Goal: Transaction & Acquisition: Purchase product/service

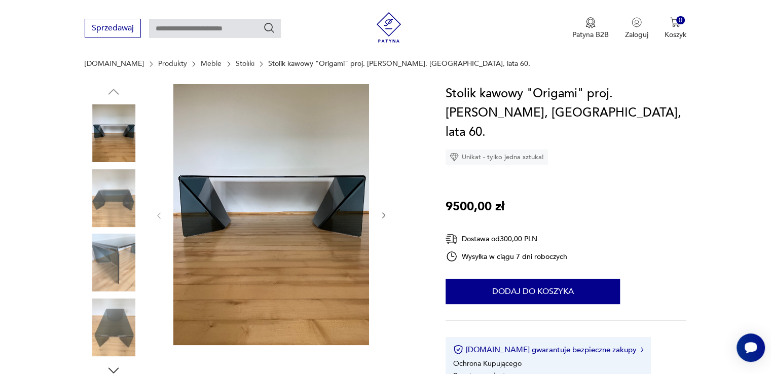
scroll to position [101, 0]
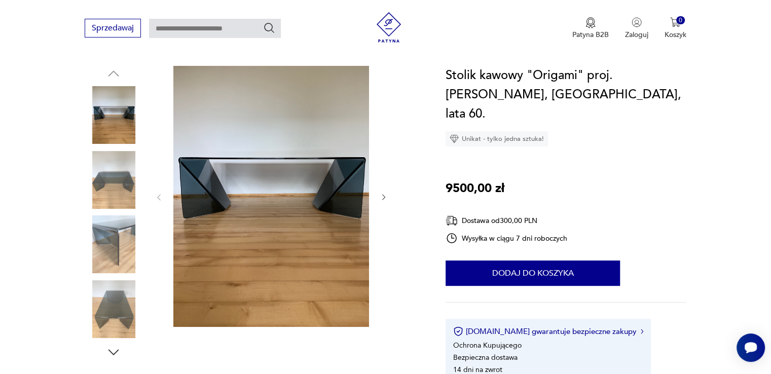
click at [118, 257] on img at bounding box center [114, 245] width 58 height 58
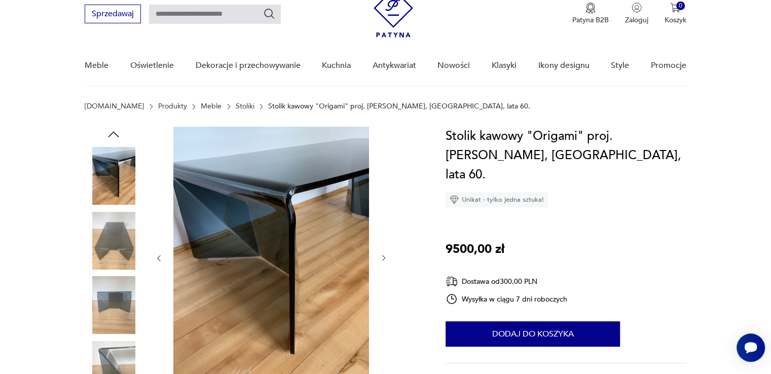
scroll to position [0, 0]
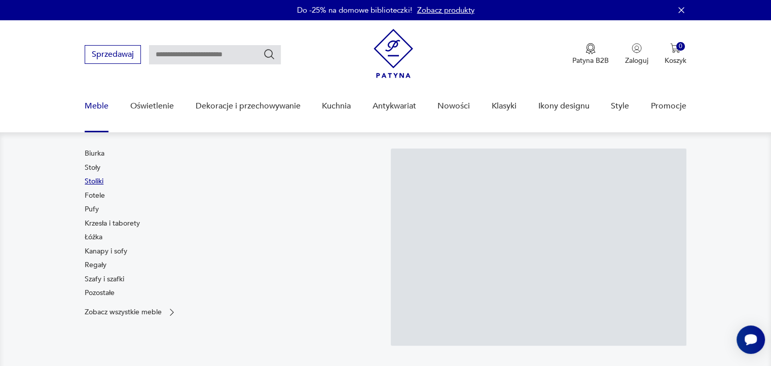
click at [99, 185] on link "Stoliki" at bounding box center [94, 182] width 19 height 10
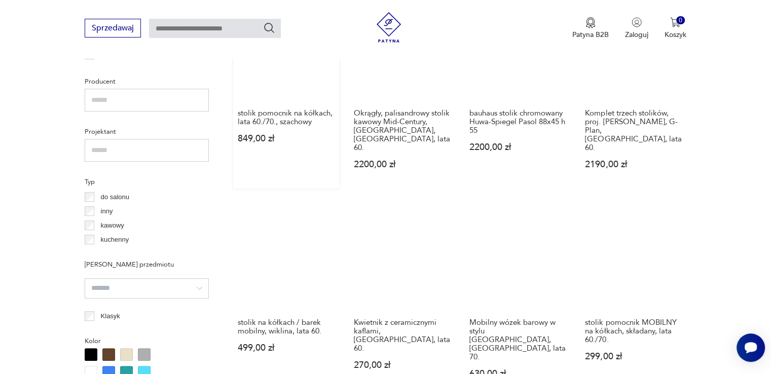
scroll to position [725, 0]
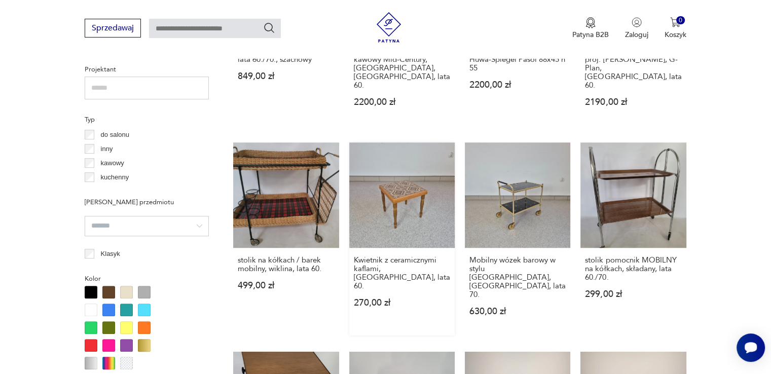
click at [427, 185] on link "Kwietnik z ceramicznymi kaflami, Niemcy, lata 60. 270,00 zł" at bounding box center [401, 239] width 105 height 193
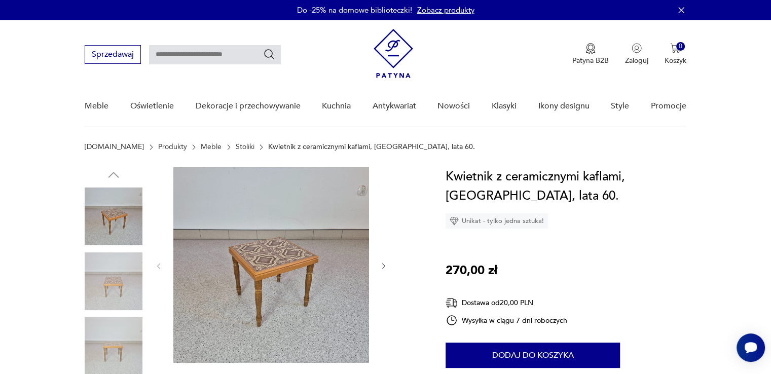
click at [319, 274] on img at bounding box center [271, 265] width 196 height 196
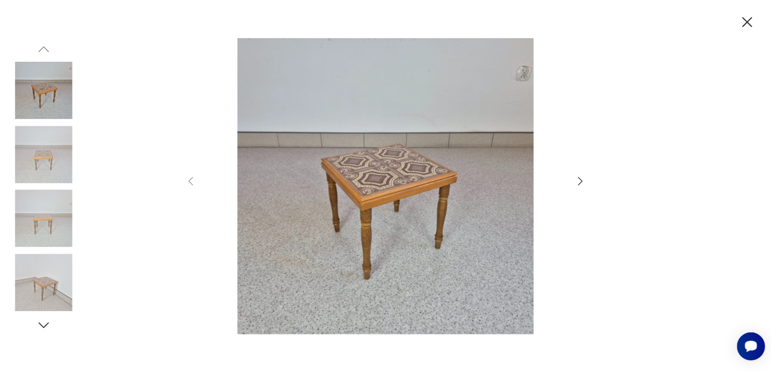
scroll to position [51, 0]
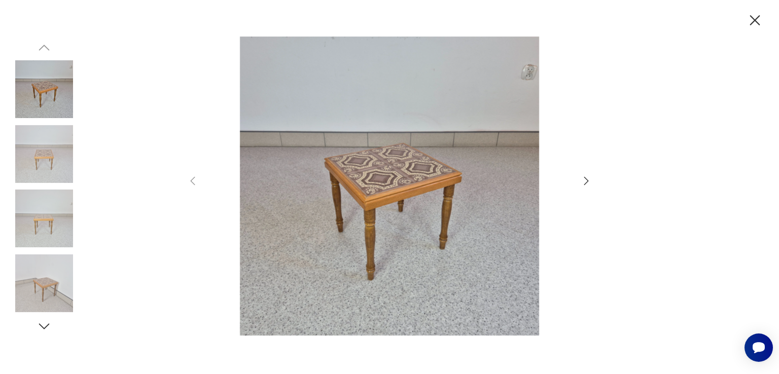
click at [590, 182] on icon "button" at bounding box center [586, 181] width 12 height 12
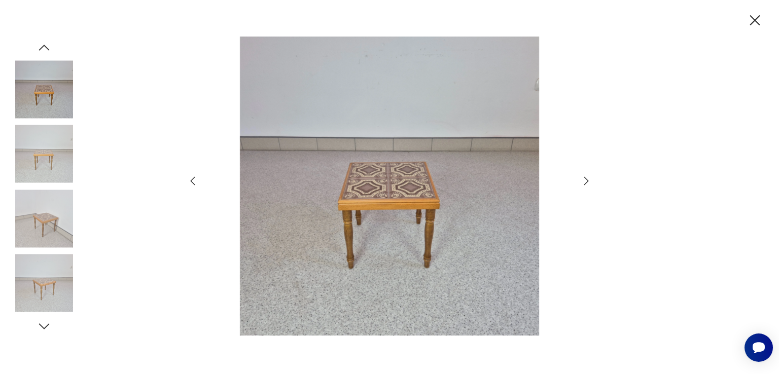
click at [590, 182] on icon "button" at bounding box center [586, 181] width 12 height 12
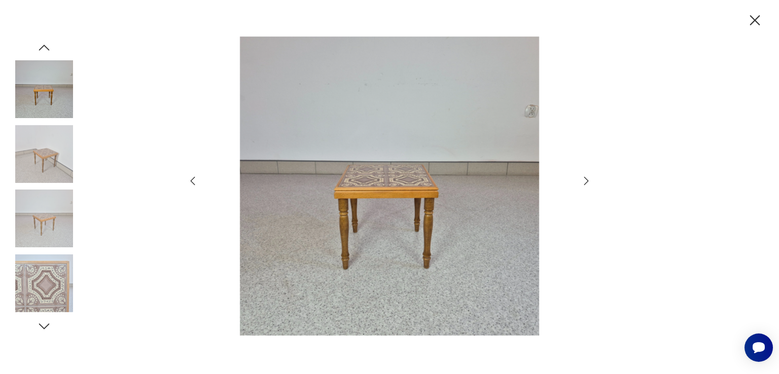
click at [590, 182] on icon "button" at bounding box center [586, 181] width 12 height 12
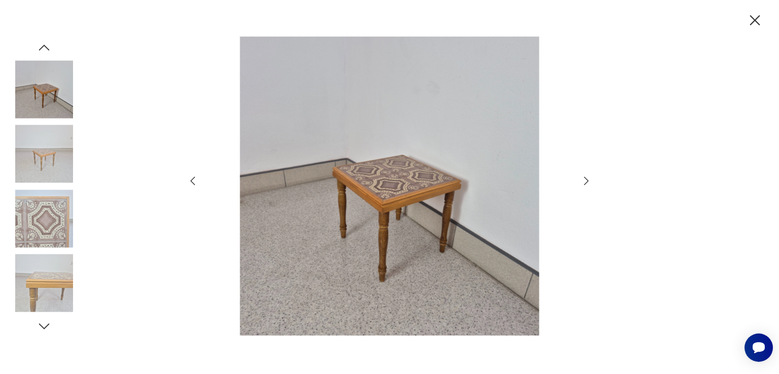
click at [590, 182] on icon "button" at bounding box center [586, 181] width 12 height 12
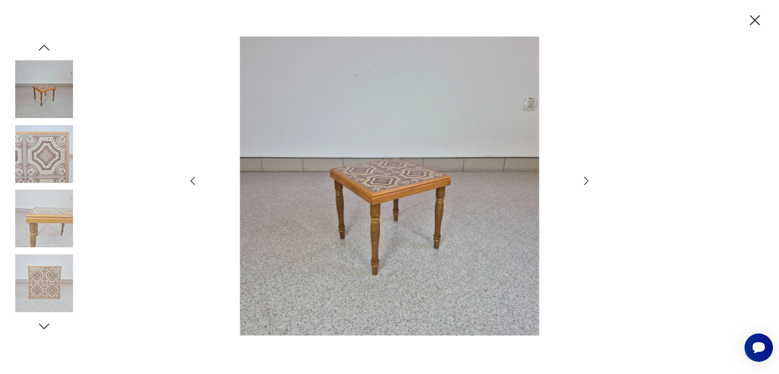
click at [43, 295] on img at bounding box center [44, 284] width 58 height 58
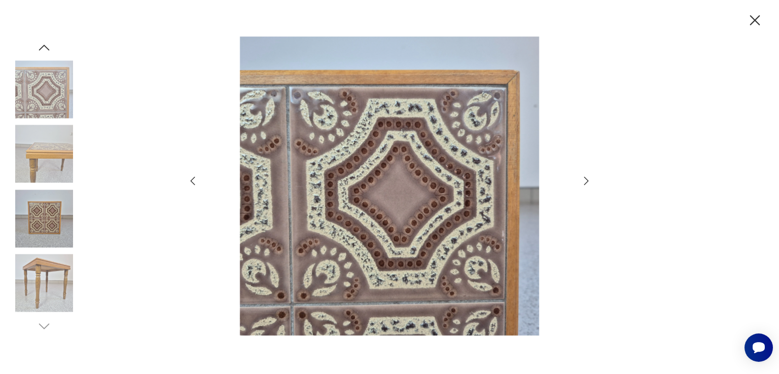
click at [756, 21] on icon "button" at bounding box center [755, 20] width 10 height 10
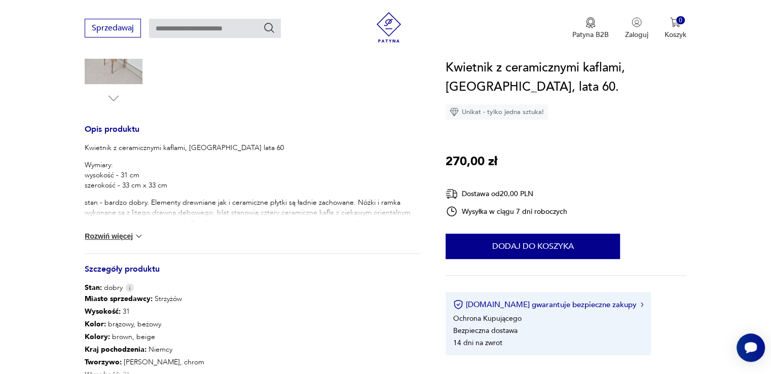
scroll to position [456, 0]
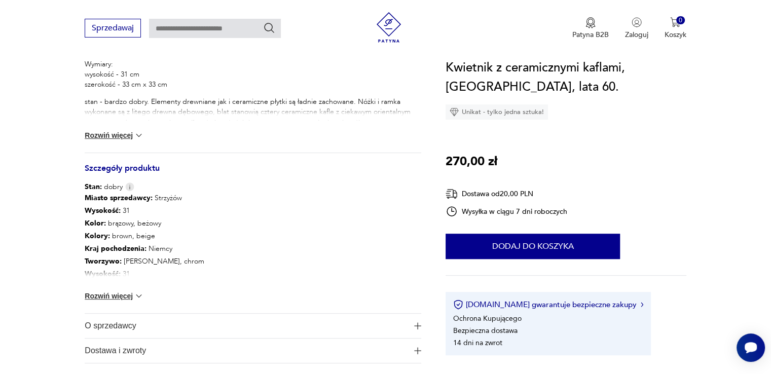
click at [136, 297] on img at bounding box center [139, 296] width 10 height 10
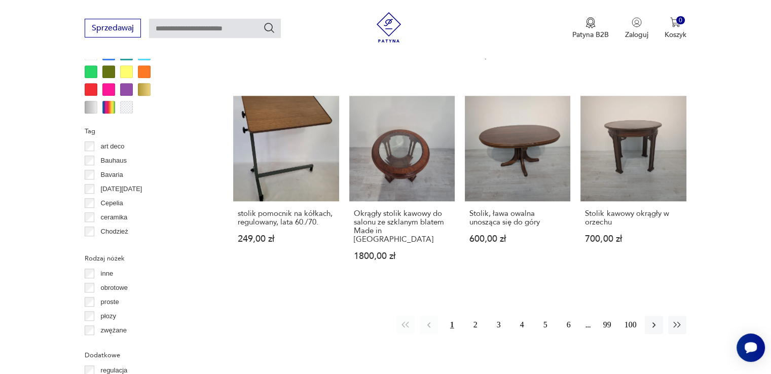
scroll to position [964, 0]
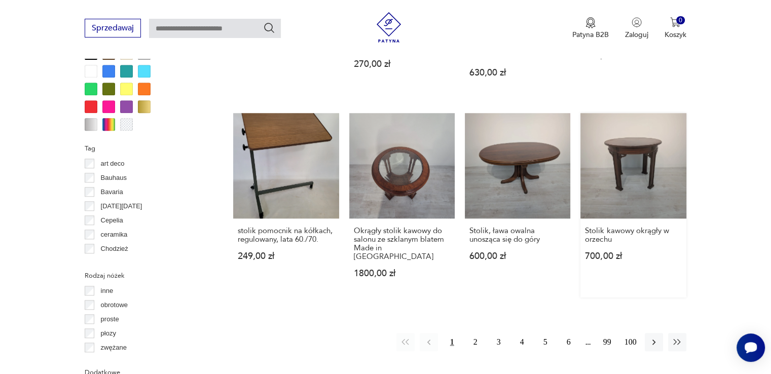
click at [624, 114] on link "Stolik kawowy okrągły w orzechu 700,00 zł" at bounding box center [633, 205] width 105 height 185
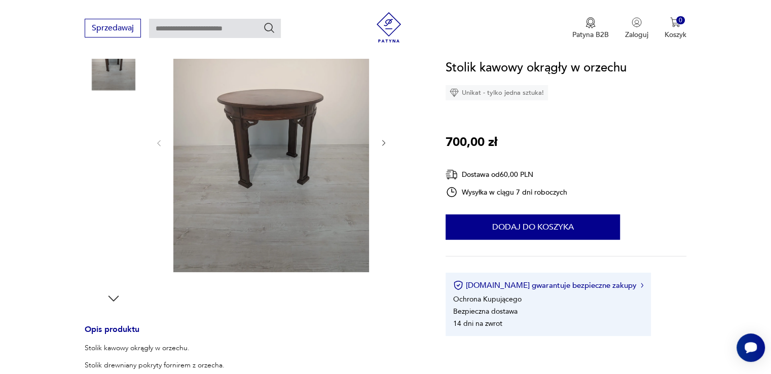
scroll to position [152, 0]
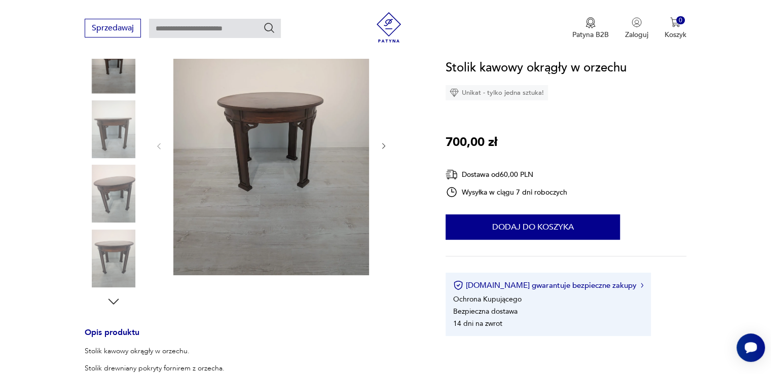
click at [122, 258] on img at bounding box center [114, 259] width 58 height 58
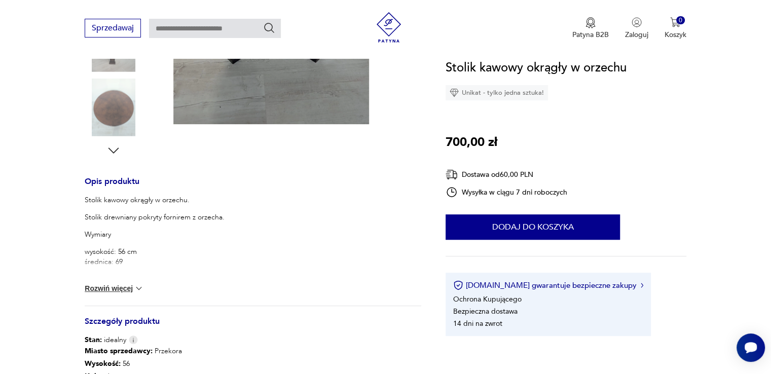
scroll to position [304, 0]
click at [141, 288] on img at bounding box center [139, 288] width 10 height 10
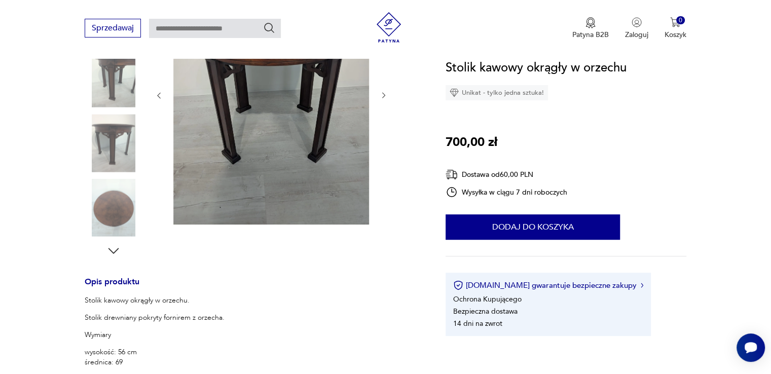
scroll to position [51, 0]
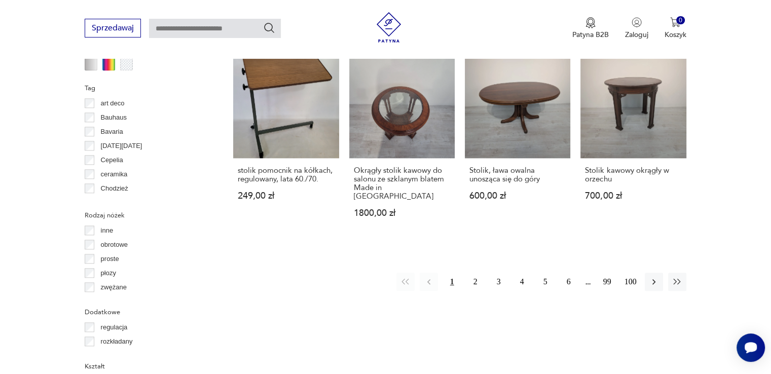
scroll to position [1059, 0]
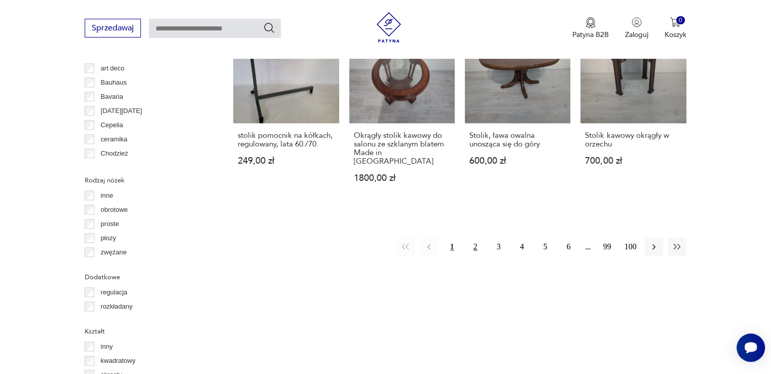
click at [477, 238] on button "2" at bounding box center [476, 247] width 18 height 18
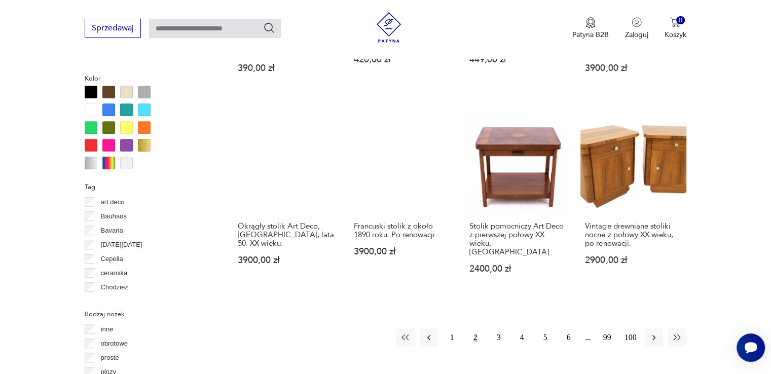
scroll to position [979, 0]
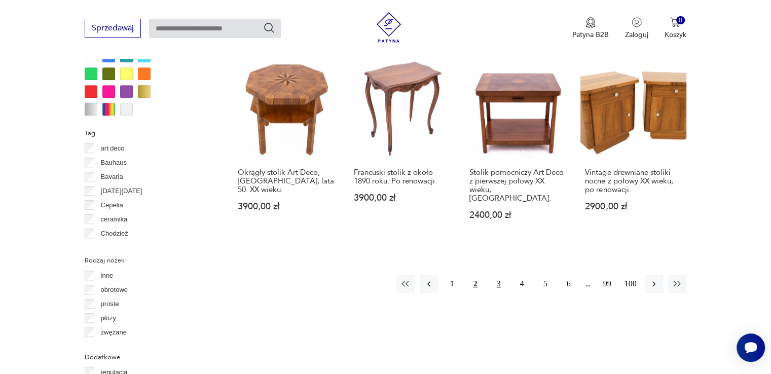
click at [500, 275] on button "3" at bounding box center [499, 284] width 18 height 18
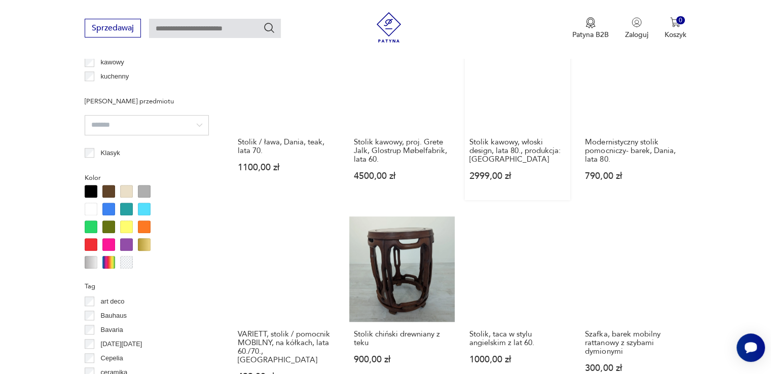
scroll to position [827, 0]
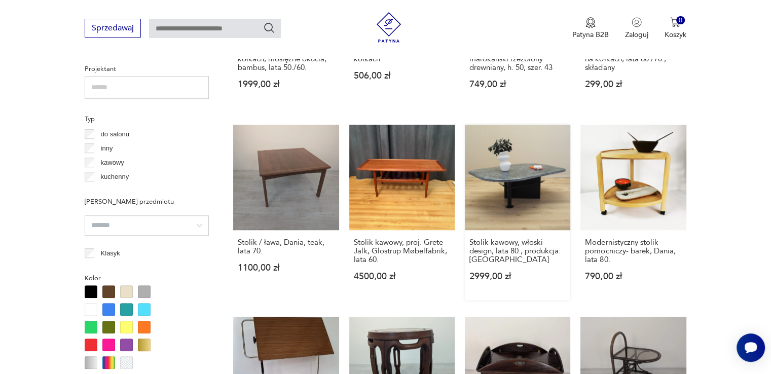
click at [512, 181] on link "Stolik kawowy, włoski design, lata 80., produkcja: Włochy 2999,00 zł" at bounding box center [517, 213] width 105 height 176
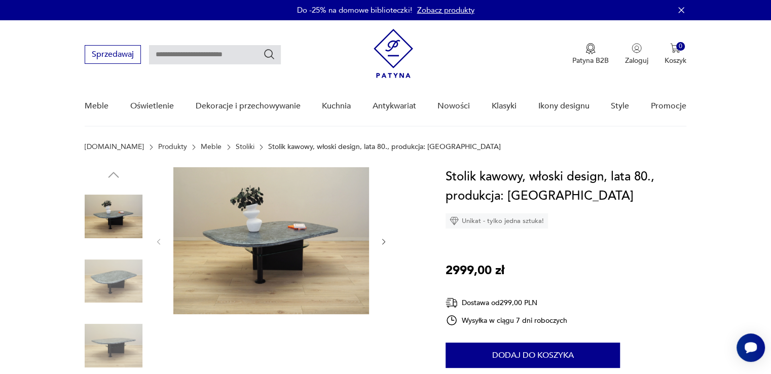
click at [120, 328] on img at bounding box center [114, 346] width 58 height 58
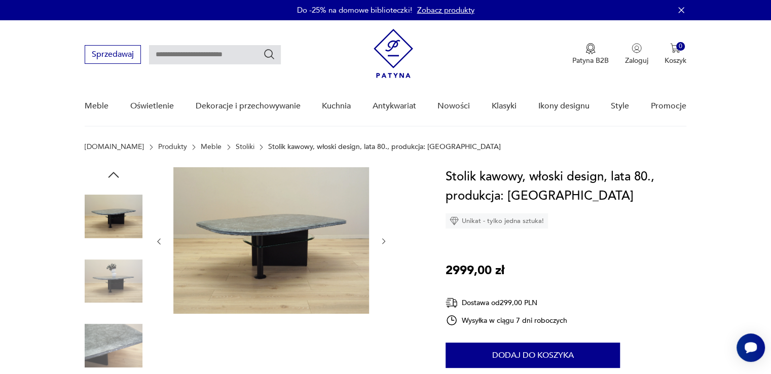
click at [124, 283] on img at bounding box center [114, 282] width 58 height 58
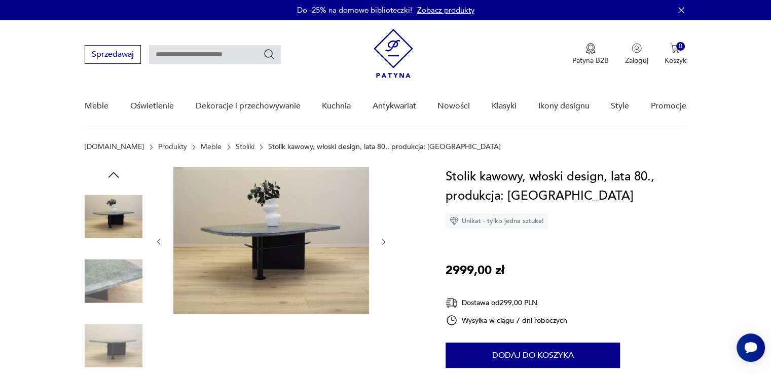
click at [122, 345] on img at bounding box center [114, 346] width 58 height 58
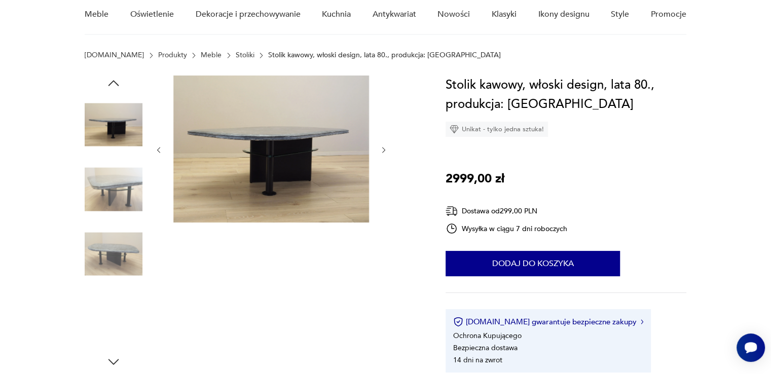
scroll to position [101, 0]
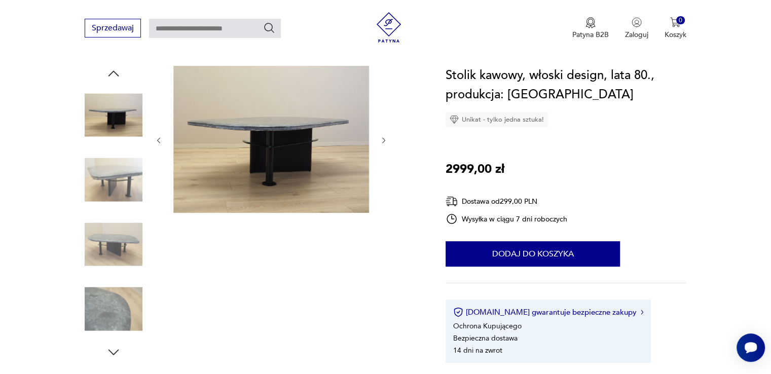
click at [113, 296] on img at bounding box center [114, 309] width 58 height 58
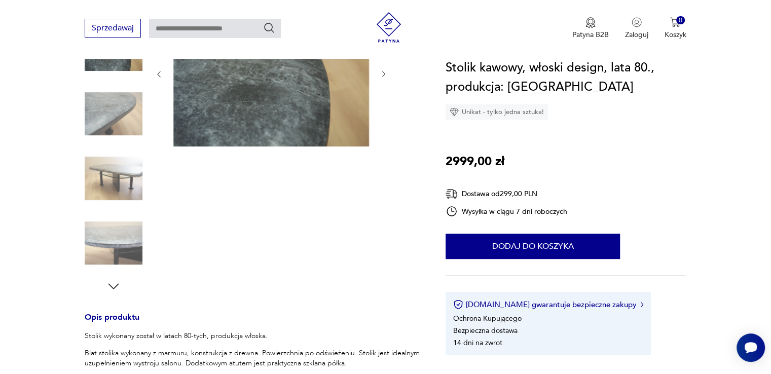
scroll to position [254, 0]
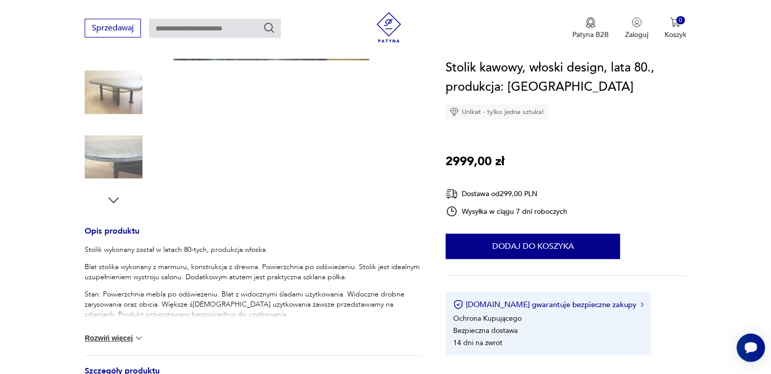
click at [138, 340] on img at bounding box center [139, 338] width 10 height 10
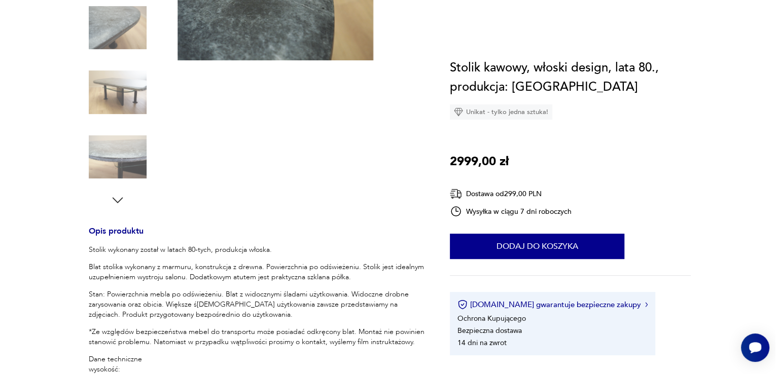
scroll to position [51, 0]
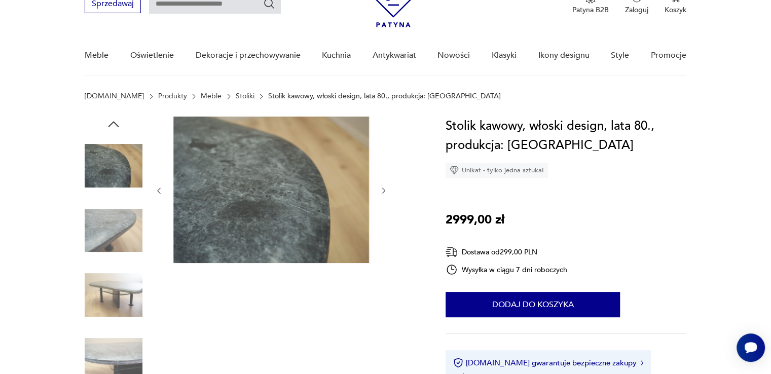
click at [111, 288] on img at bounding box center [114, 295] width 58 height 58
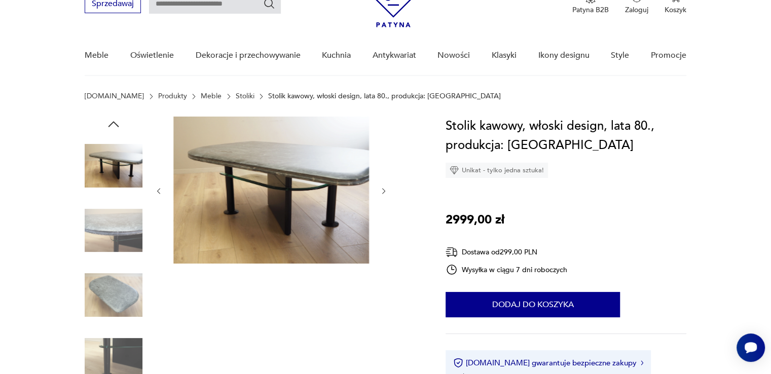
click at [265, 215] on img at bounding box center [271, 190] width 196 height 147
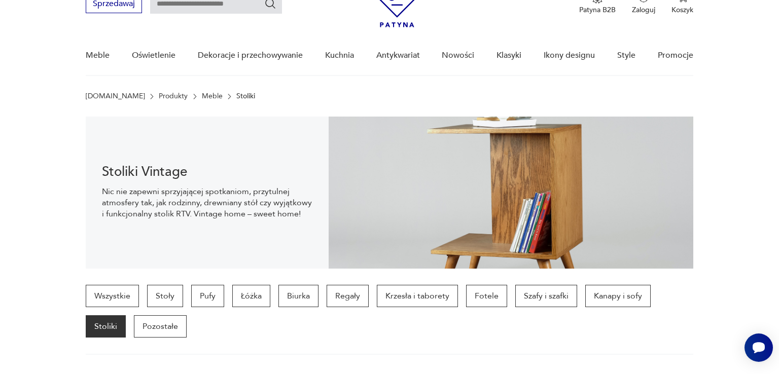
scroll to position [806, 0]
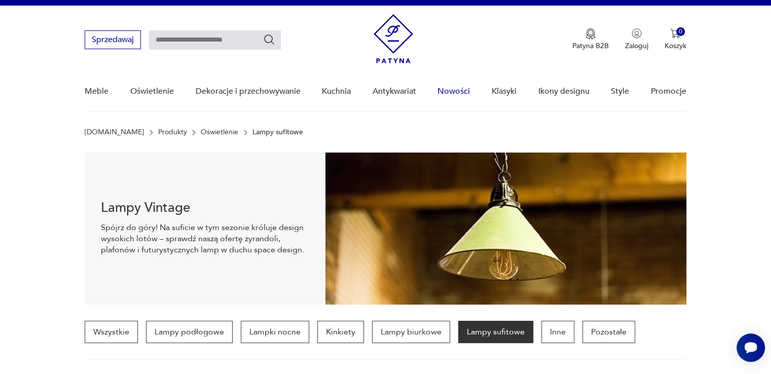
click at [457, 90] on link "Nowości" at bounding box center [454, 91] width 32 height 39
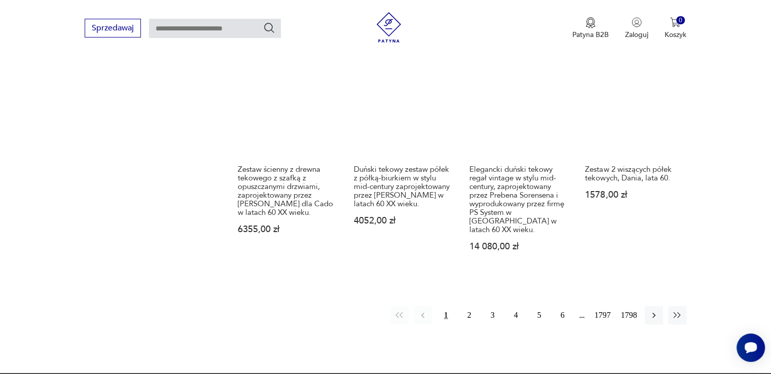
scroll to position [892, 0]
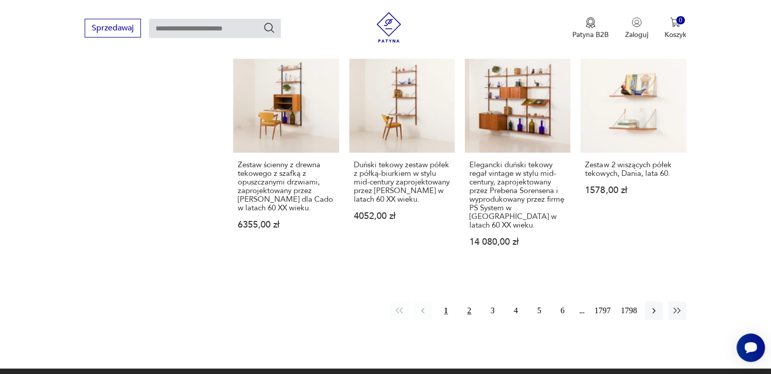
click at [470, 302] on button "2" at bounding box center [470, 311] width 18 height 18
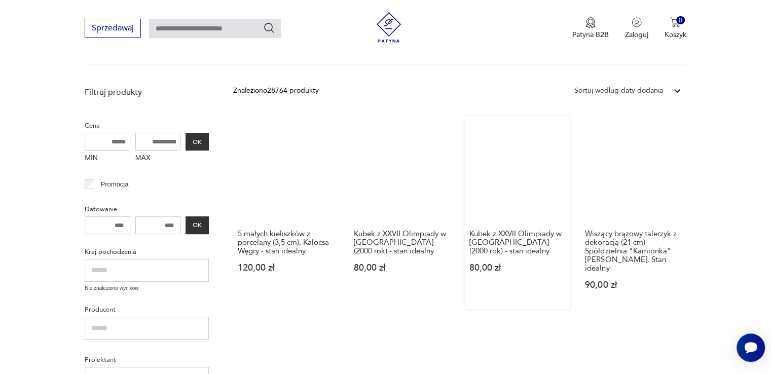
scroll to position [334, 0]
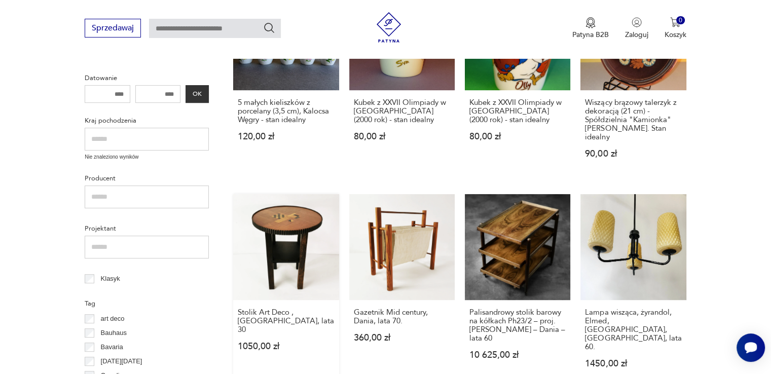
click at [285, 234] on link "Stolik Art Deco , [DEMOGRAPHIC_DATA], lata 30 1050,00 zł" at bounding box center [285, 290] width 105 height 193
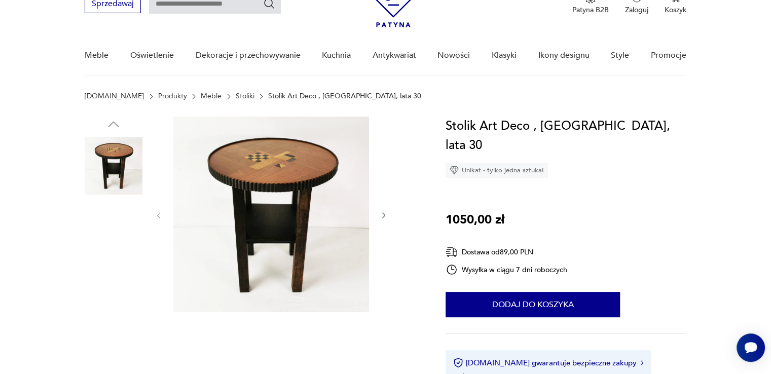
scroll to position [152, 0]
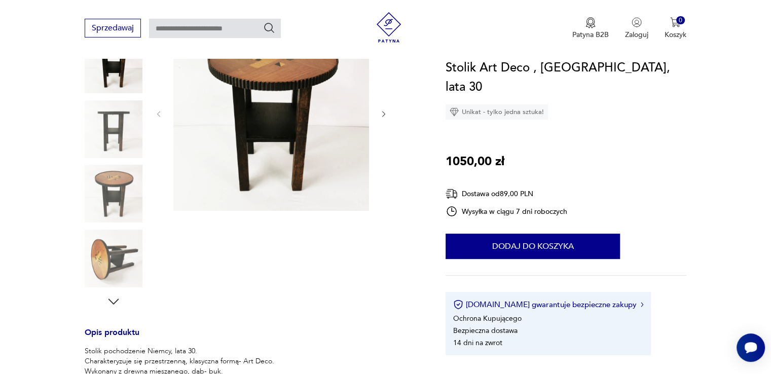
click at [123, 249] on img at bounding box center [114, 259] width 58 height 58
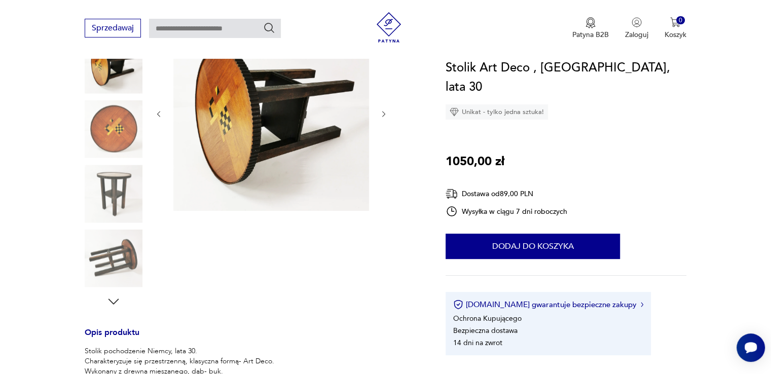
click at [112, 132] on img at bounding box center [114, 129] width 58 height 58
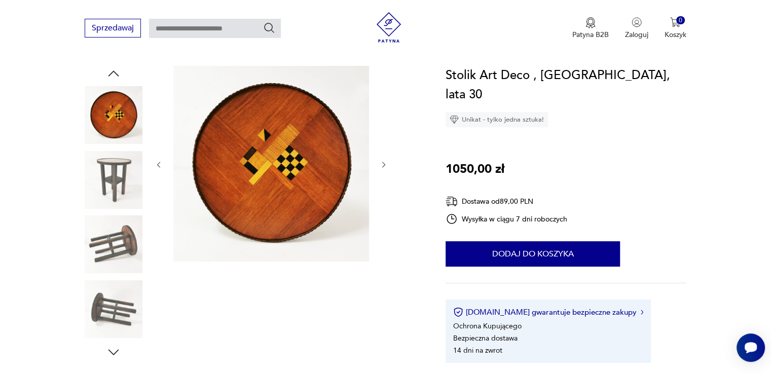
scroll to position [0, 0]
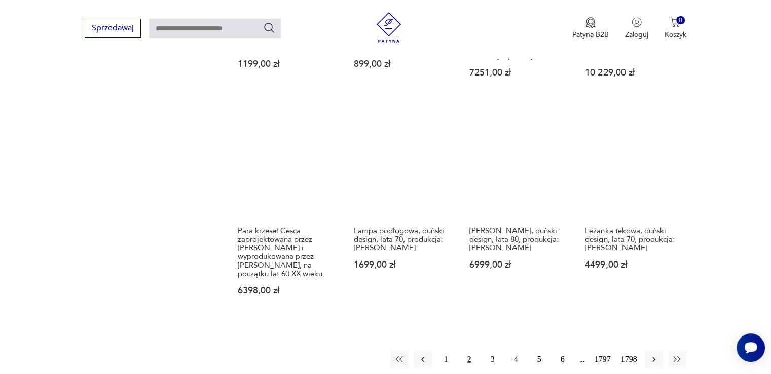
scroll to position [838, 0]
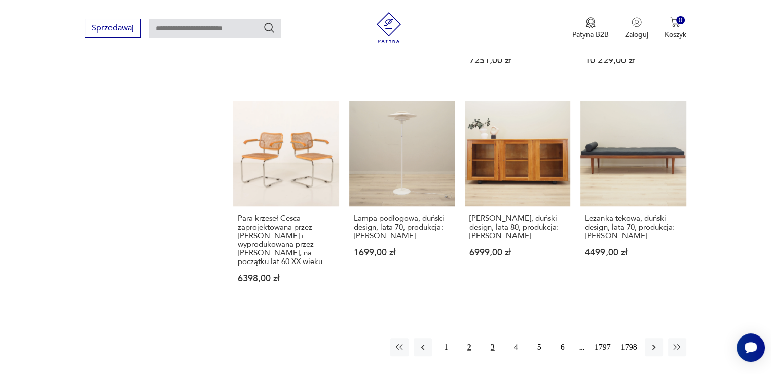
click at [494, 338] on button "3" at bounding box center [493, 347] width 18 height 18
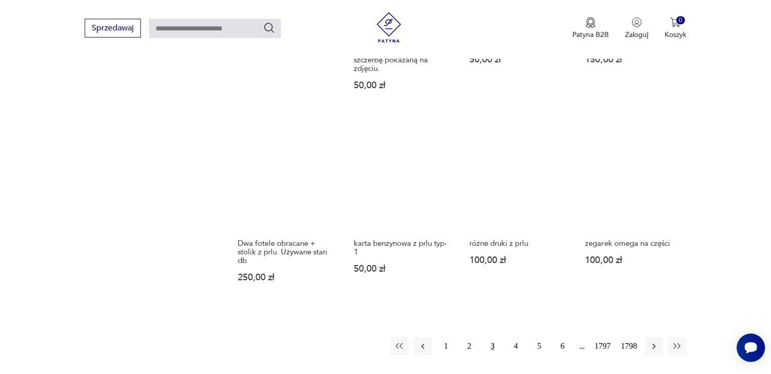
scroll to position [841, 0]
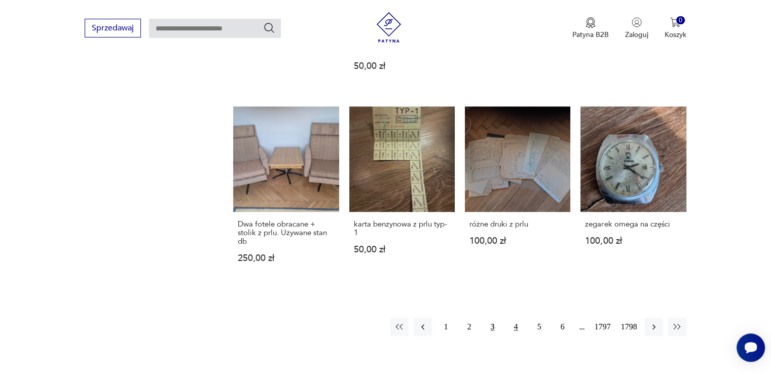
click at [512, 318] on button "4" at bounding box center [516, 327] width 18 height 18
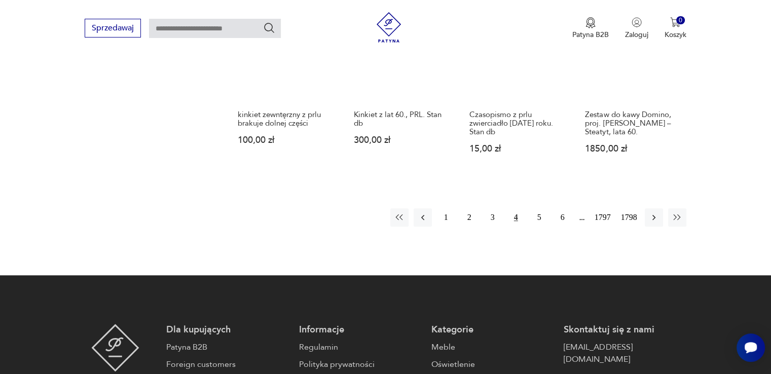
scroll to position [942, 0]
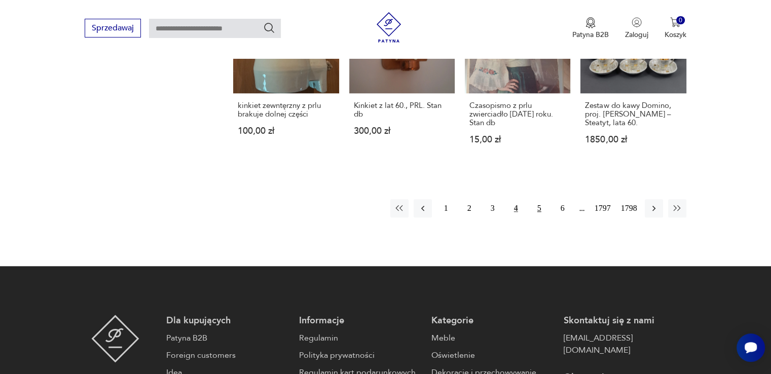
click at [536, 199] on button "5" at bounding box center [540, 208] width 18 height 18
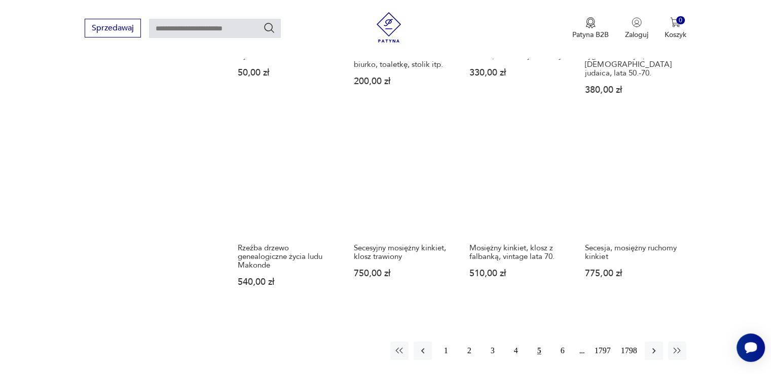
scroll to position [790, 0]
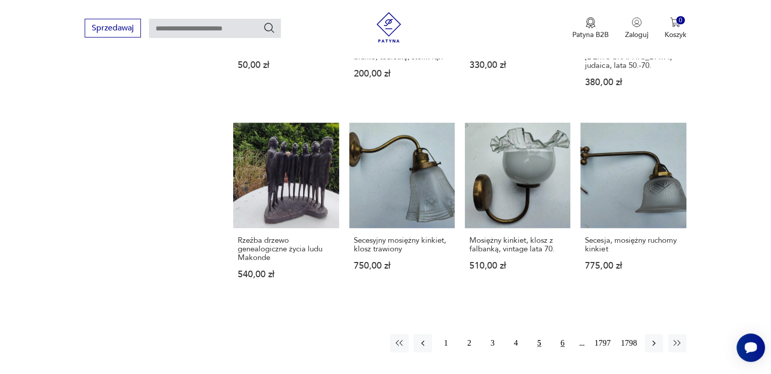
click at [561, 334] on button "6" at bounding box center [563, 343] width 18 height 18
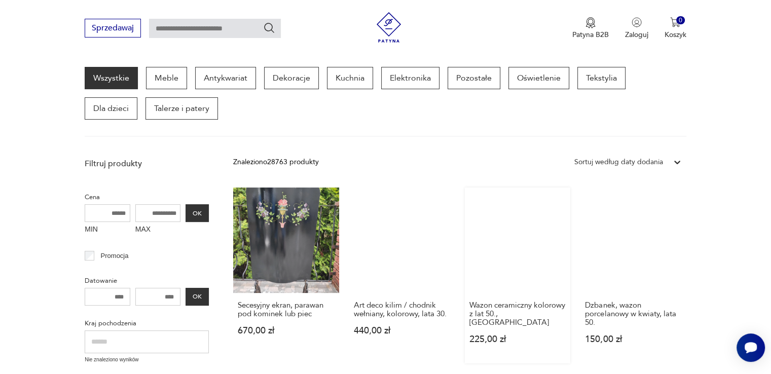
scroll to position [182, 0]
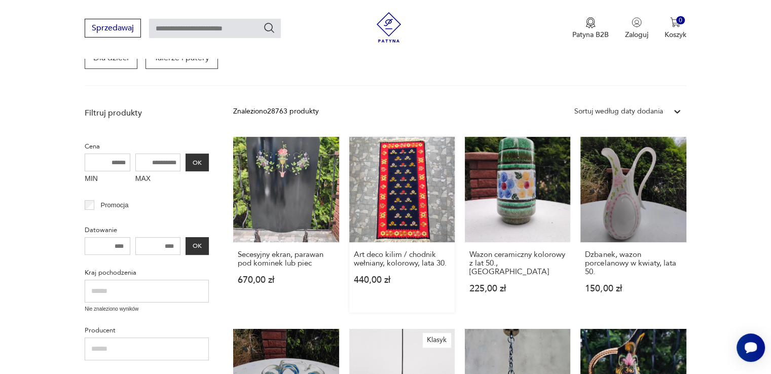
click at [410, 212] on link "Art deco kilim / chodnik wełniany, kolorowy, lata 30. 440,00 zł" at bounding box center [401, 225] width 105 height 176
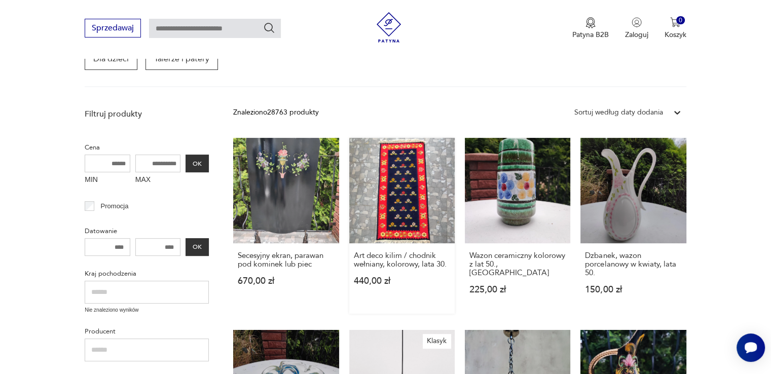
click at [410, 212] on link "Art deco kilim / chodnik wełniany, kolorowy, lata 30. 440,00 zł" at bounding box center [401, 226] width 105 height 176
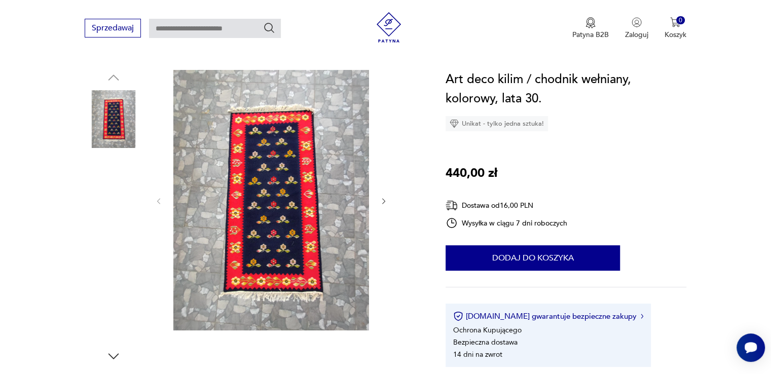
scroll to position [101, 0]
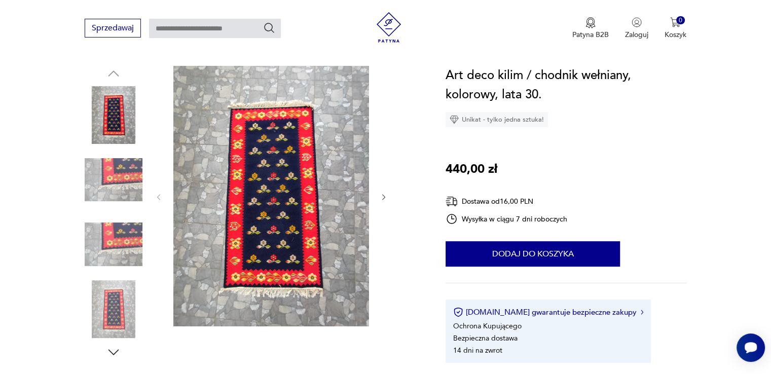
click at [127, 297] on img at bounding box center [114, 309] width 58 height 58
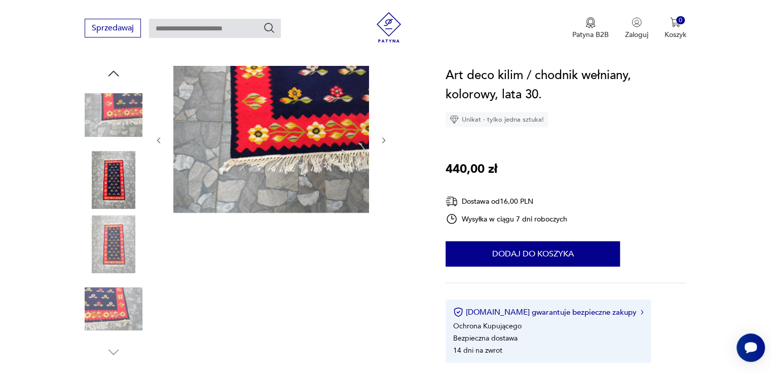
click at [127, 210] on div at bounding box center [114, 84] width 58 height 254
click at [325, 121] on img at bounding box center [271, 139] width 196 height 147
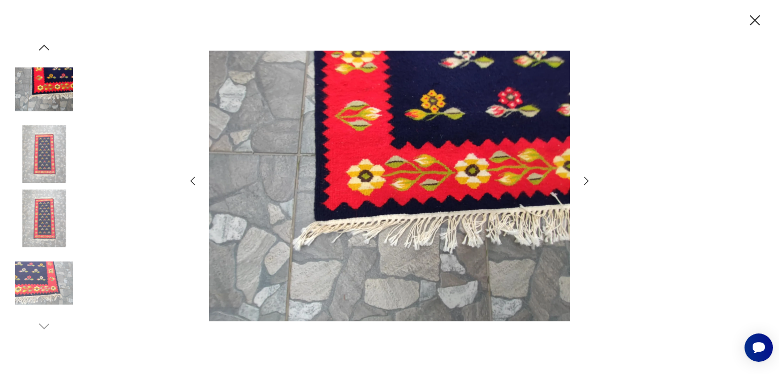
click at [52, 202] on img at bounding box center [44, 219] width 58 height 58
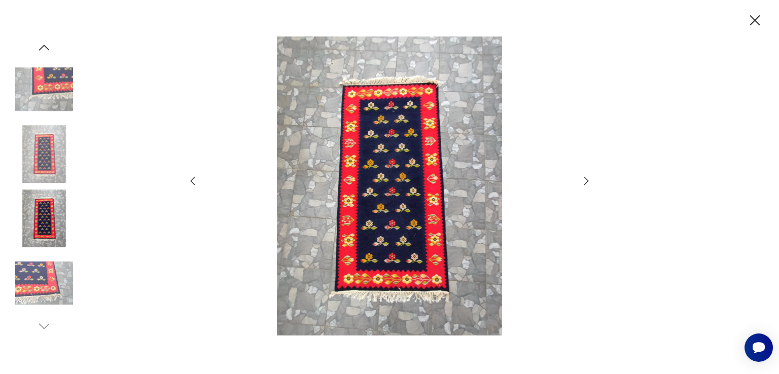
click at [51, 151] on img at bounding box center [44, 154] width 58 height 58
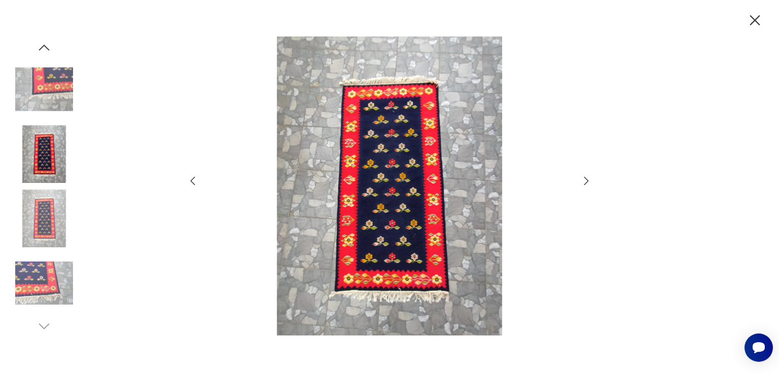
click at [761, 19] on icon "button" at bounding box center [755, 21] width 18 height 18
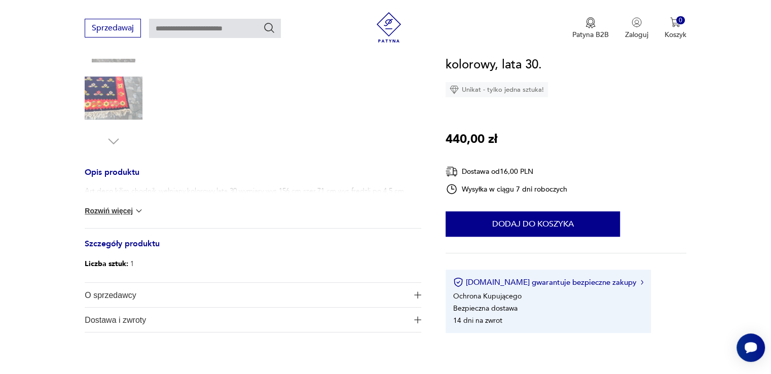
scroll to position [304, 0]
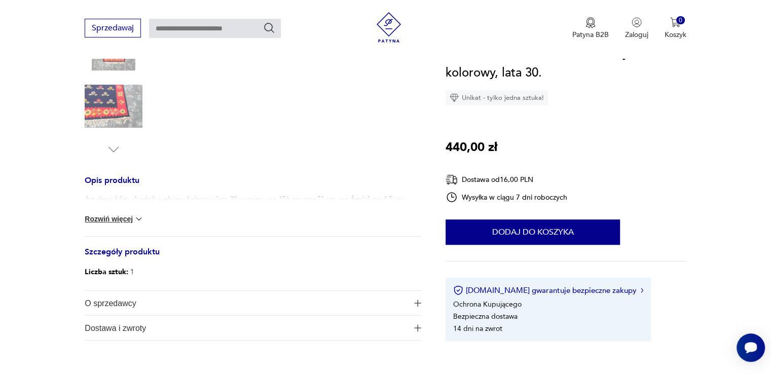
click at [136, 216] on img at bounding box center [139, 219] width 10 height 10
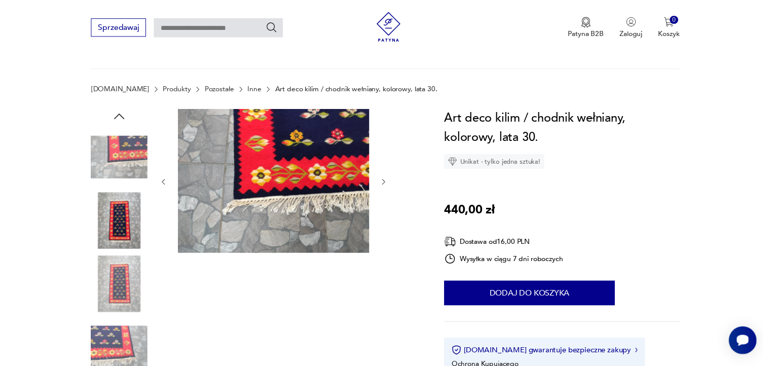
scroll to position [51, 0]
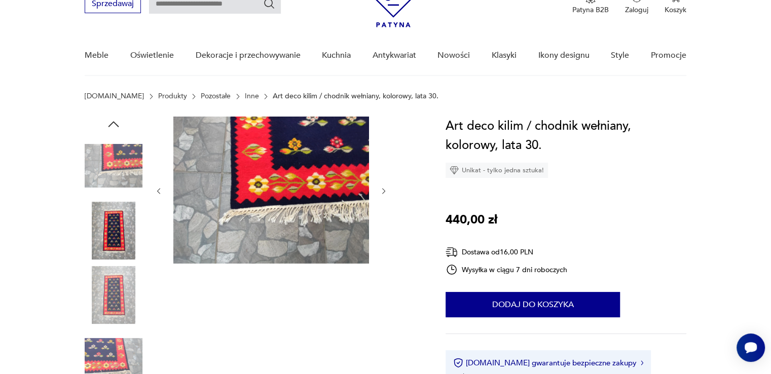
click at [383, 191] on icon "button" at bounding box center [384, 191] width 9 height 9
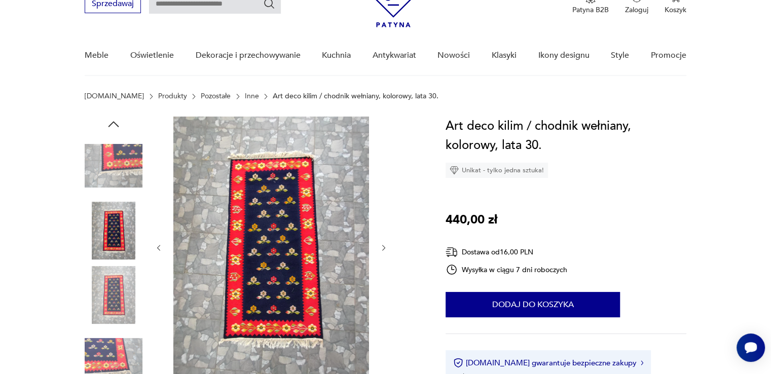
click at [303, 205] on img at bounding box center [271, 247] width 196 height 261
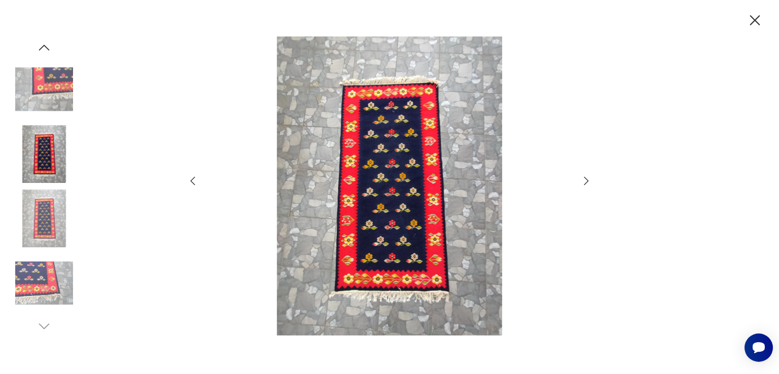
click at [753, 20] on icon "button" at bounding box center [755, 21] width 18 height 18
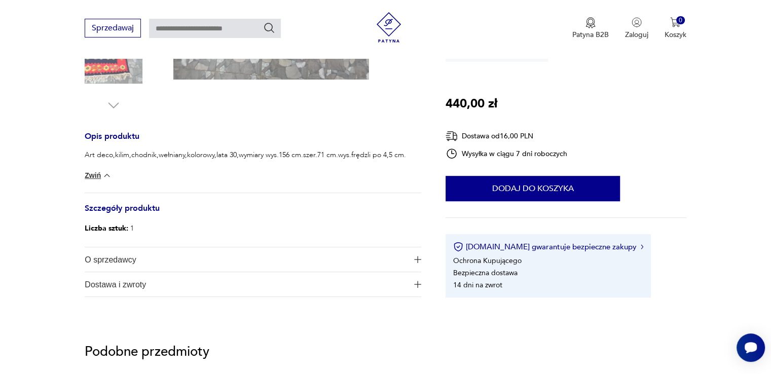
scroll to position [355, 0]
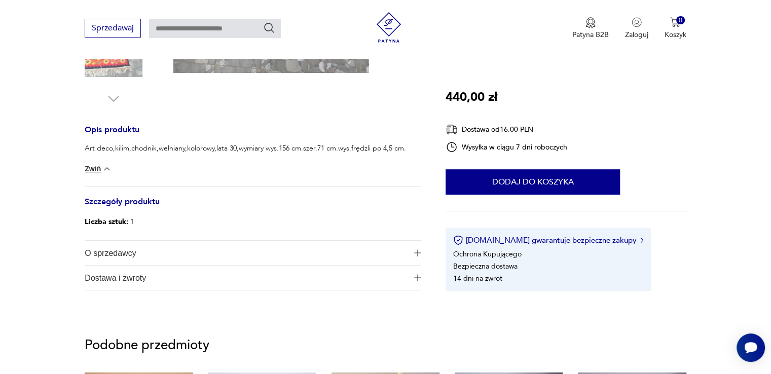
click at [416, 251] on img "button" at bounding box center [417, 253] width 7 height 7
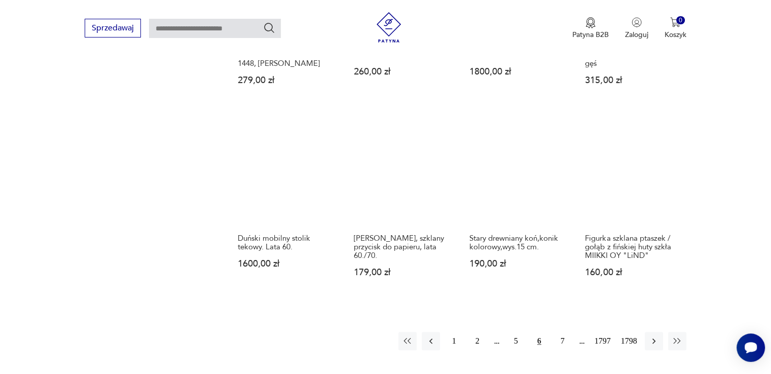
scroll to position [777, 0]
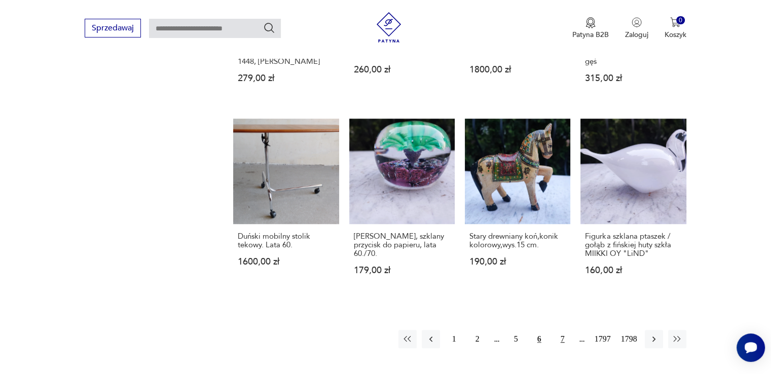
click at [561, 346] on button "7" at bounding box center [563, 339] width 18 height 18
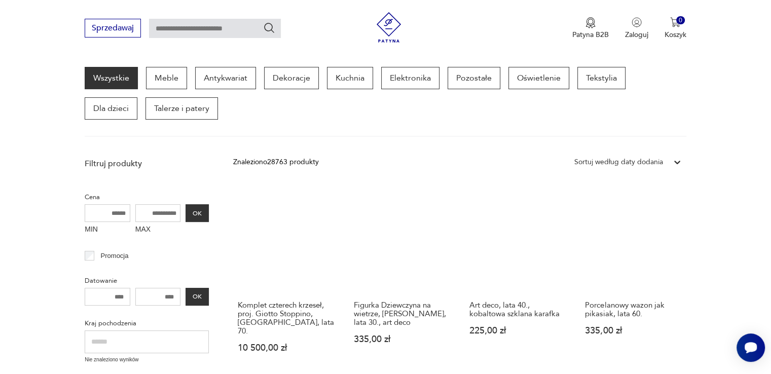
scroll to position [182, 0]
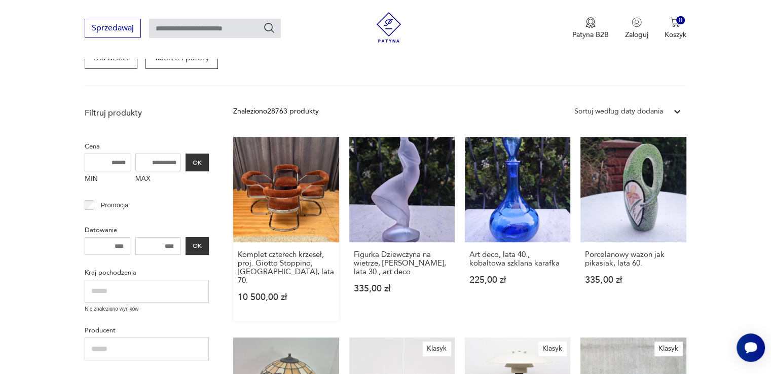
click at [281, 203] on link "Komplet czterech krzeseł, proj. Giotto Stoppino, [GEOGRAPHIC_DATA], lata 70. 10…" at bounding box center [285, 229] width 105 height 185
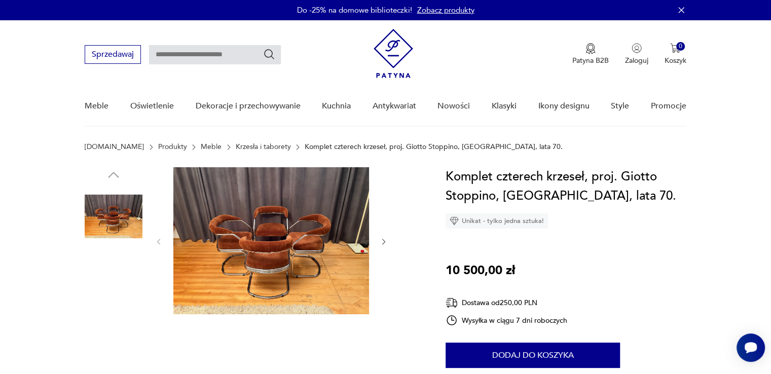
click at [121, 333] on img at bounding box center [114, 346] width 58 height 58
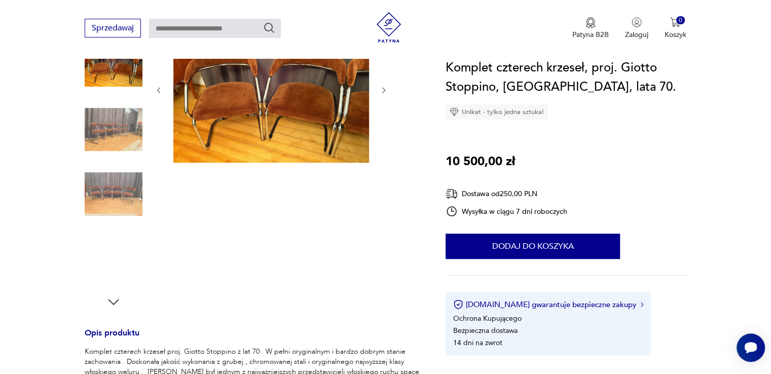
scroll to position [152, 0]
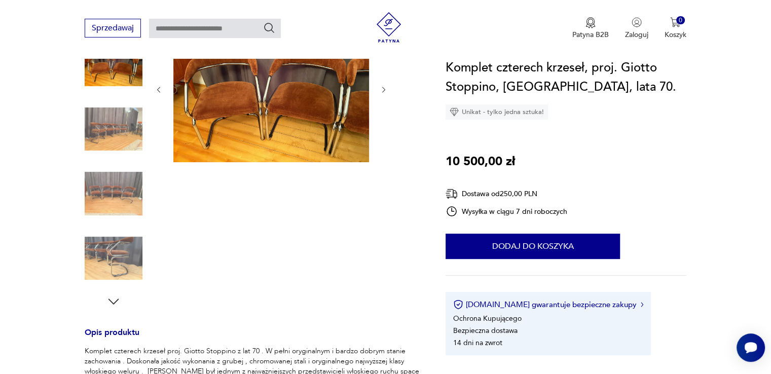
click at [114, 298] on icon "button" at bounding box center [113, 301] width 15 height 15
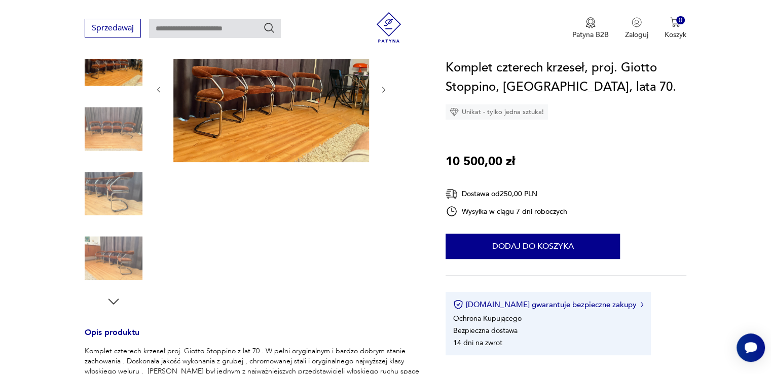
click at [112, 260] on img at bounding box center [114, 259] width 58 height 58
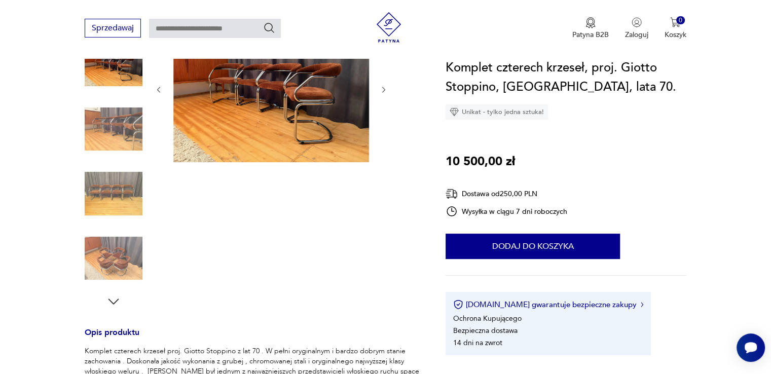
scroll to position [51, 0]
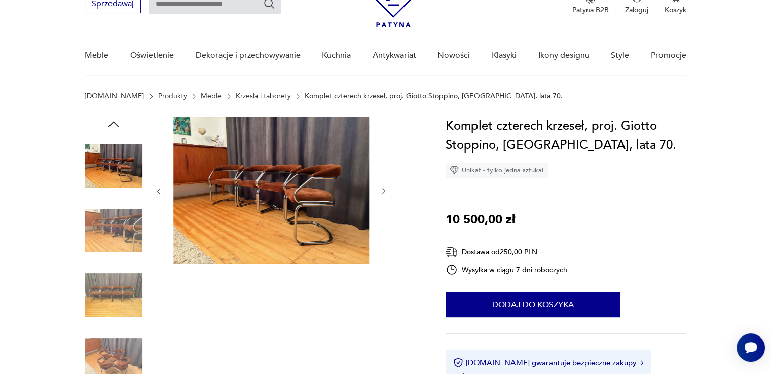
click at [238, 212] on img at bounding box center [271, 190] width 196 height 147
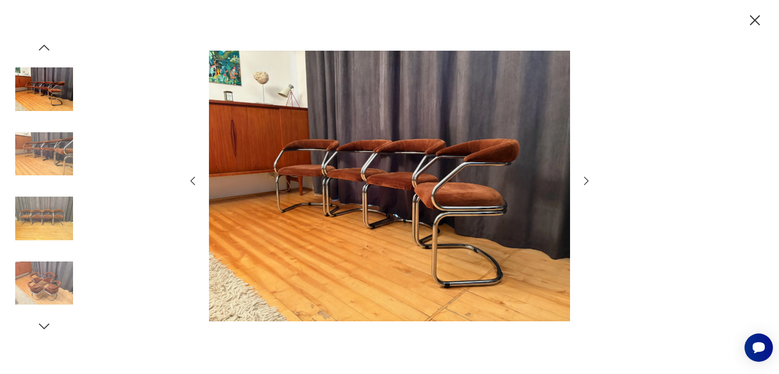
click at [585, 181] on icon "button" at bounding box center [586, 181] width 12 height 12
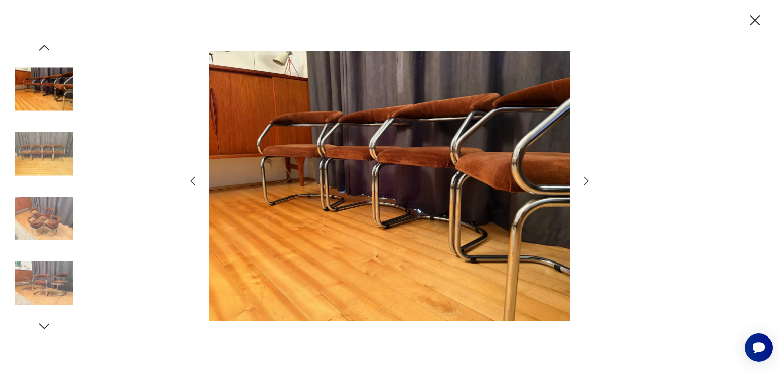
click at [585, 181] on icon "button" at bounding box center [586, 181] width 12 height 12
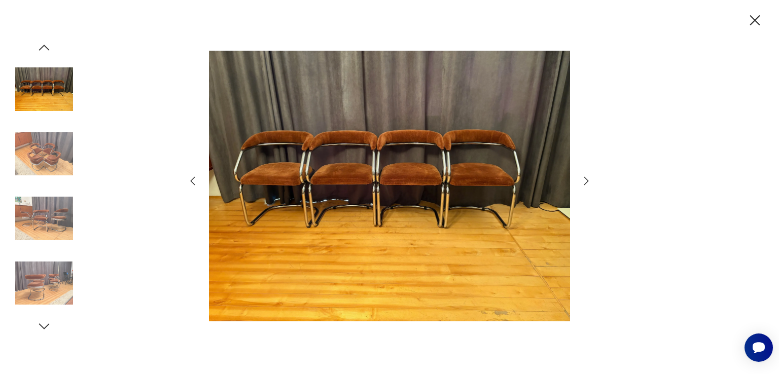
click at [585, 181] on icon "button" at bounding box center [586, 181] width 12 height 12
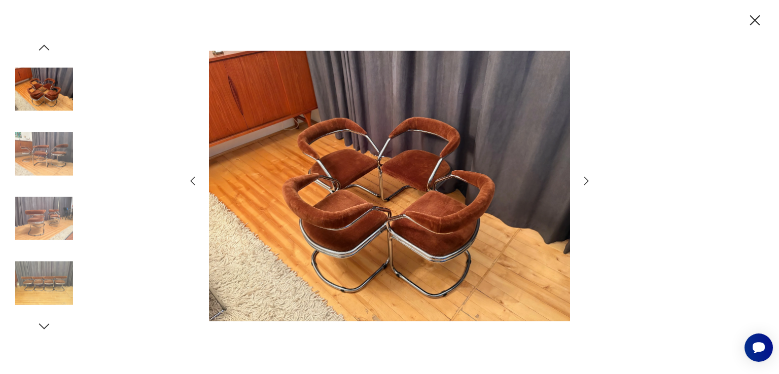
click at [585, 181] on icon "button" at bounding box center [586, 181] width 12 height 12
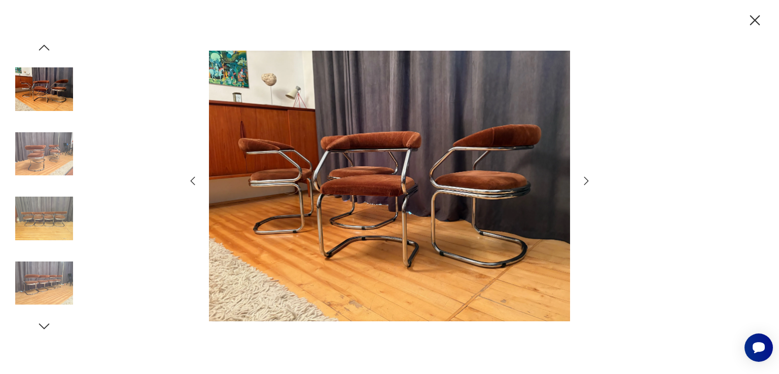
click at [585, 181] on icon "button" at bounding box center [586, 181] width 12 height 12
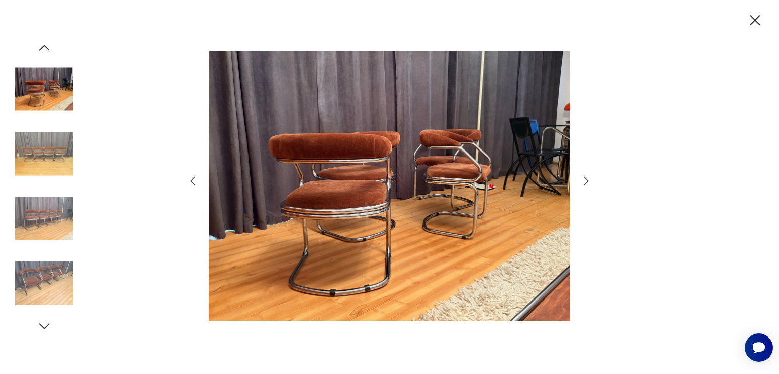
click at [586, 181] on icon "button" at bounding box center [586, 181] width 12 height 12
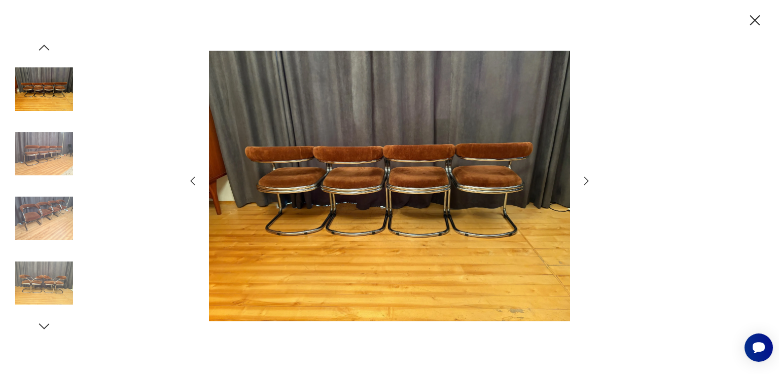
click at [755, 18] on icon "button" at bounding box center [755, 21] width 18 height 18
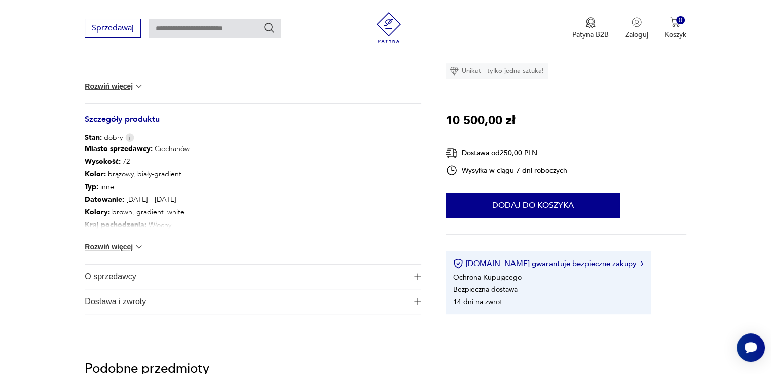
scroll to position [507, 0]
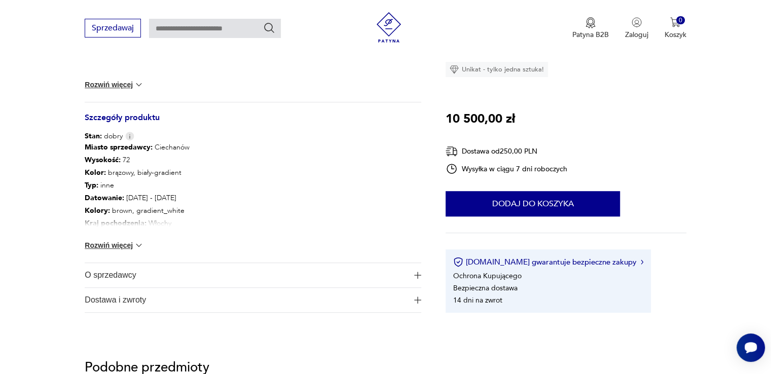
click at [138, 250] on img at bounding box center [139, 245] width 10 height 10
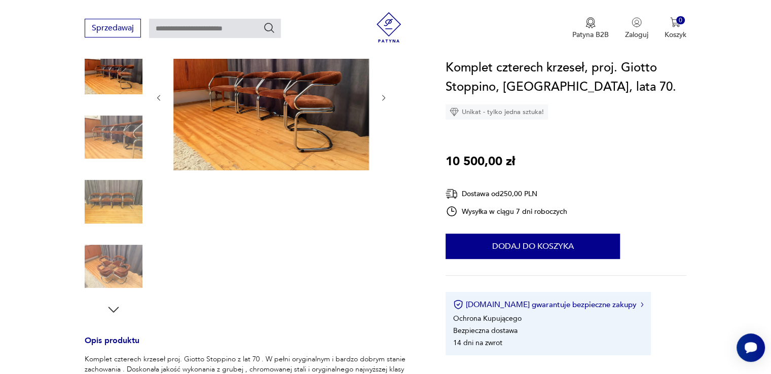
scroll to position [0, 0]
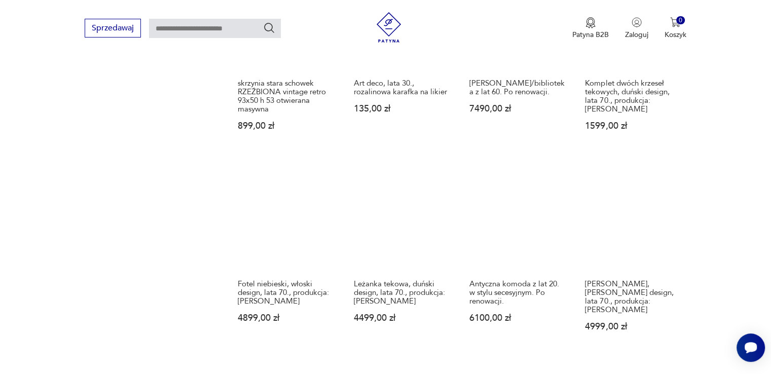
scroll to position [787, 0]
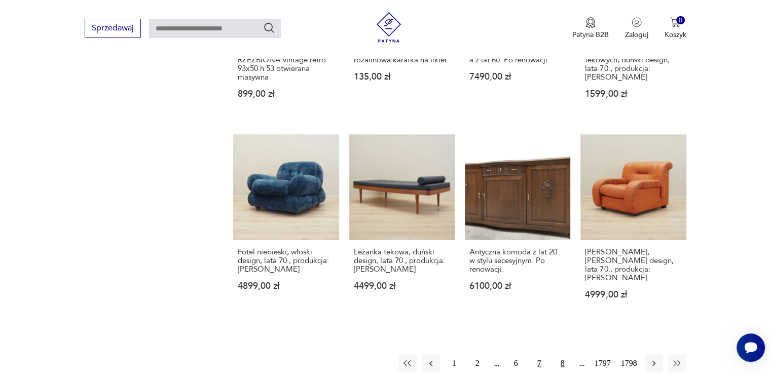
click at [558, 355] on button "8" at bounding box center [563, 364] width 18 height 18
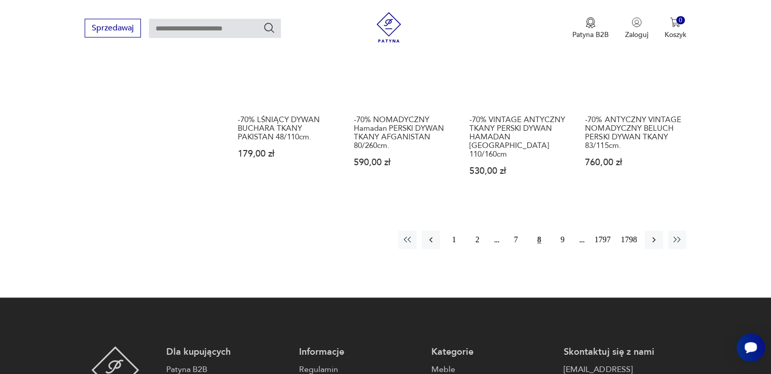
scroll to position [942, 0]
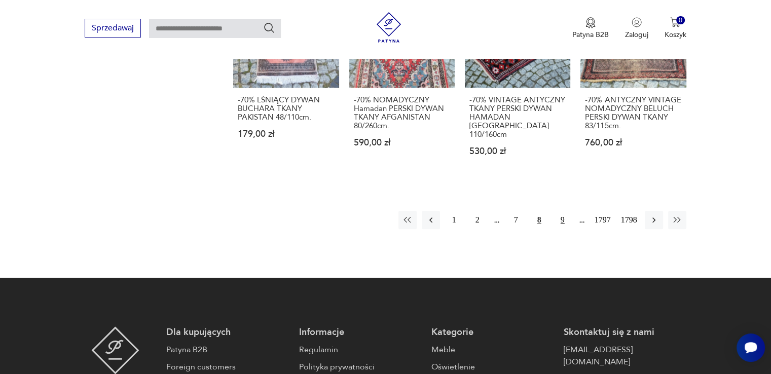
click at [562, 211] on button "9" at bounding box center [563, 220] width 18 height 18
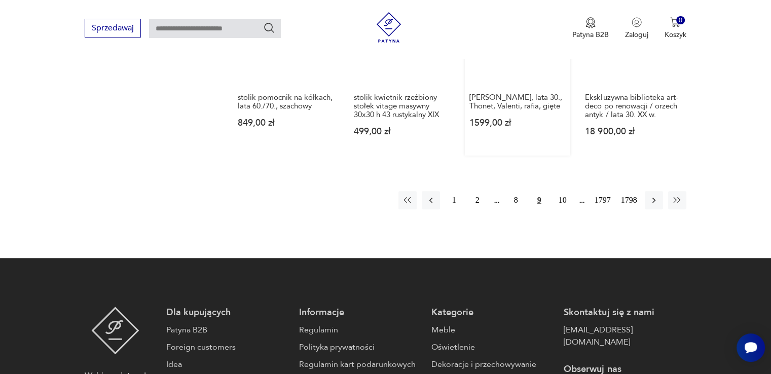
scroll to position [942, 0]
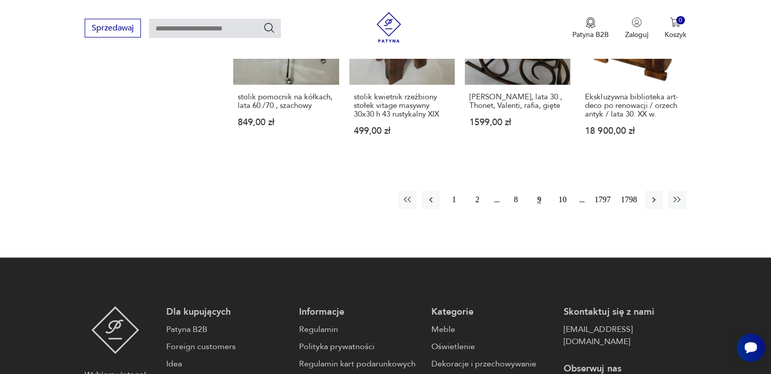
click at [563, 191] on button "10" at bounding box center [563, 200] width 18 height 18
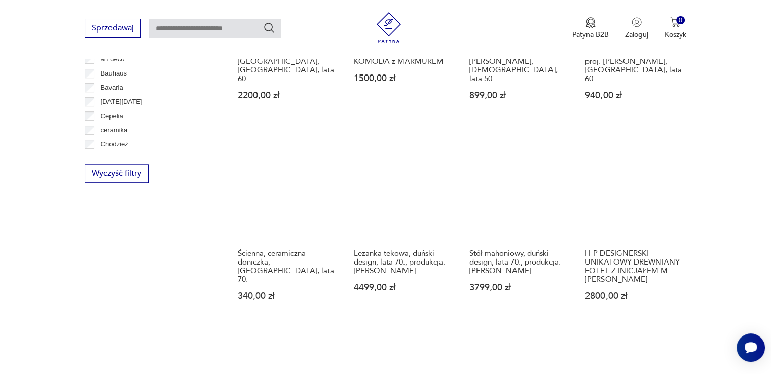
scroll to position [587, 0]
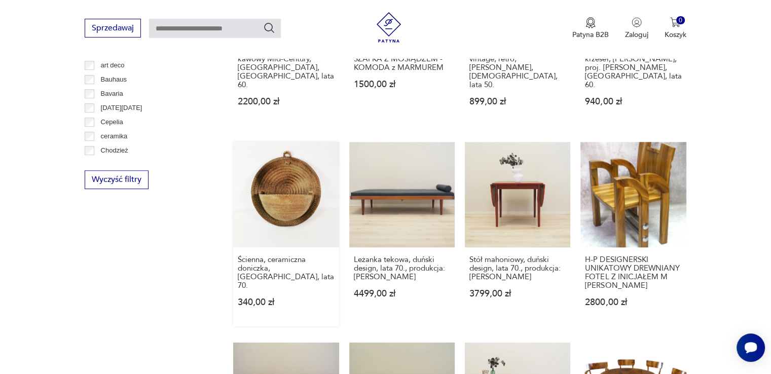
click at [289, 175] on link "Ścienna, ceramiczna doniczka, [GEOGRAPHIC_DATA], lata 70. 340,00 zł" at bounding box center [285, 234] width 105 height 185
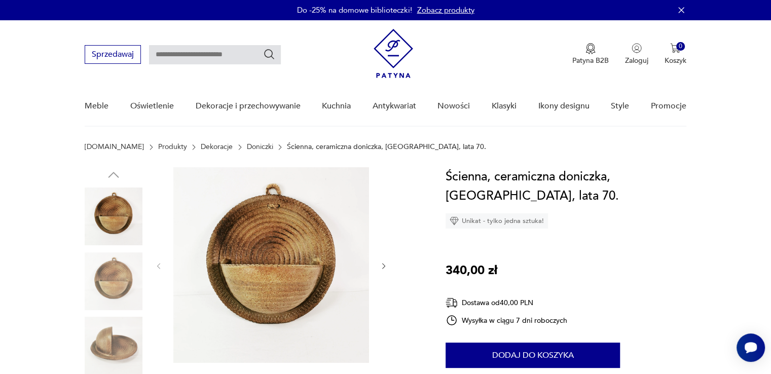
click at [117, 337] on img at bounding box center [114, 346] width 58 height 58
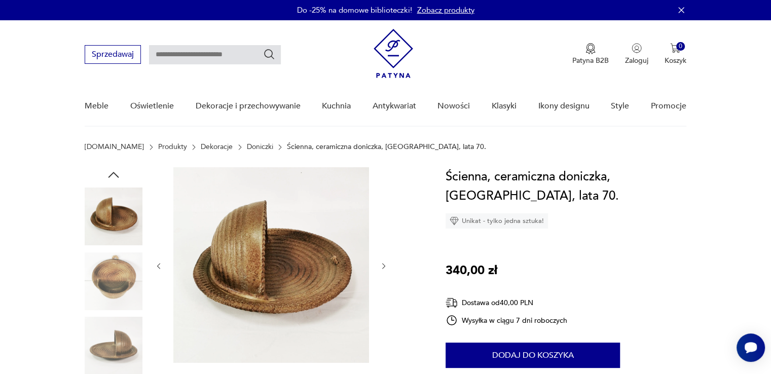
click at [112, 285] on img at bounding box center [114, 282] width 58 height 58
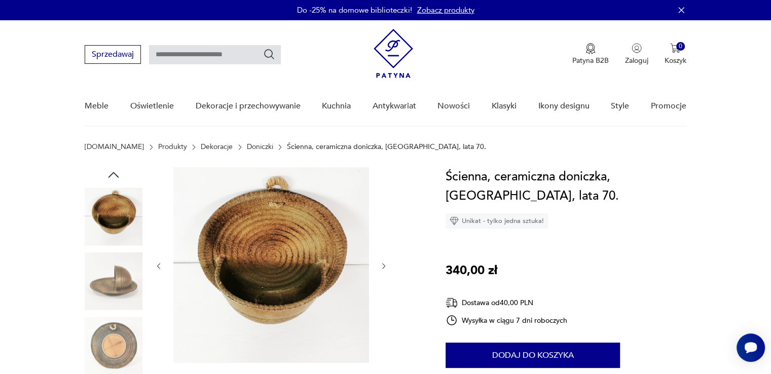
click at [126, 339] on img at bounding box center [114, 346] width 58 height 58
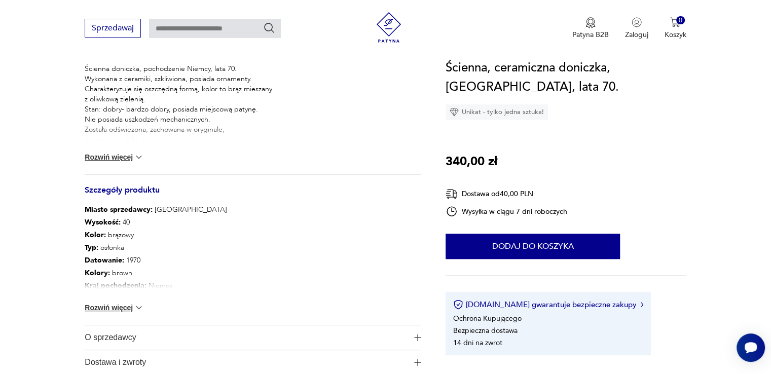
scroll to position [456, 0]
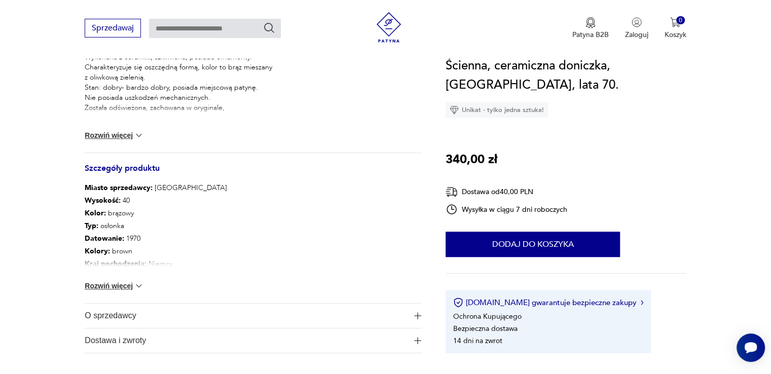
click at [137, 287] on img at bounding box center [139, 286] width 10 height 10
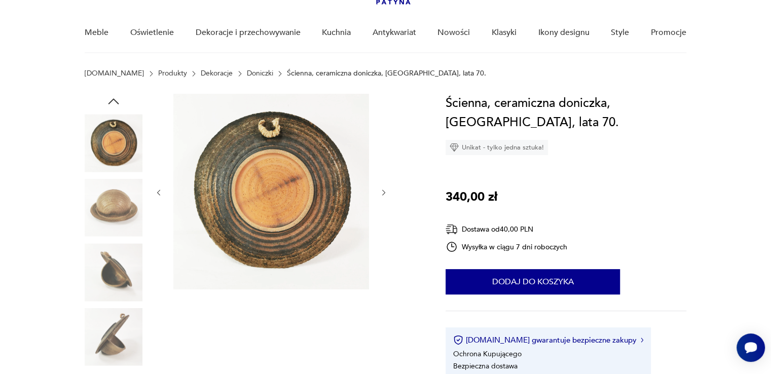
scroll to position [0, 0]
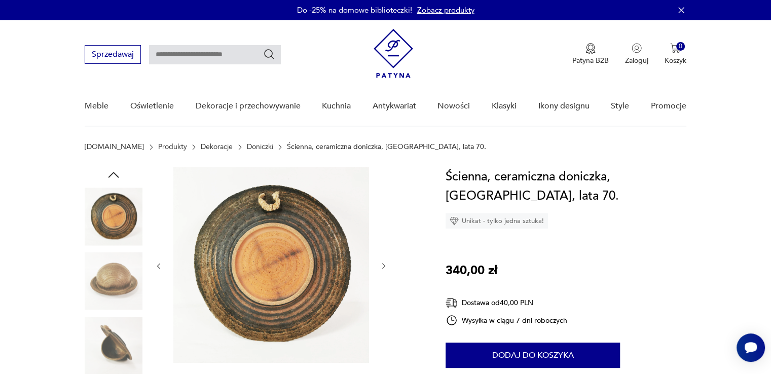
click at [108, 286] on img at bounding box center [114, 282] width 58 height 58
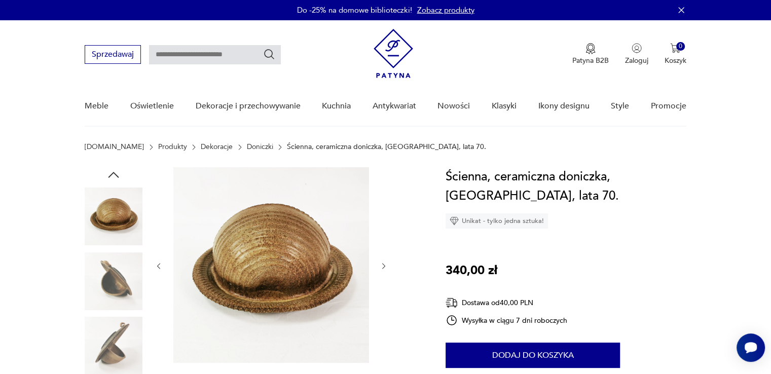
click at [120, 337] on img at bounding box center [114, 346] width 58 height 58
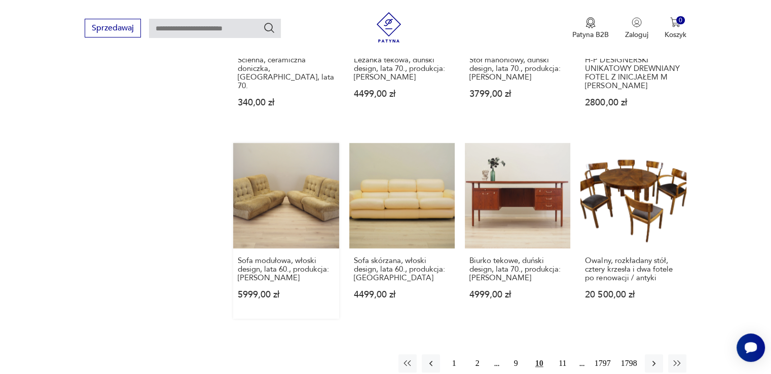
scroll to position [789, 0]
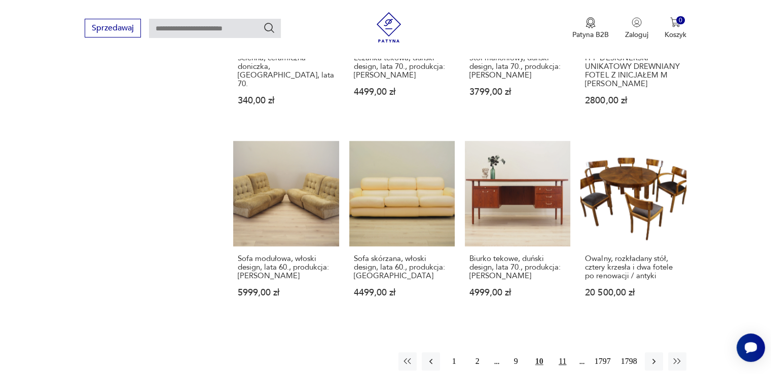
click at [558, 353] on button "11" at bounding box center [563, 362] width 18 height 18
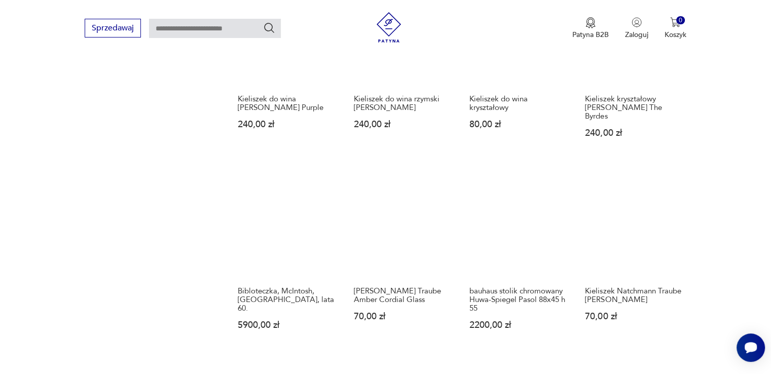
scroll to position [892, 0]
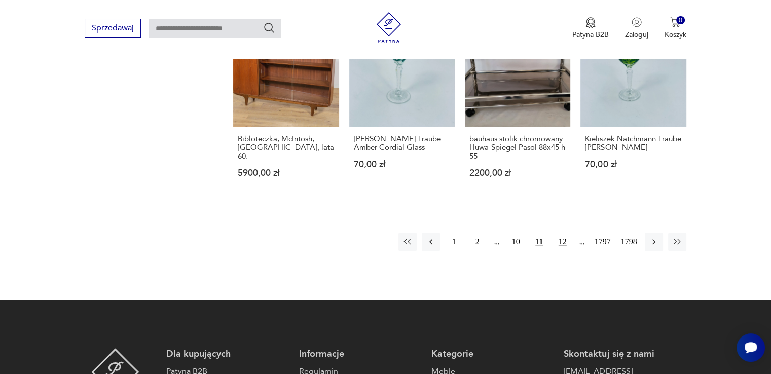
click at [564, 233] on button "12" at bounding box center [563, 242] width 18 height 18
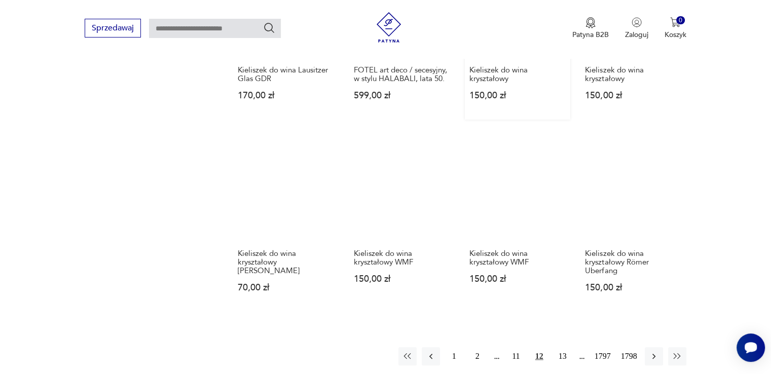
scroll to position [841, 0]
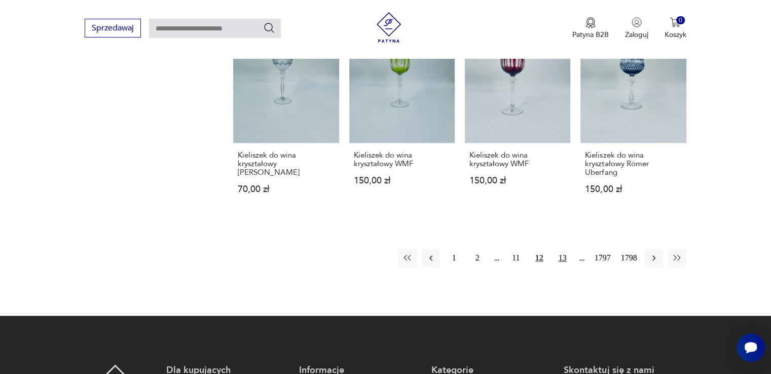
click at [567, 253] on button "13" at bounding box center [563, 258] width 18 height 18
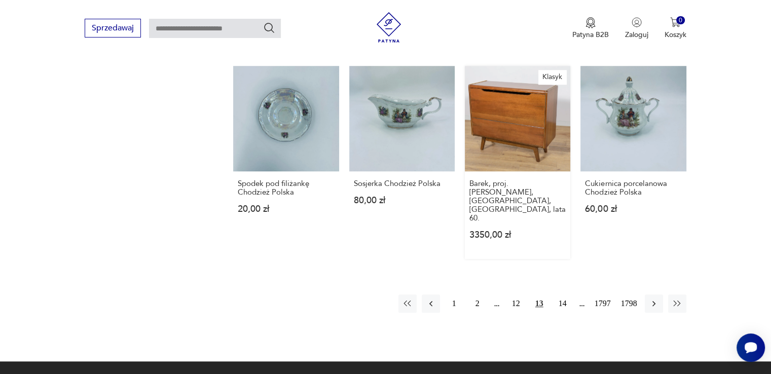
scroll to position [892, 0]
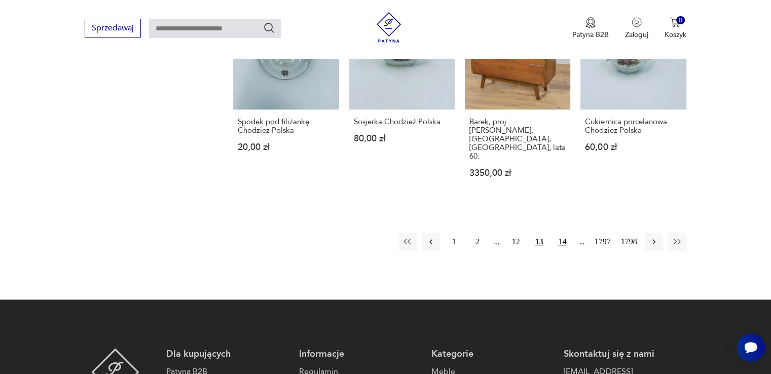
click at [562, 233] on button "14" at bounding box center [563, 242] width 18 height 18
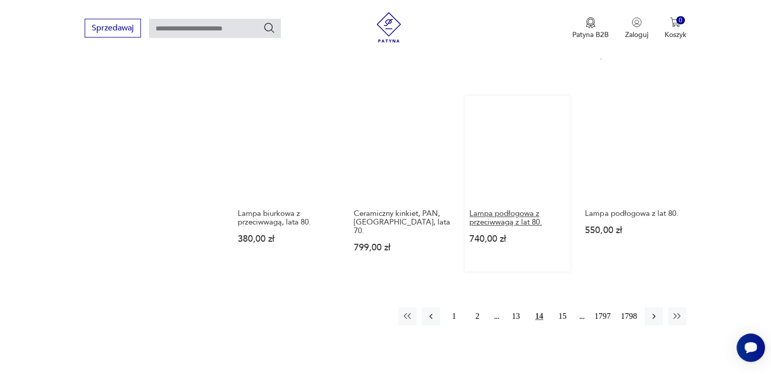
scroll to position [841, 0]
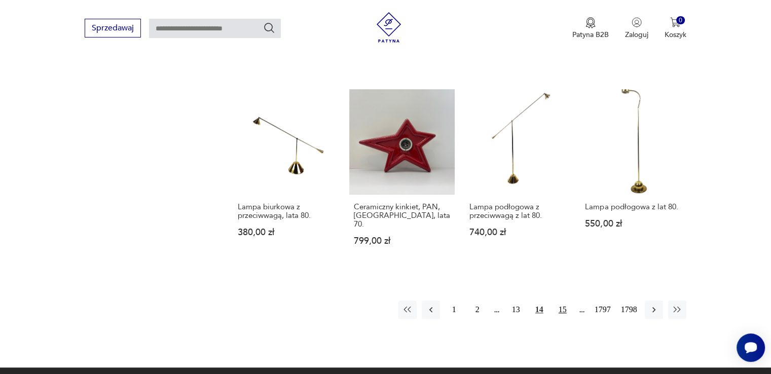
click at [560, 301] on button "15" at bounding box center [563, 310] width 18 height 18
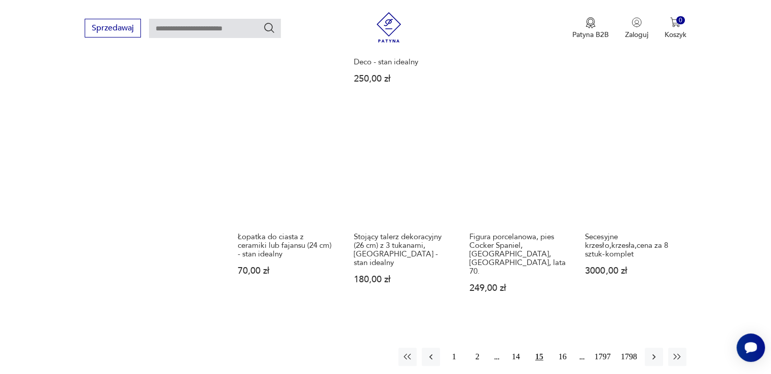
scroll to position [892, 0]
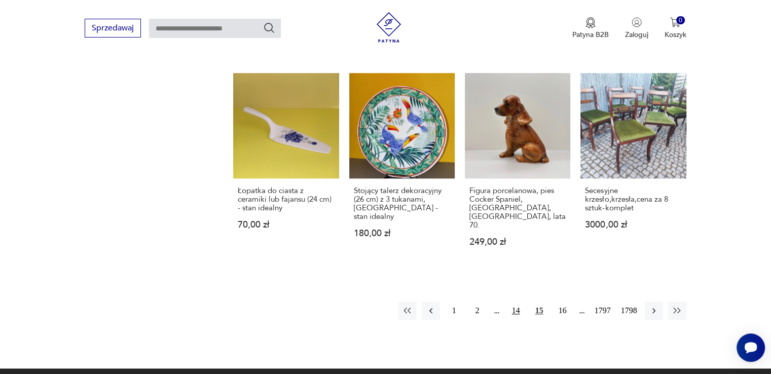
click at [520, 302] on button "14" at bounding box center [516, 311] width 18 height 18
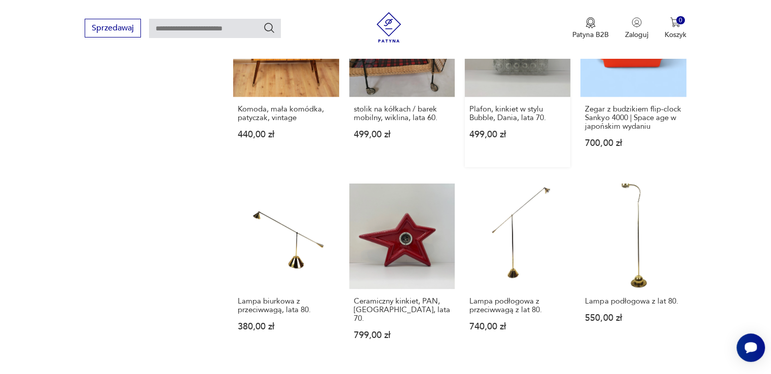
scroll to position [841, 0]
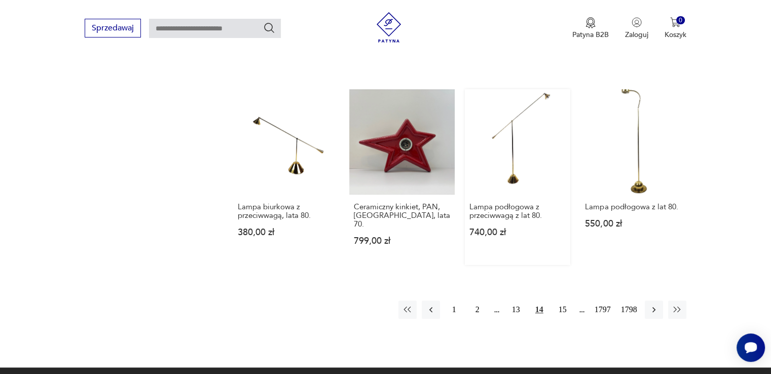
click at [514, 124] on link "Lampa podłogowa z przeciwwagą z lat 80. 740,00 zł" at bounding box center [517, 177] width 105 height 176
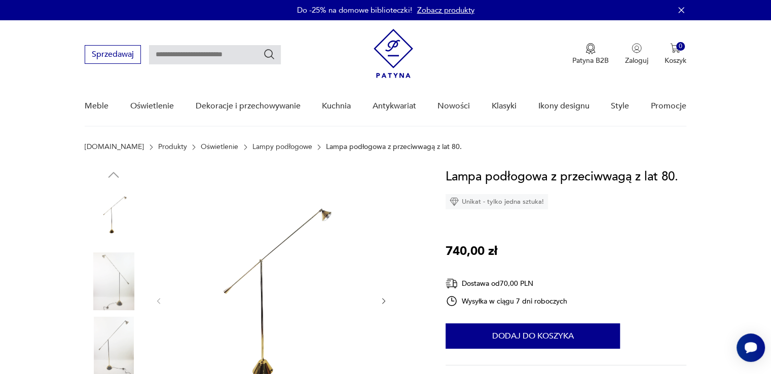
click at [136, 272] on img at bounding box center [114, 282] width 58 height 58
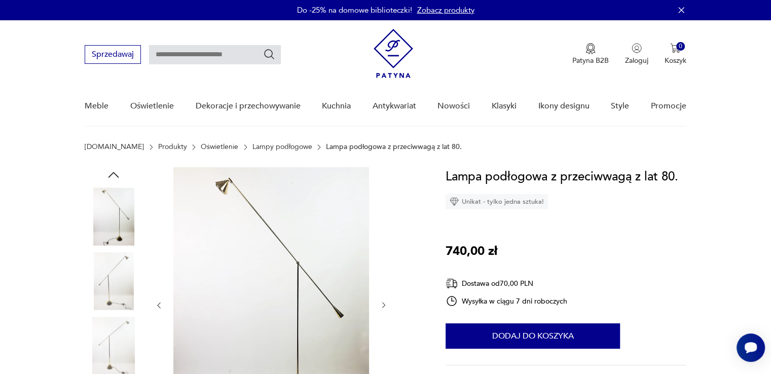
click at [114, 325] on img at bounding box center [114, 346] width 58 height 58
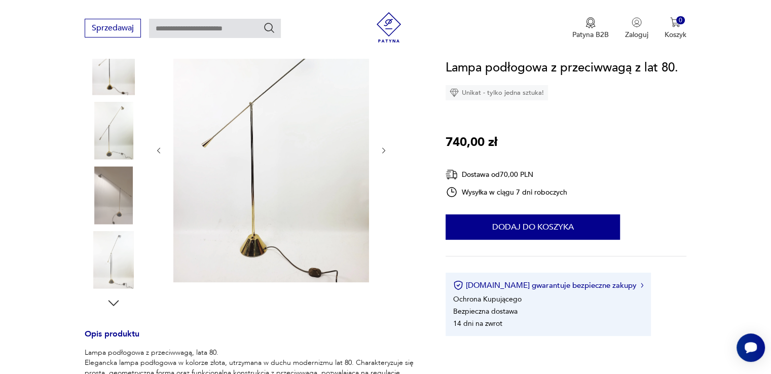
scroll to position [152, 0]
drag, startPoint x: 116, startPoint y: 297, endPoint x: 117, endPoint y: 278, distance: 18.8
click at [116, 296] on icon "button" at bounding box center [113, 301] width 15 height 15
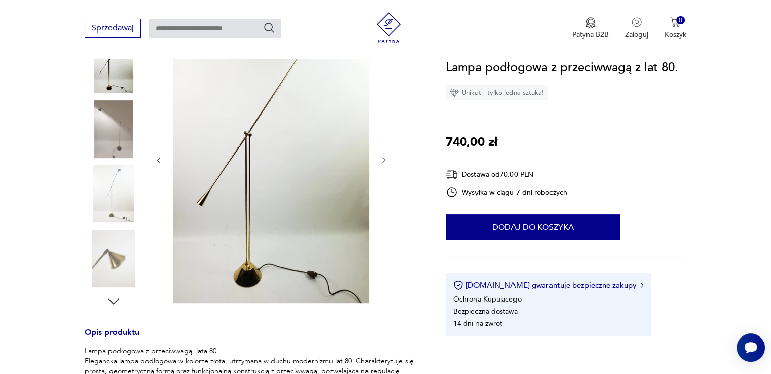
click at [117, 278] on img at bounding box center [114, 259] width 58 height 58
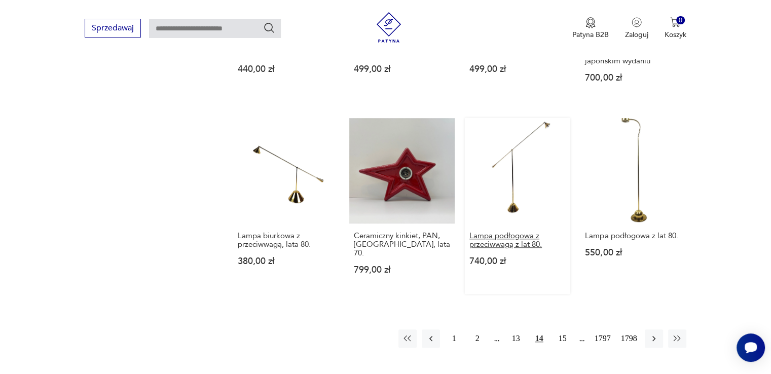
scroll to position [949, 0]
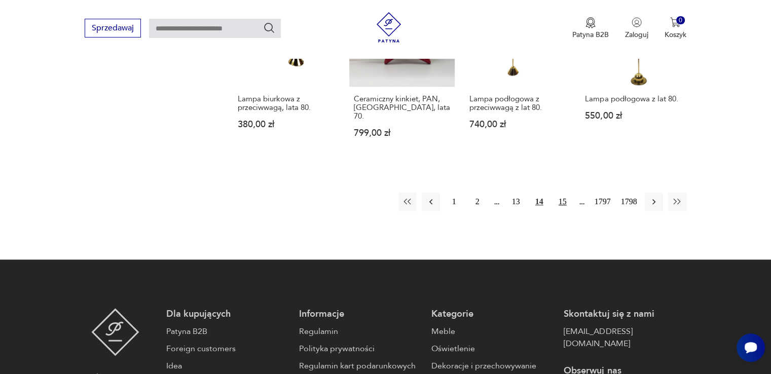
click at [564, 193] on button "15" at bounding box center [563, 202] width 18 height 18
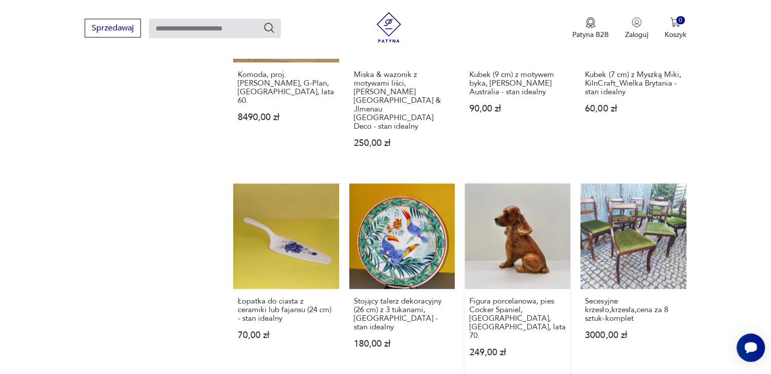
scroll to position [942, 0]
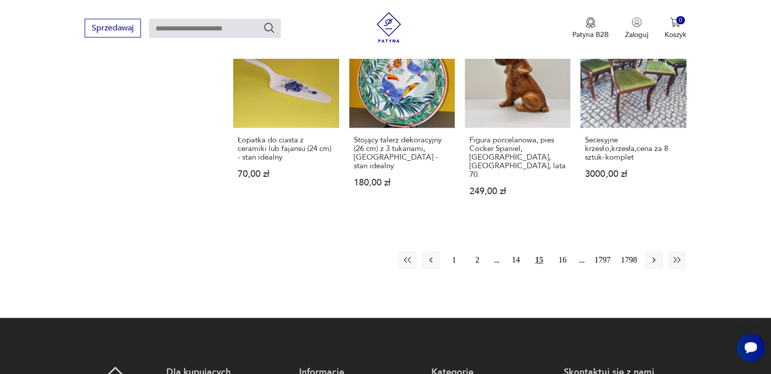
drag, startPoint x: 564, startPoint y: 197, endPoint x: 566, endPoint y: 185, distance: 12.3
click at [565, 251] on button "16" at bounding box center [563, 260] width 18 height 18
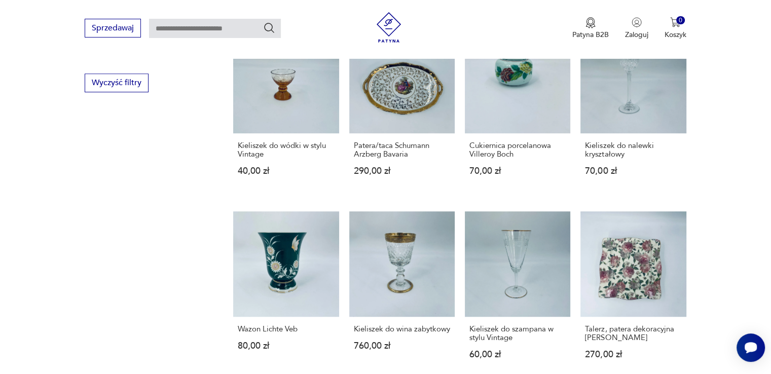
scroll to position [790, 0]
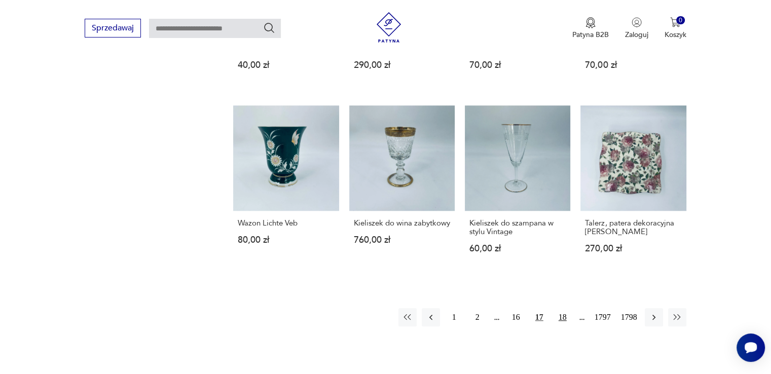
click at [567, 308] on button "18" at bounding box center [563, 317] width 18 height 18
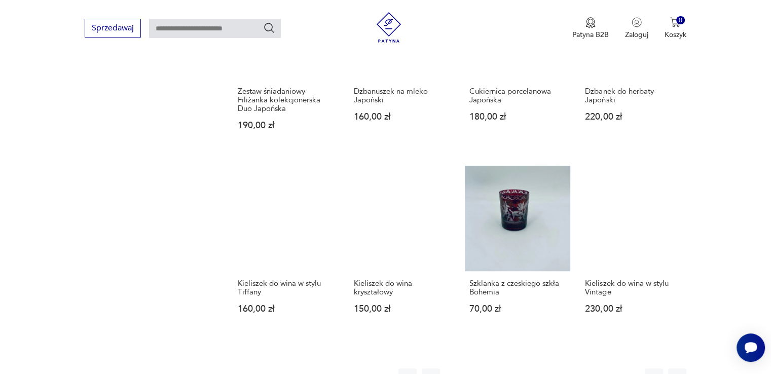
scroll to position [841, 0]
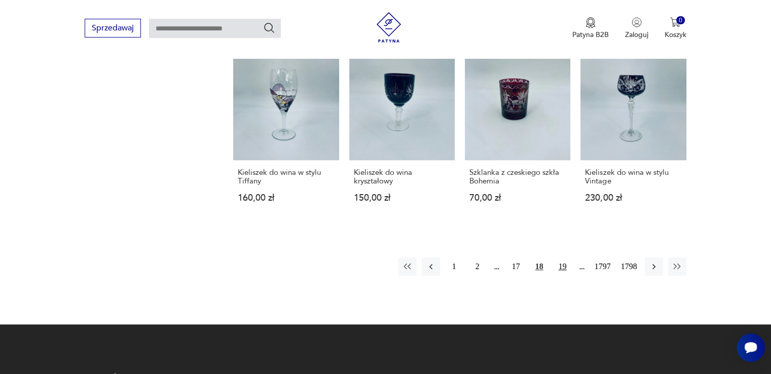
click at [561, 259] on button "19" at bounding box center [563, 267] width 18 height 18
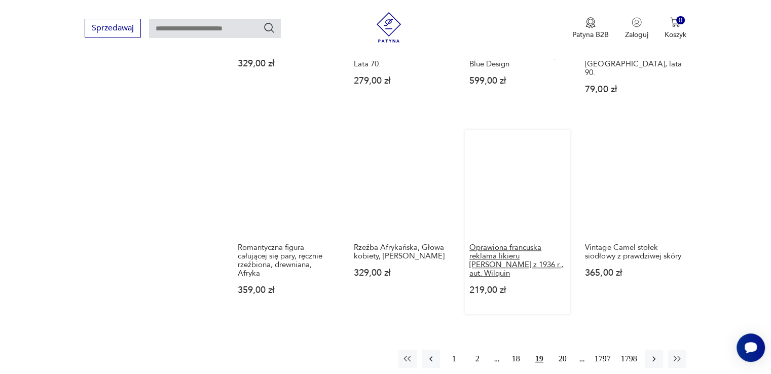
scroll to position [942, 0]
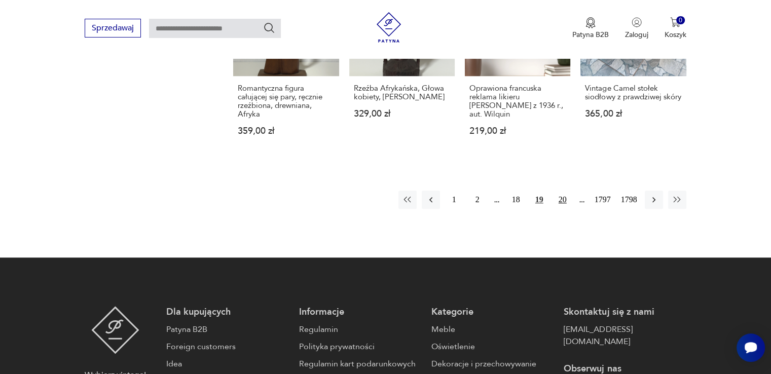
click at [560, 192] on button "20" at bounding box center [563, 200] width 18 height 18
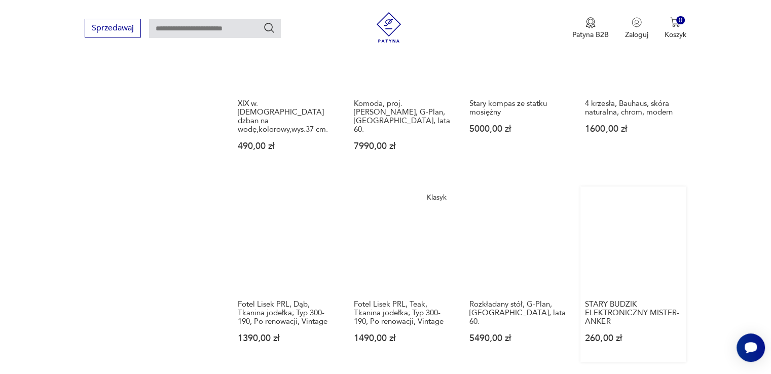
scroll to position [790, 0]
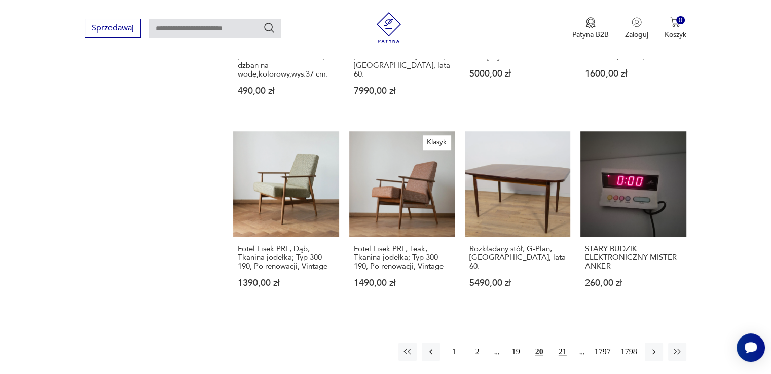
click at [560, 343] on button "21" at bounding box center [563, 352] width 18 height 18
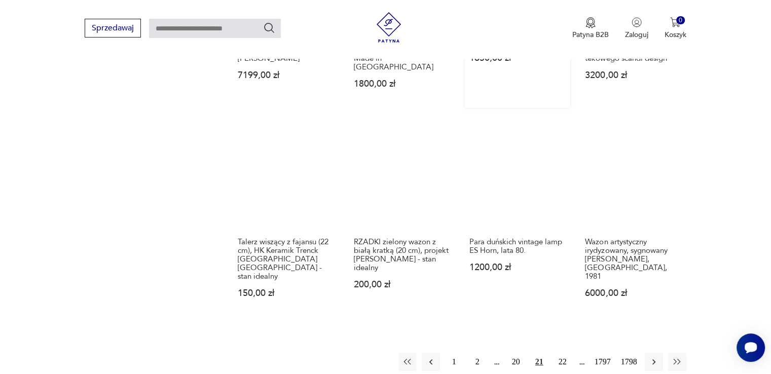
scroll to position [790, 0]
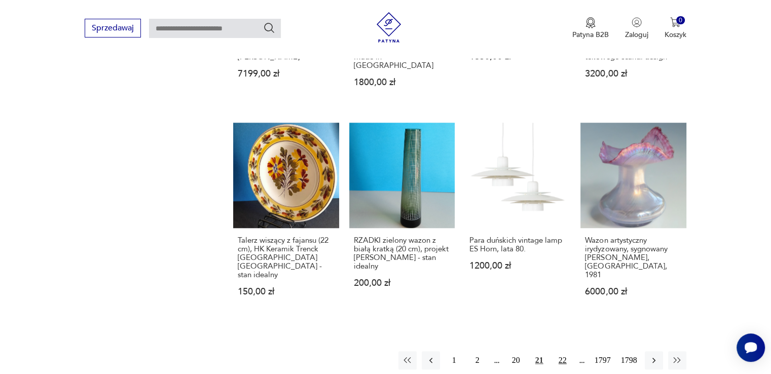
click at [562, 351] on button "22" at bounding box center [563, 360] width 18 height 18
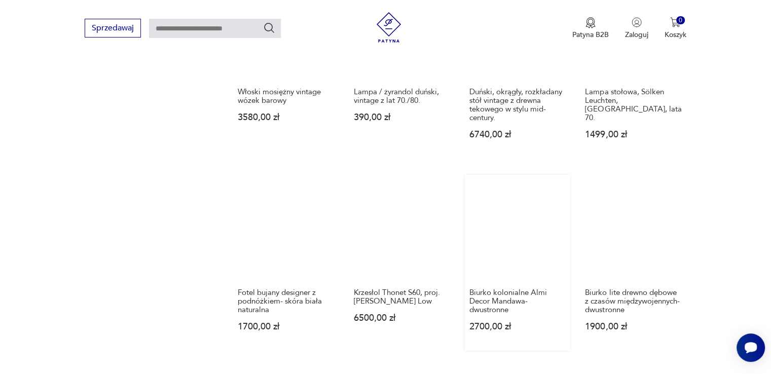
scroll to position [790, 0]
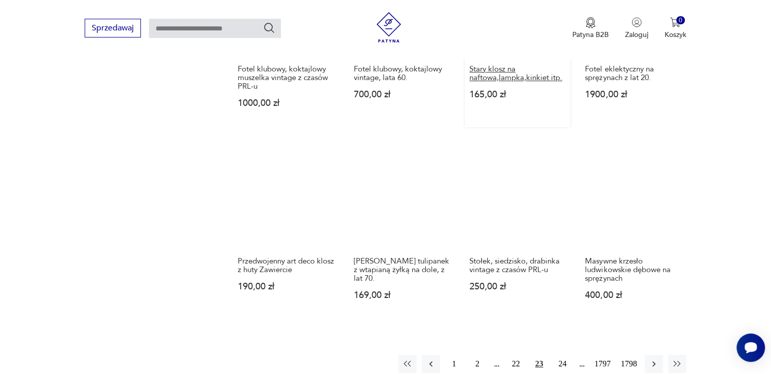
scroll to position [790, 0]
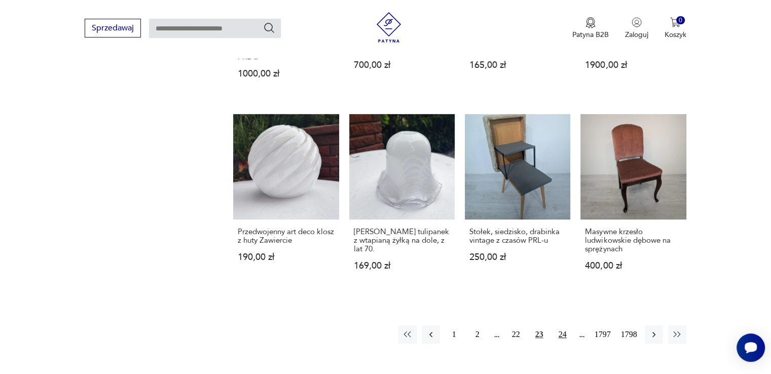
click at [562, 329] on button "24" at bounding box center [563, 335] width 18 height 18
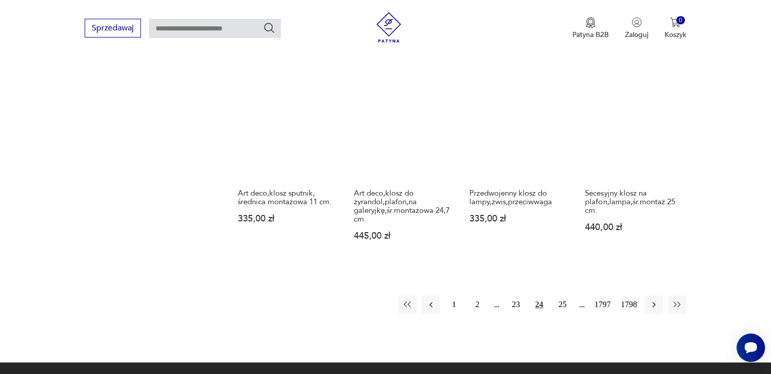
scroll to position [841, 0]
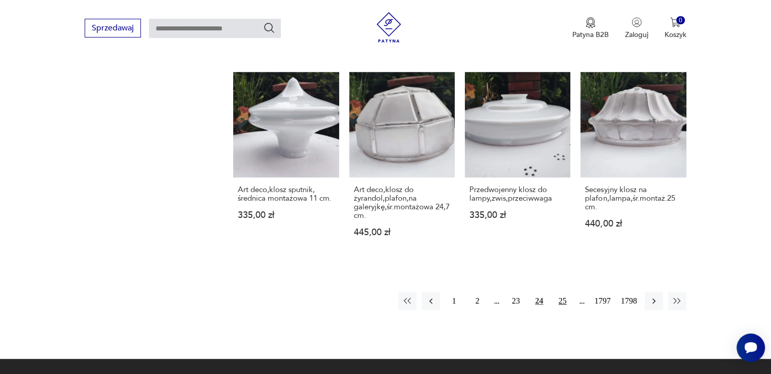
click at [560, 292] on button "25" at bounding box center [563, 301] width 18 height 18
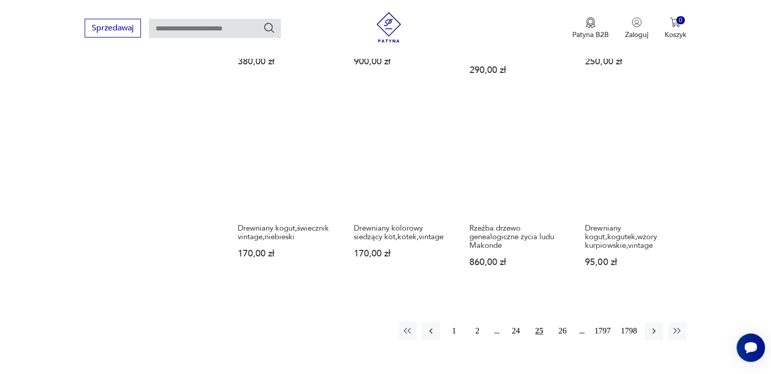
scroll to position [790, 0]
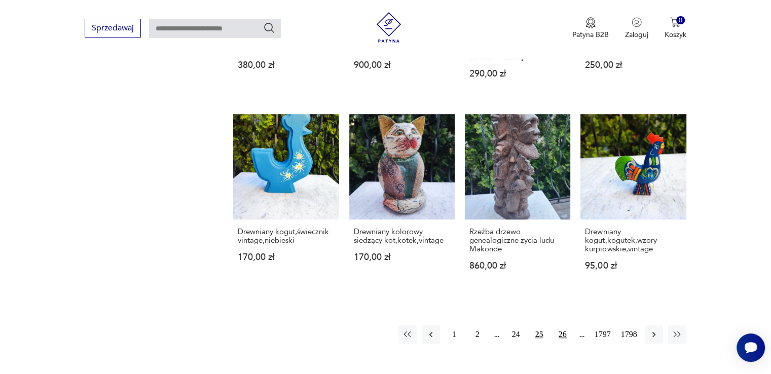
click at [566, 326] on button "26" at bounding box center [563, 335] width 18 height 18
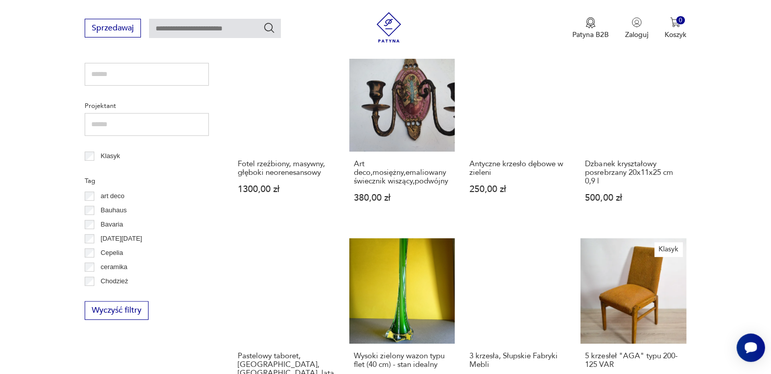
scroll to position [486, 0]
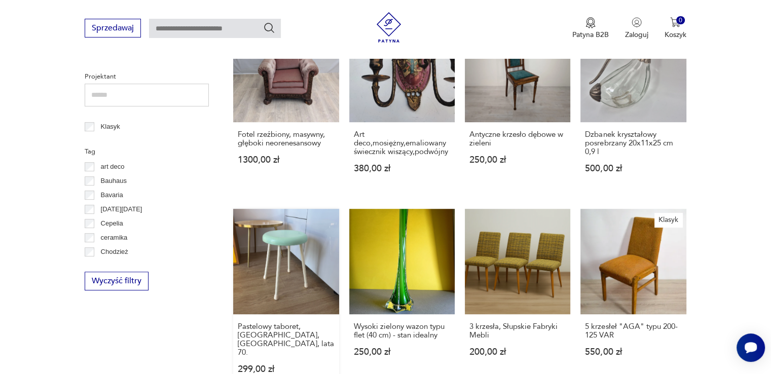
click at [300, 284] on link "Pastelowy taboret, [GEOGRAPHIC_DATA], [GEOGRAPHIC_DATA], lata 70. 299,00 zł" at bounding box center [285, 301] width 105 height 185
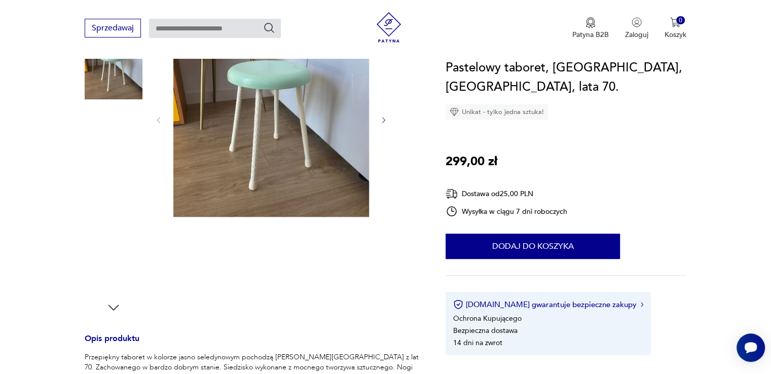
scroll to position [152, 0]
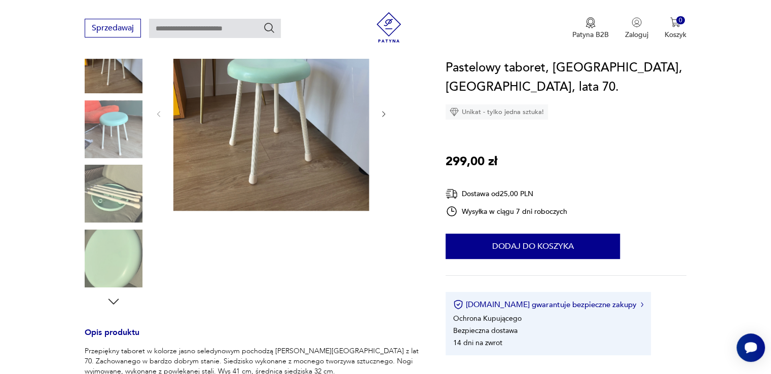
click at [123, 207] on img at bounding box center [114, 194] width 58 height 58
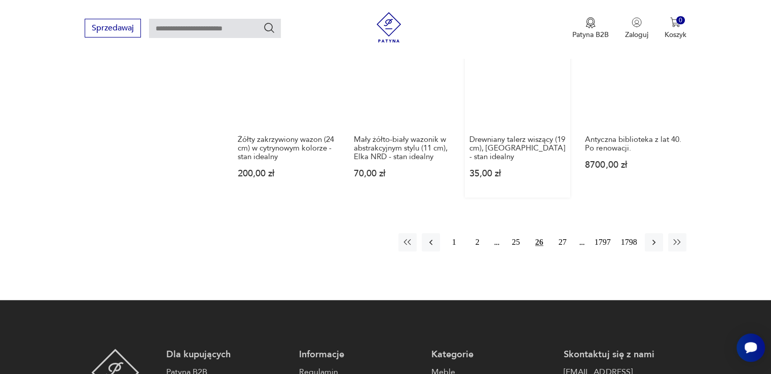
scroll to position [889, 0]
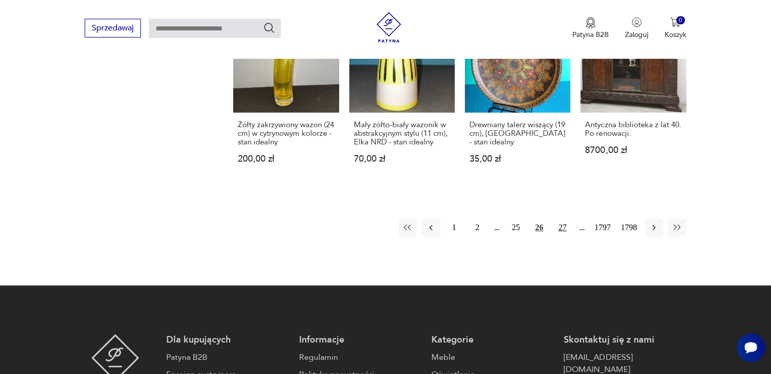
click at [560, 219] on button "27" at bounding box center [563, 228] width 18 height 18
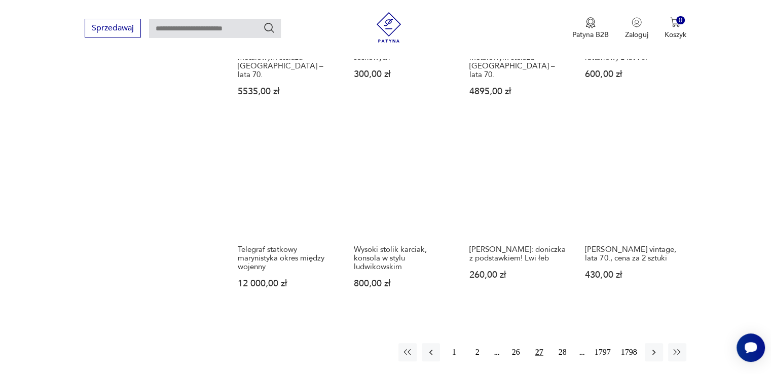
scroll to position [790, 0]
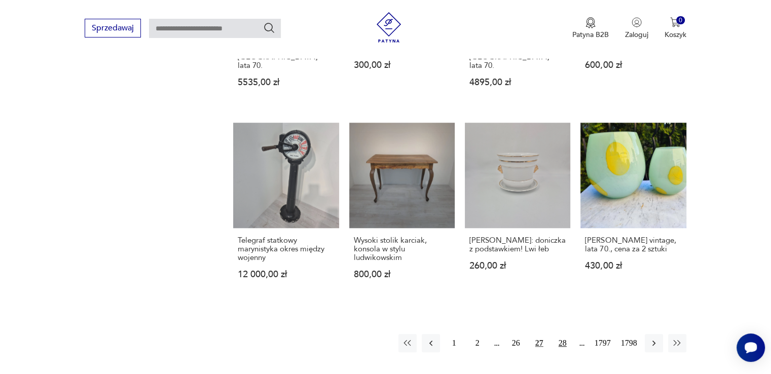
click at [561, 334] on button "28" at bounding box center [563, 343] width 18 height 18
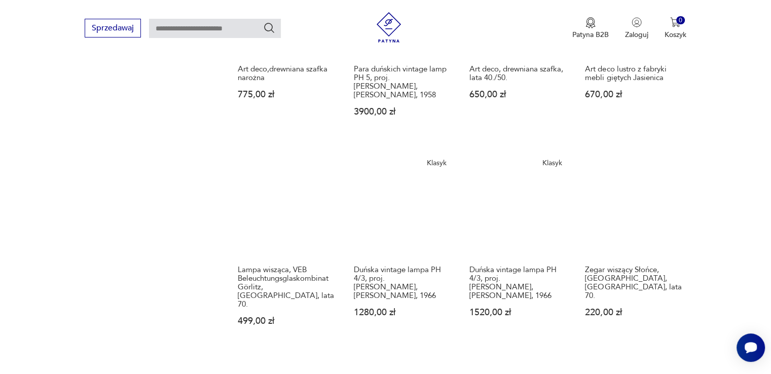
scroll to position [790, 0]
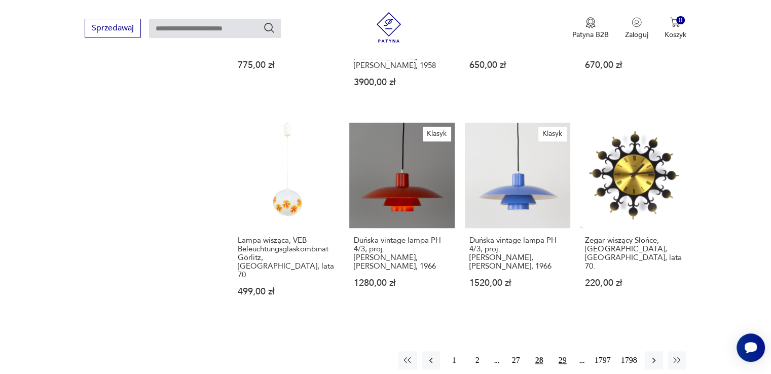
click at [564, 351] on button "29" at bounding box center [563, 360] width 18 height 18
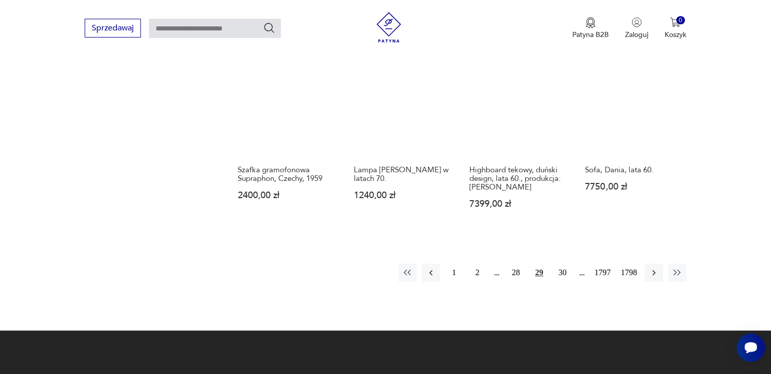
scroll to position [892, 0]
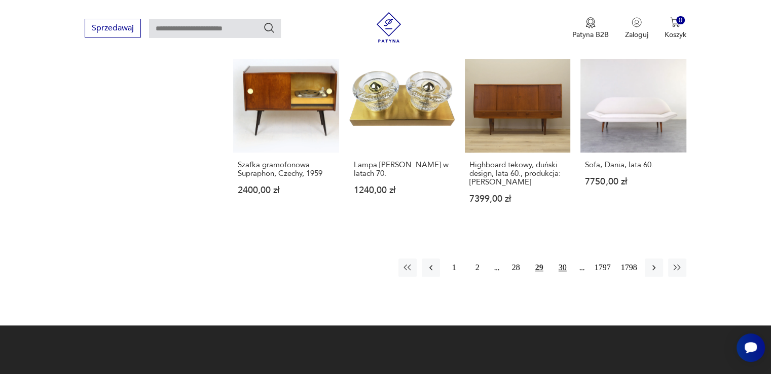
click at [562, 259] on button "30" at bounding box center [563, 268] width 18 height 18
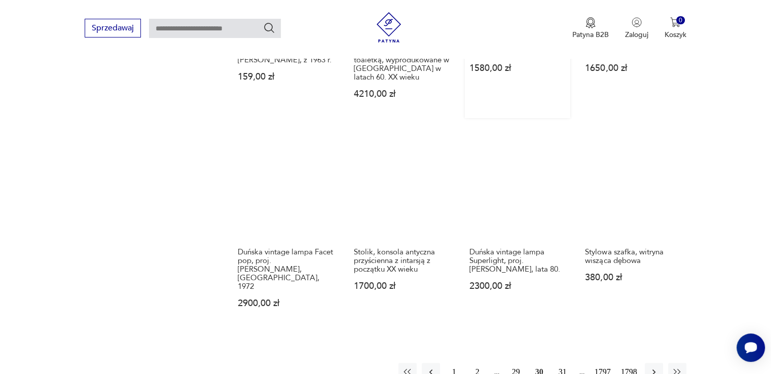
scroll to position [841, 0]
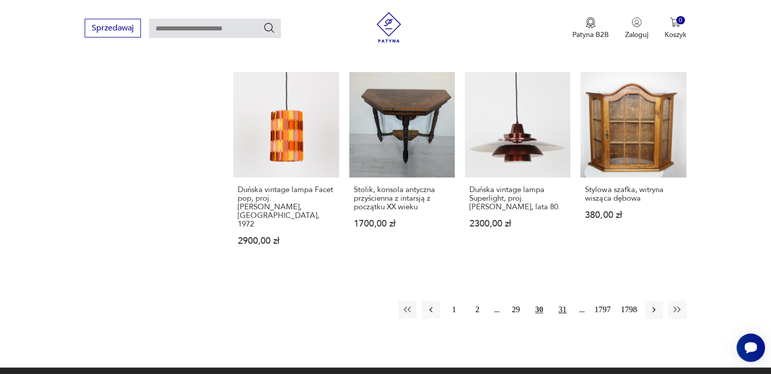
click at [562, 301] on button "31" at bounding box center [563, 310] width 18 height 18
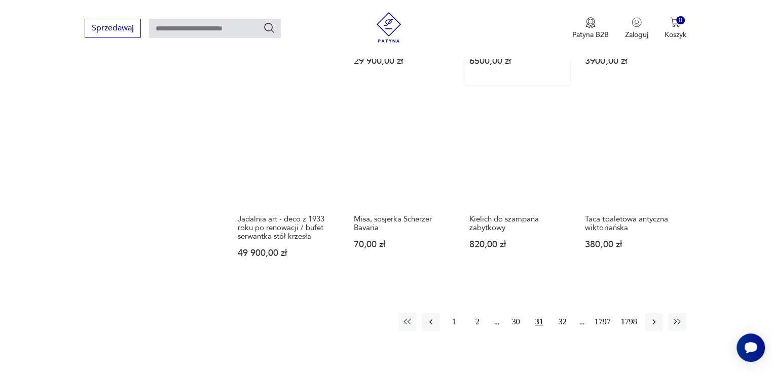
scroll to position [841, 0]
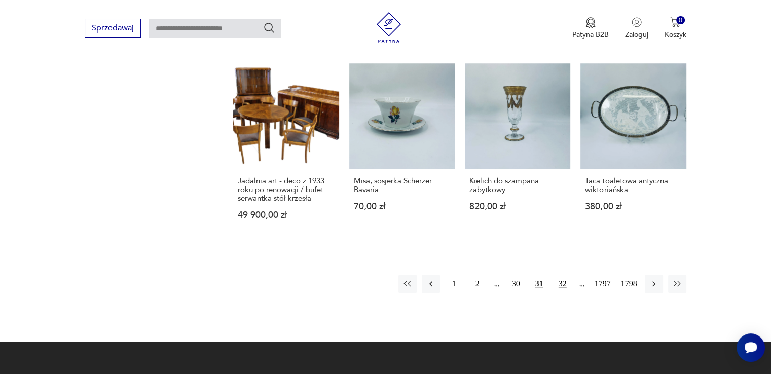
click at [560, 283] on button "32" at bounding box center [563, 284] width 18 height 18
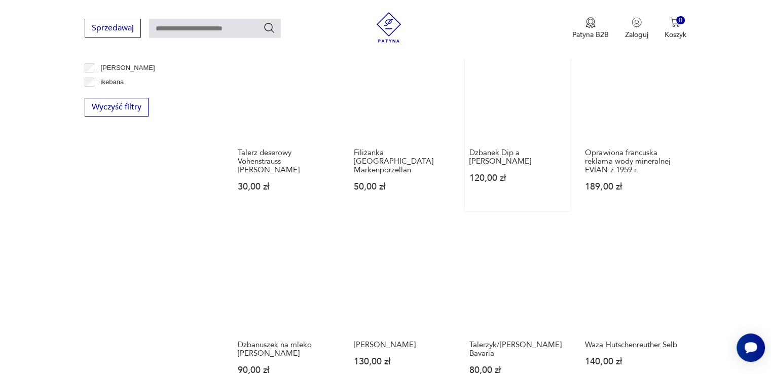
scroll to position [790, 0]
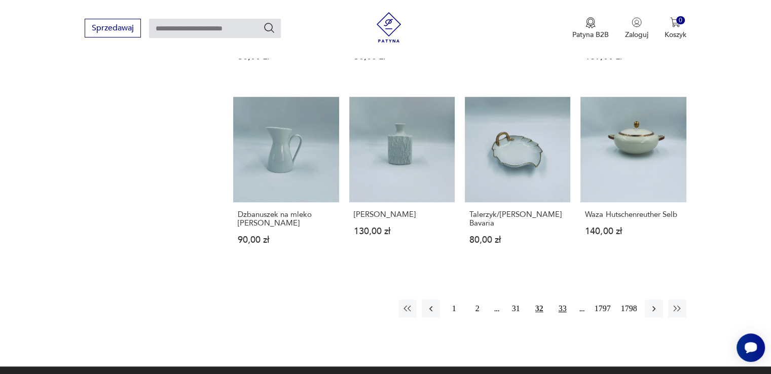
click at [564, 305] on button "33" at bounding box center [563, 309] width 18 height 18
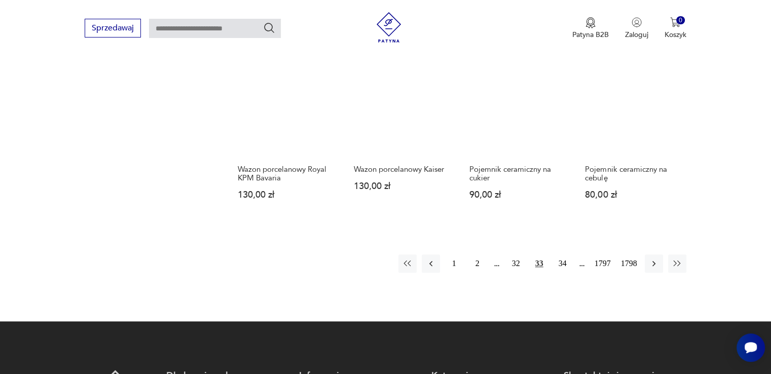
scroll to position [892, 0]
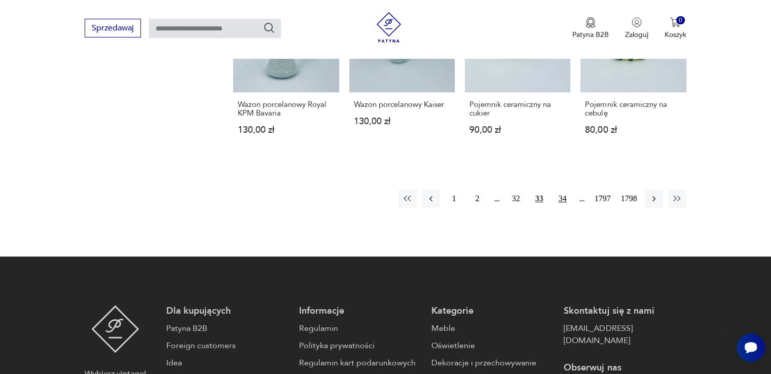
click at [562, 190] on button "34" at bounding box center [563, 199] width 18 height 18
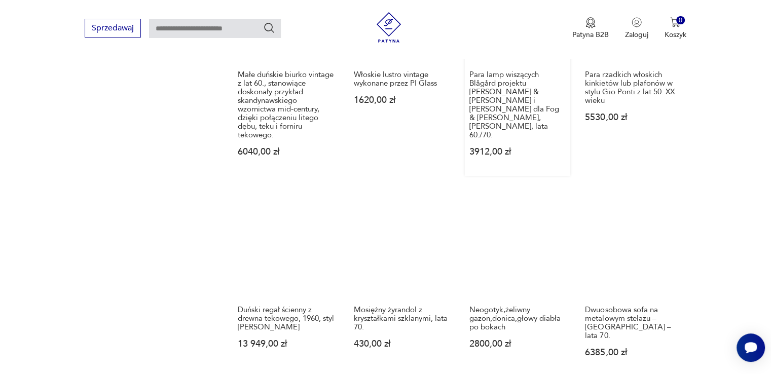
scroll to position [790, 0]
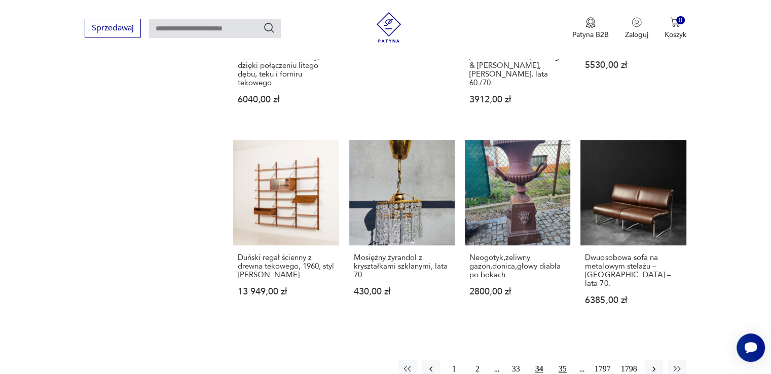
click at [563, 360] on button "35" at bounding box center [563, 369] width 18 height 18
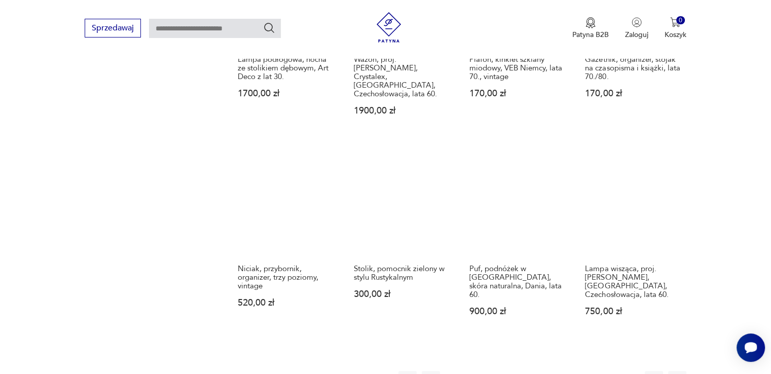
scroll to position [892, 0]
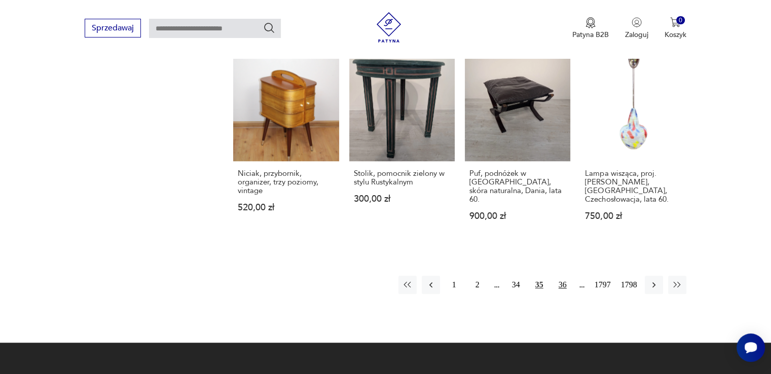
click at [566, 276] on button "36" at bounding box center [563, 285] width 18 height 18
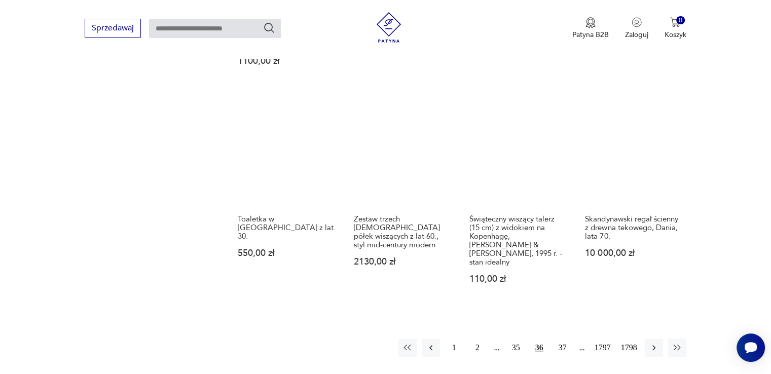
scroll to position [942, 0]
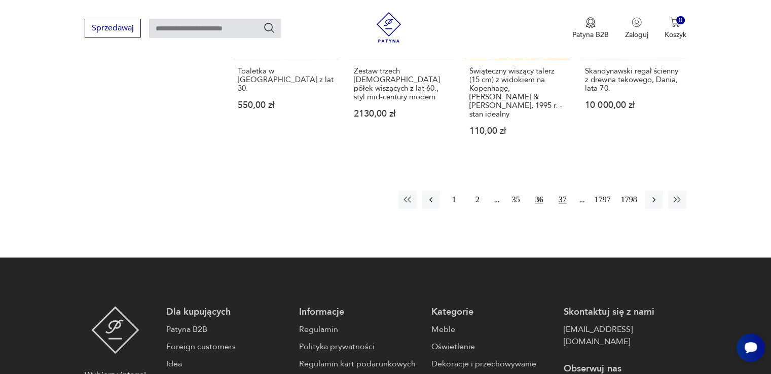
click at [560, 191] on button "37" at bounding box center [563, 200] width 18 height 18
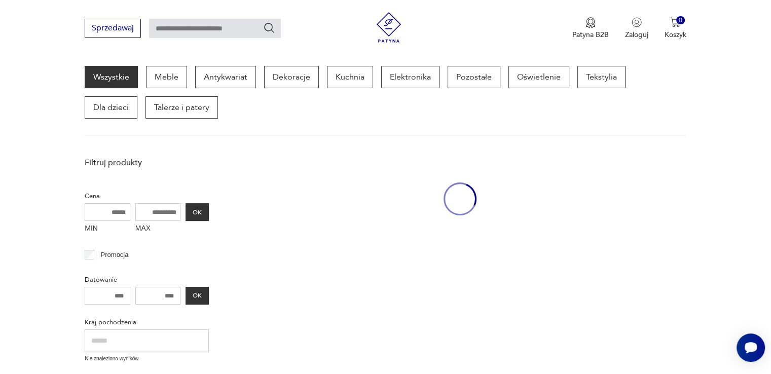
scroll to position [131, 0]
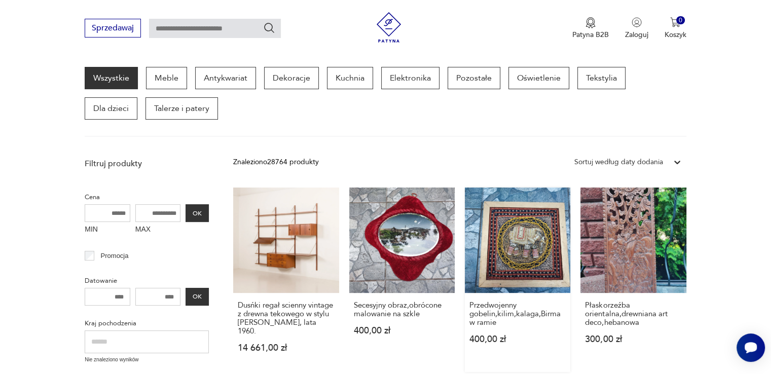
click at [525, 223] on link "Przedwojenny gobelin,kilim,kalaga,Birma w ramie 400,00 zł" at bounding box center [517, 280] width 105 height 185
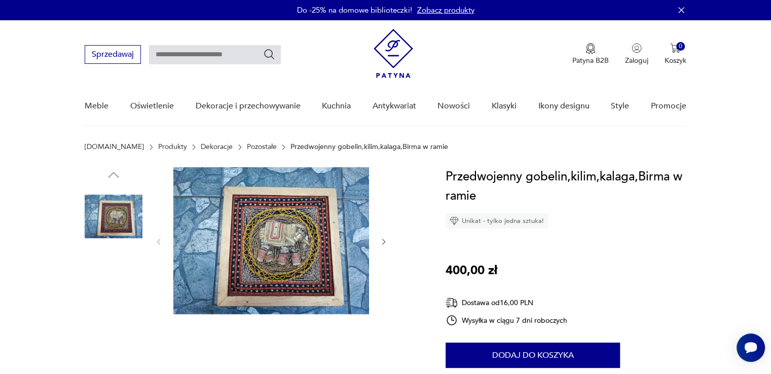
click at [113, 290] on img at bounding box center [114, 282] width 58 height 58
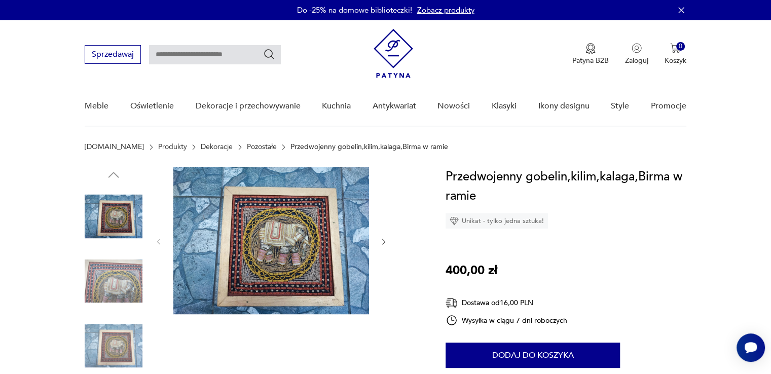
click at [113, 290] on div at bounding box center [114, 315] width 58 height 254
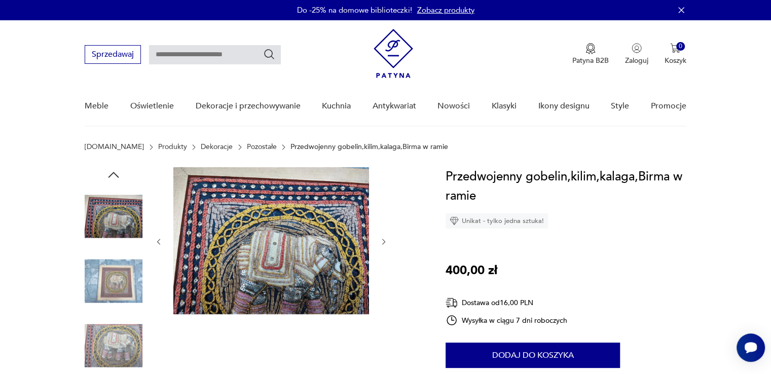
click at [116, 339] on img at bounding box center [114, 346] width 58 height 58
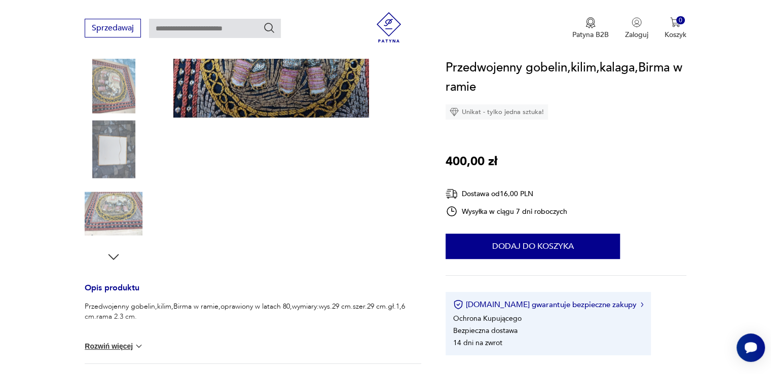
scroll to position [203, 0]
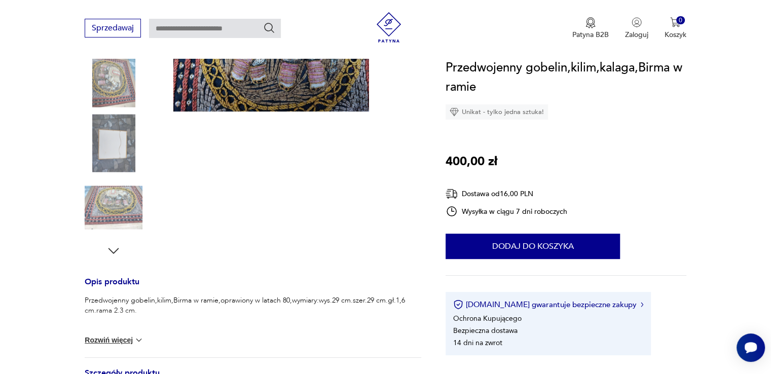
click at [136, 336] on img at bounding box center [139, 340] width 10 height 10
click at [136, 336] on div "Przedwojenny gobelin,kilim,Birma w ramie,oprawiony w latach 80,wymiary:wys.29 c…" at bounding box center [253, 327] width 337 height 62
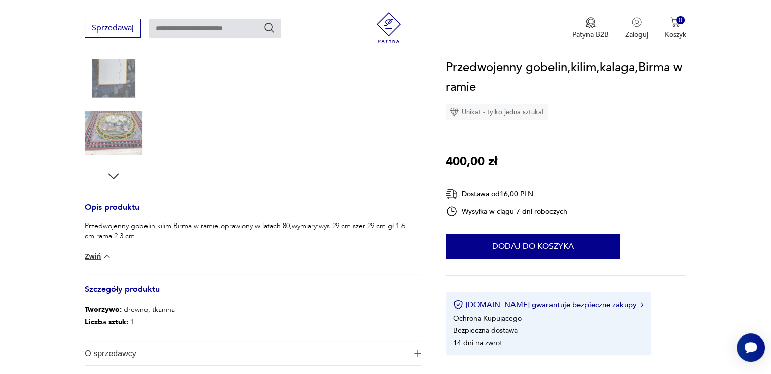
scroll to position [254, 0]
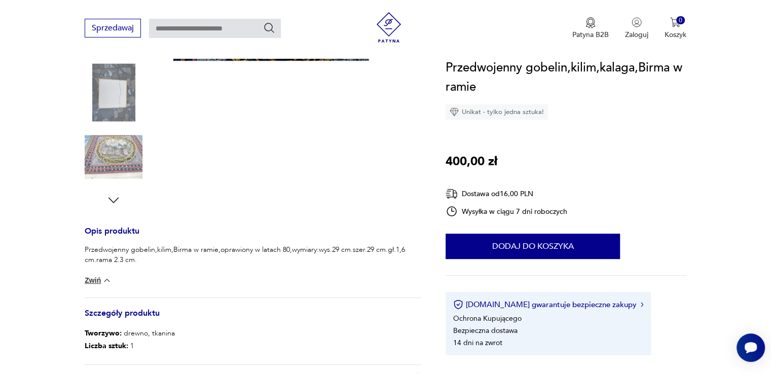
click at [110, 280] on img at bounding box center [107, 280] width 10 height 10
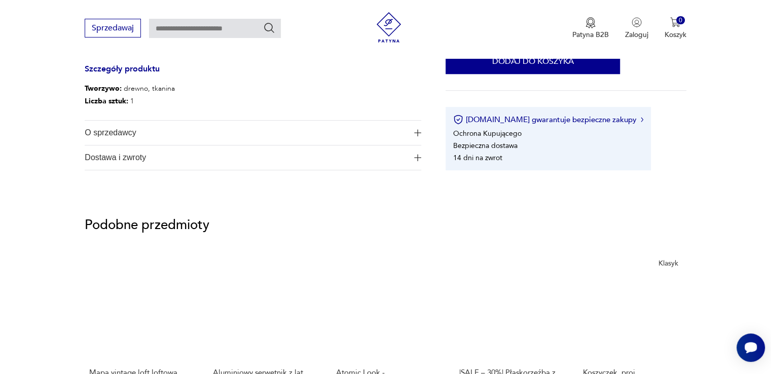
scroll to position [456, 0]
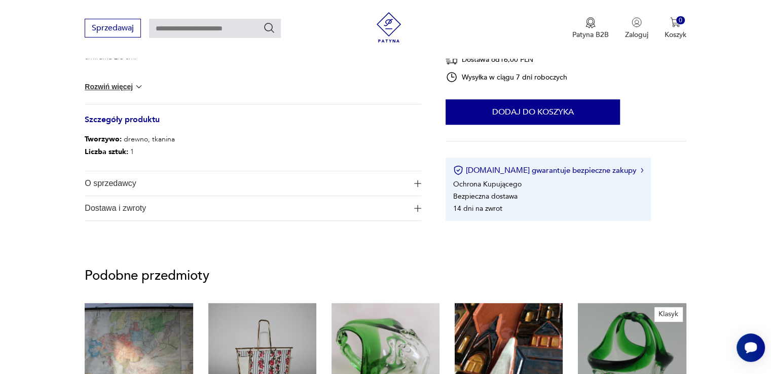
click at [416, 184] on img "button" at bounding box center [417, 183] width 7 height 7
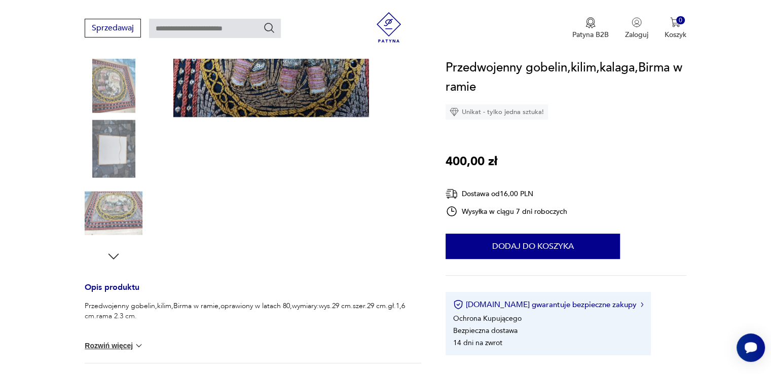
scroll to position [101, 0]
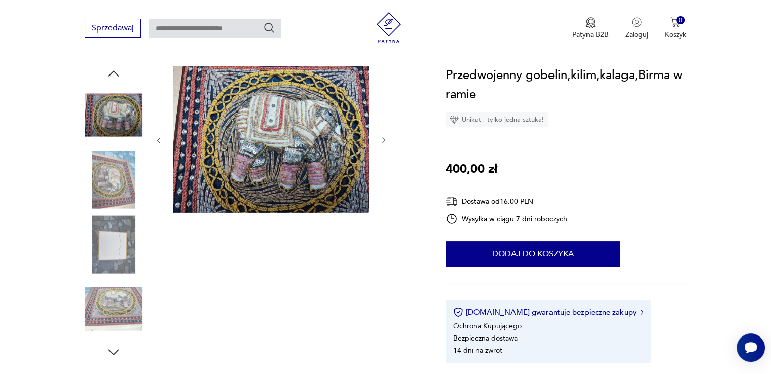
click at [107, 252] on img at bounding box center [114, 245] width 58 height 58
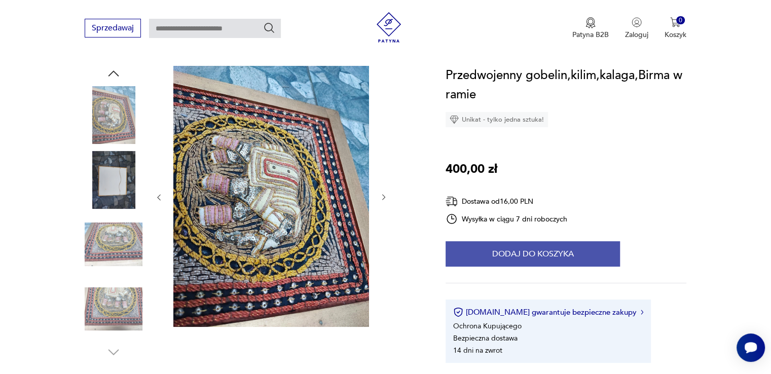
click at [530, 250] on button "Dodaj do koszyka" at bounding box center [533, 253] width 174 height 25
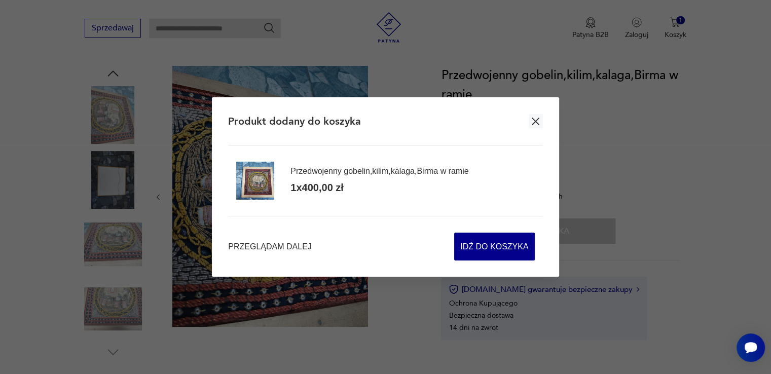
click at [533, 124] on icon "button" at bounding box center [536, 122] width 8 height 8
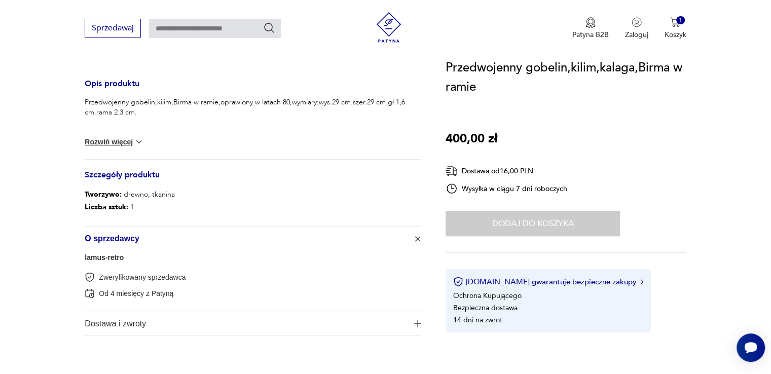
scroll to position [456, 0]
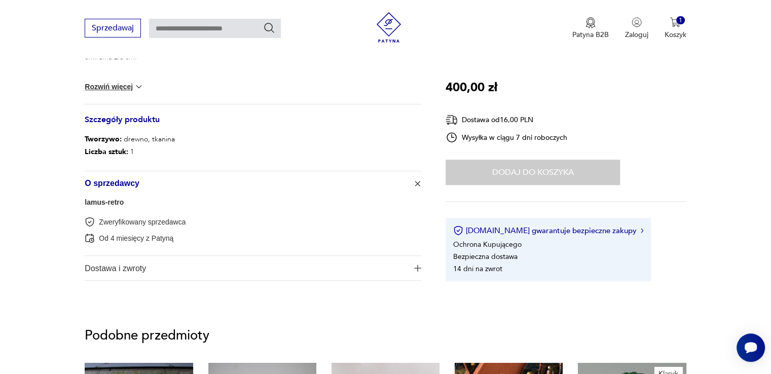
click at [111, 199] on link "lamus-retro" at bounding box center [104, 202] width 39 height 8
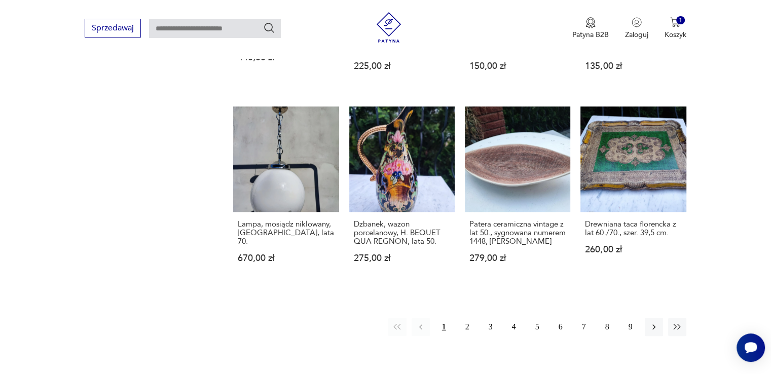
scroll to position [868, 0]
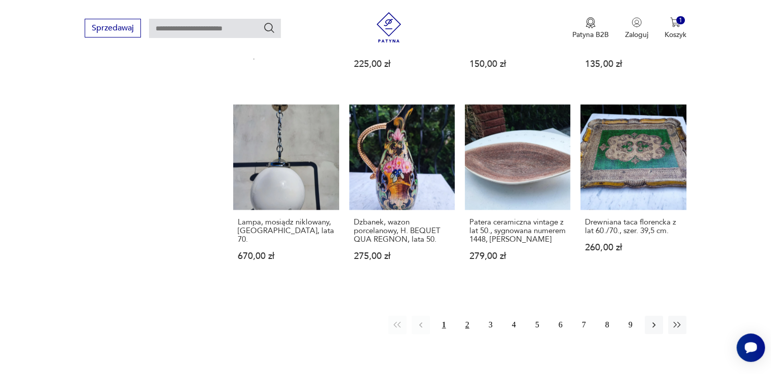
click at [465, 322] on button "2" at bounding box center [468, 325] width 18 height 18
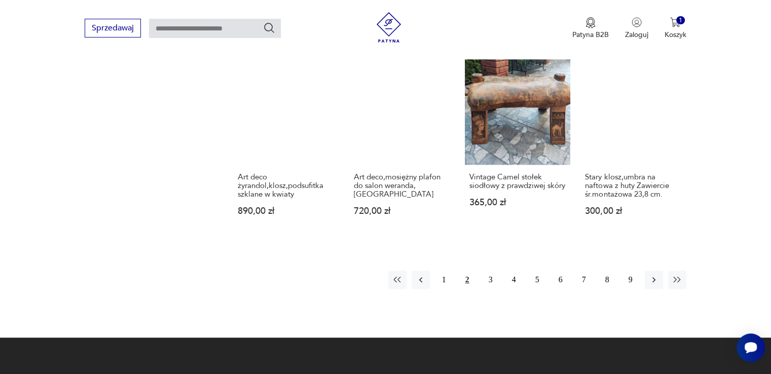
scroll to position [919, 0]
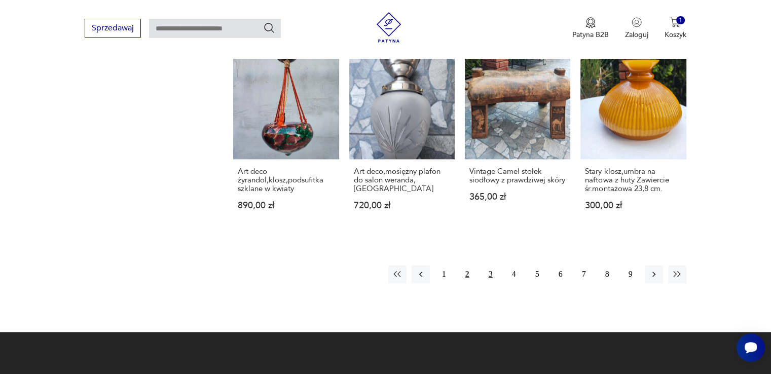
click at [488, 270] on button "3" at bounding box center [491, 274] width 18 height 18
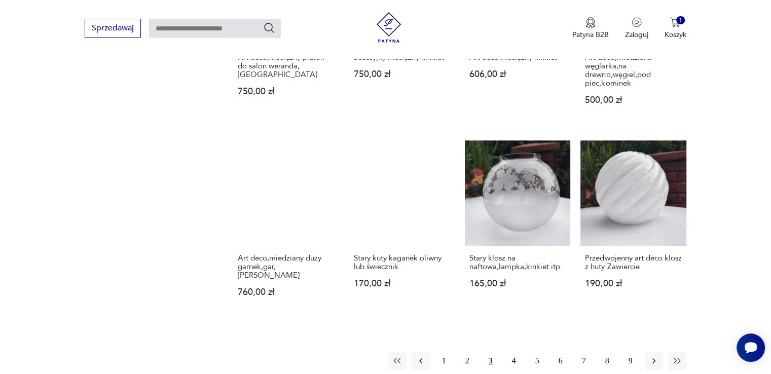
scroll to position [919, 0]
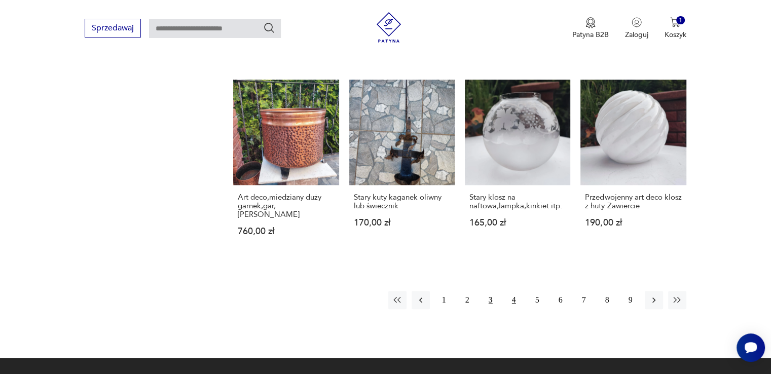
click at [510, 291] on button "4" at bounding box center [514, 300] width 18 height 18
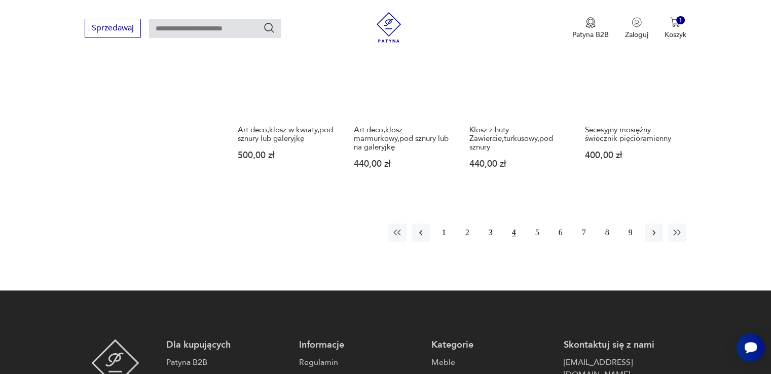
scroll to position [970, 0]
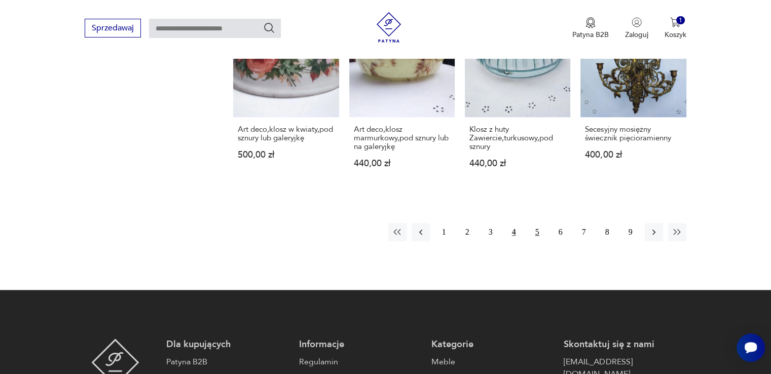
click at [538, 229] on button "5" at bounding box center [538, 232] width 18 height 18
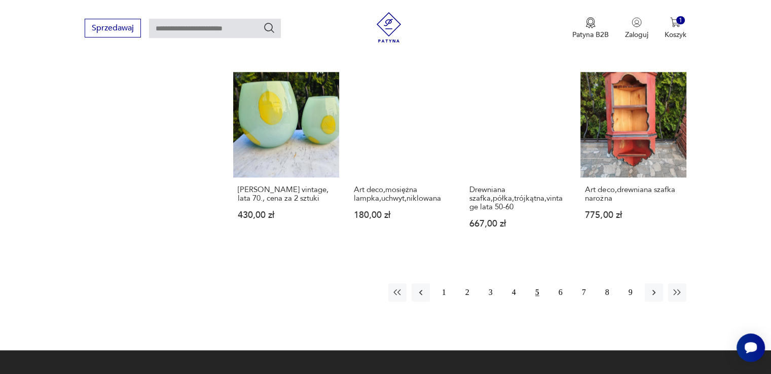
scroll to position [919, 0]
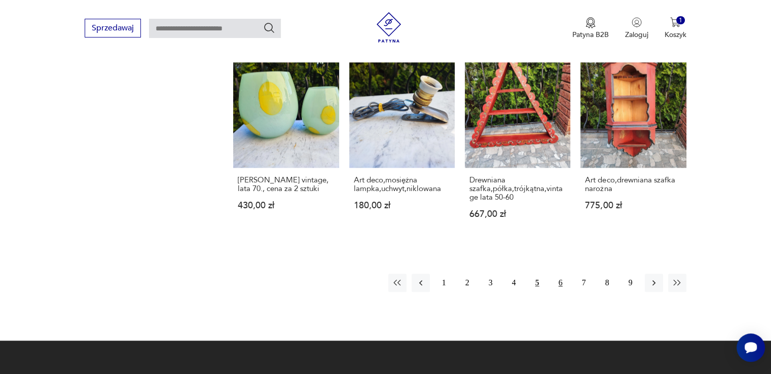
click at [560, 274] on button "6" at bounding box center [561, 283] width 18 height 18
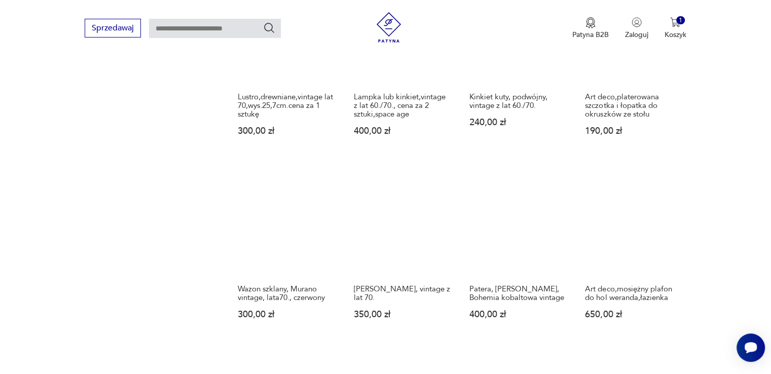
scroll to position [868, 0]
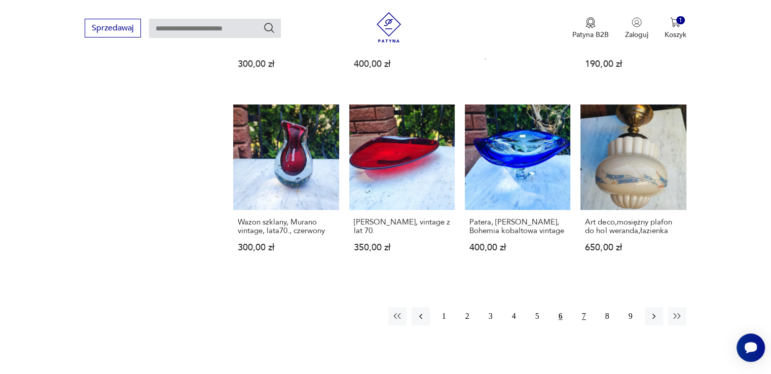
click at [582, 316] on button "7" at bounding box center [584, 316] width 18 height 18
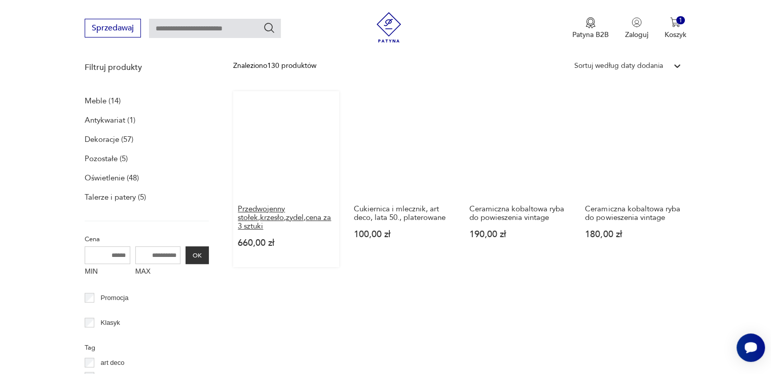
scroll to position [310, 0]
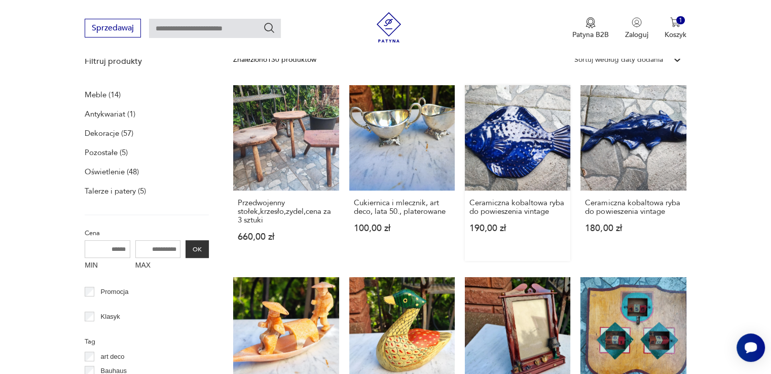
click at [501, 141] on link "Ceramiczna kobaltowa ryba do powieszenia vintage 190,00 zł" at bounding box center [517, 173] width 105 height 176
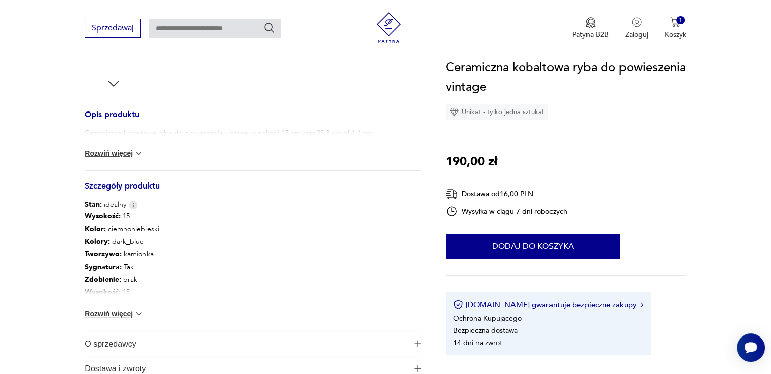
scroll to position [406, 0]
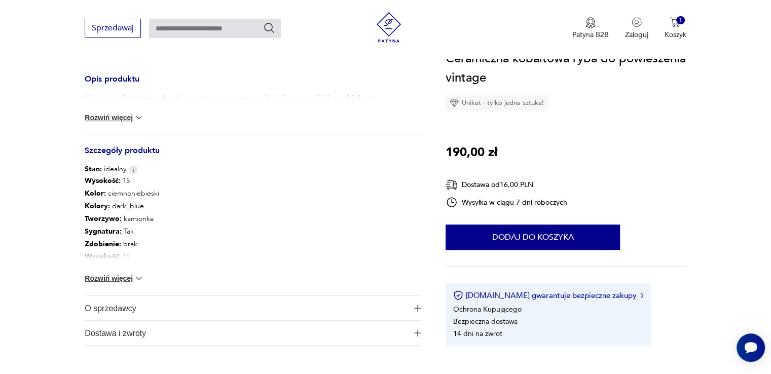
click at [136, 278] on img at bounding box center [139, 278] width 10 height 10
click at [136, 278] on div "Wysokość : 15 Kolor: ciemnoniebieski Kolory : dark_blue Tworzywo : kamionka Syg…" at bounding box center [253, 234] width 337 height 121
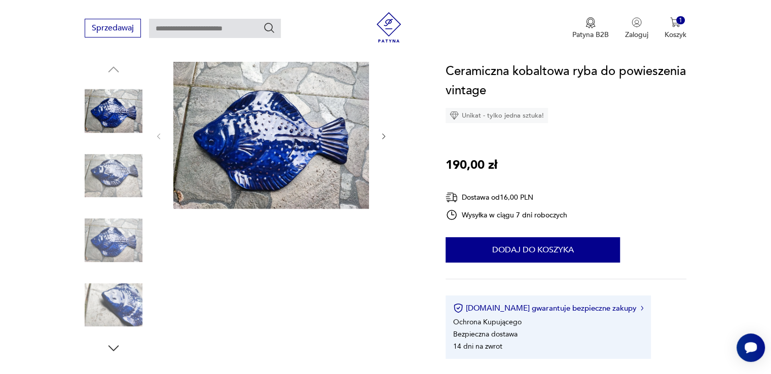
scroll to position [101, 0]
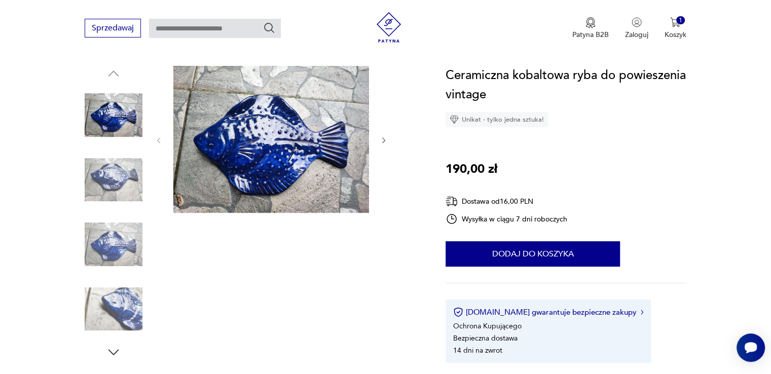
click at [130, 251] on img at bounding box center [114, 245] width 58 height 58
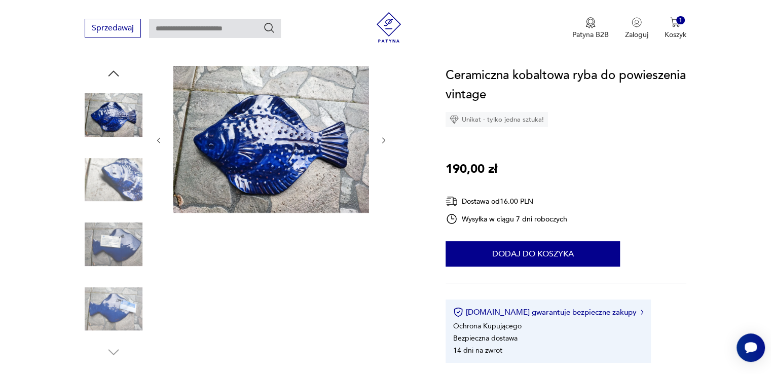
click at [130, 251] on img at bounding box center [114, 245] width 58 height 58
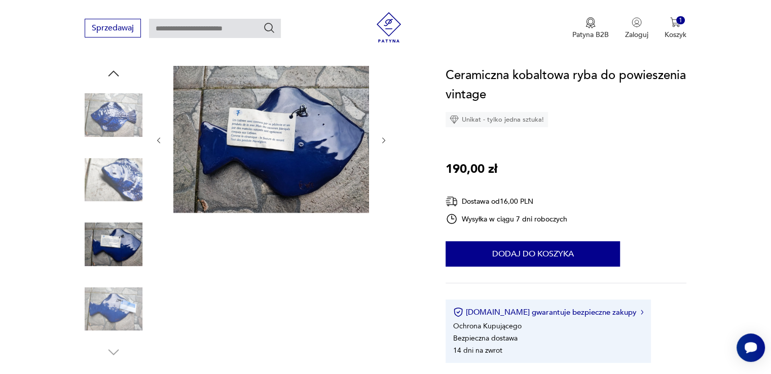
click at [122, 297] on img at bounding box center [114, 309] width 58 height 58
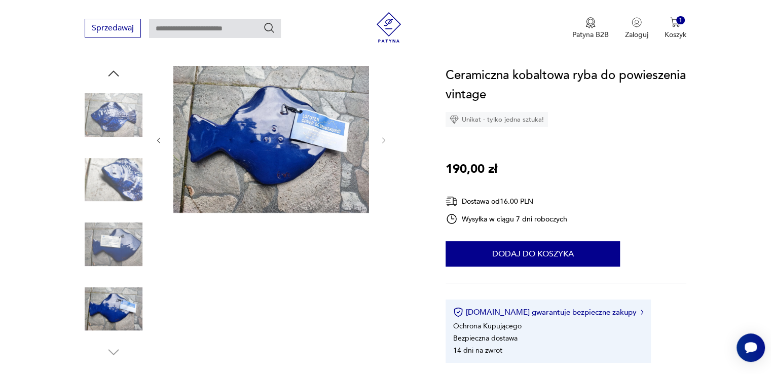
click at [116, 244] on img at bounding box center [114, 245] width 58 height 58
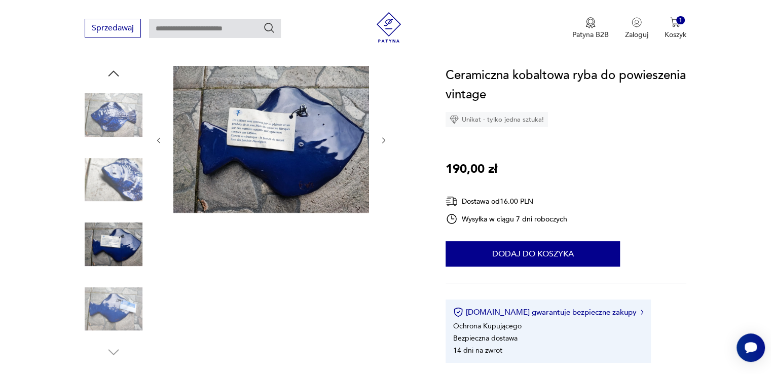
click at [121, 188] on img at bounding box center [114, 180] width 58 height 58
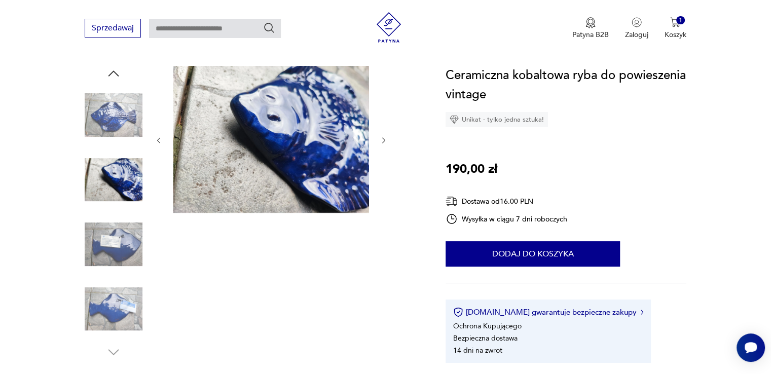
click at [127, 124] on img at bounding box center [114, 115] width 58 height 58
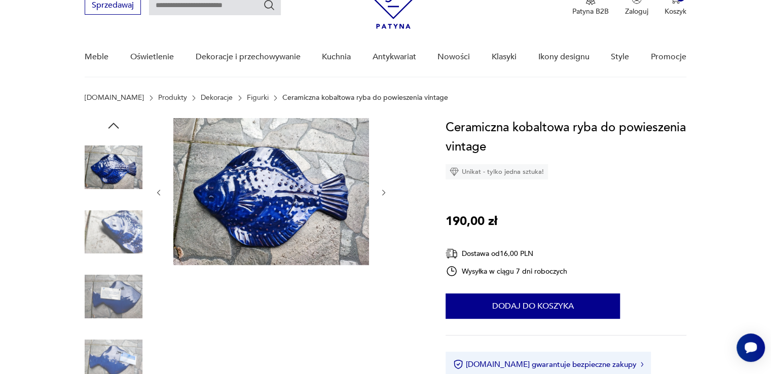
scroll to position [0, 0]
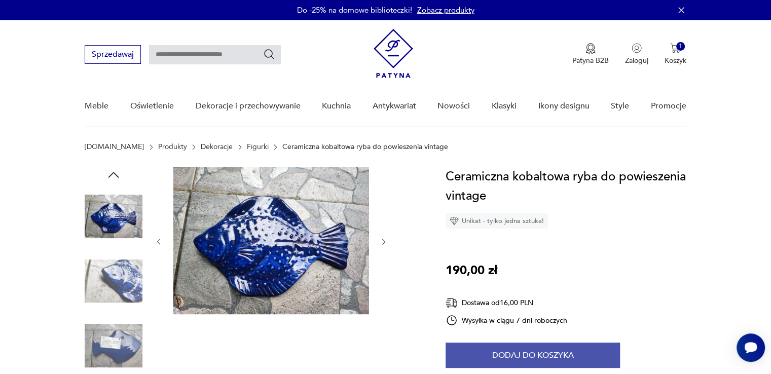
click at [521, 357] on button "Dodaj do koszyka" at bounding box center [533, 355] width 174 height 25
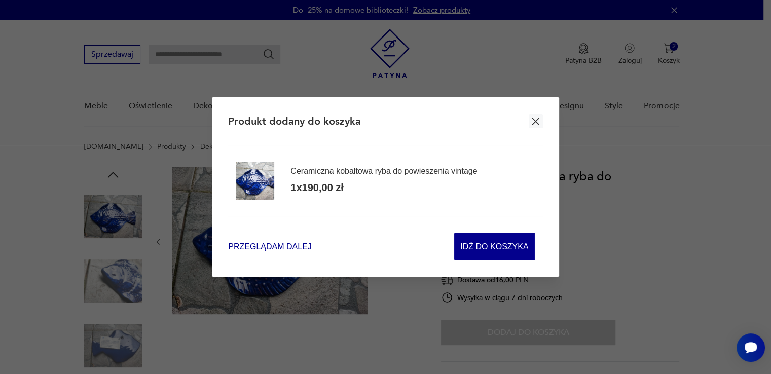
click at [279, 247] on span "Przeglądam dalej" at bounding box center [269, 247] width 83 height 12
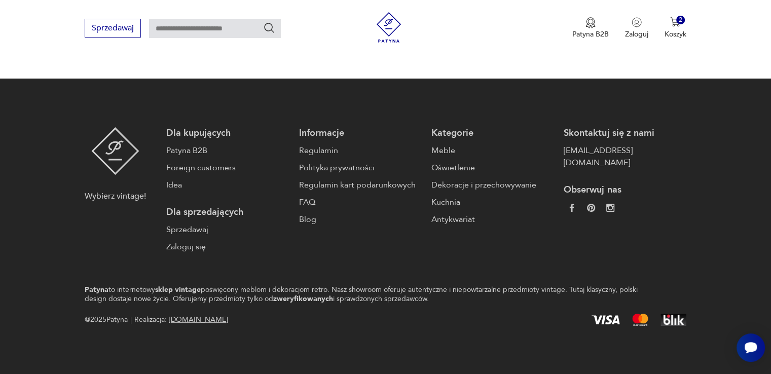
scroll to position [303, 0]
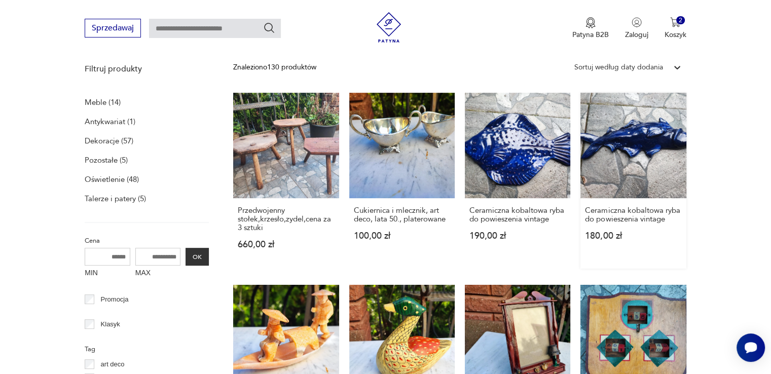
click at [627, 138] on link "Ceramiczna kobaltowa ryba do powieszenia vintage 180,00 zł" at bounding box center [633, 181] width 105 height 176
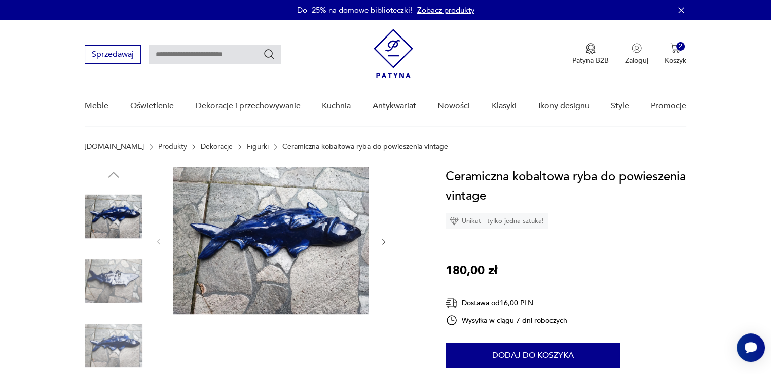
click at [125, 334] on img at bounding box center [114, 346] width 58 height 58
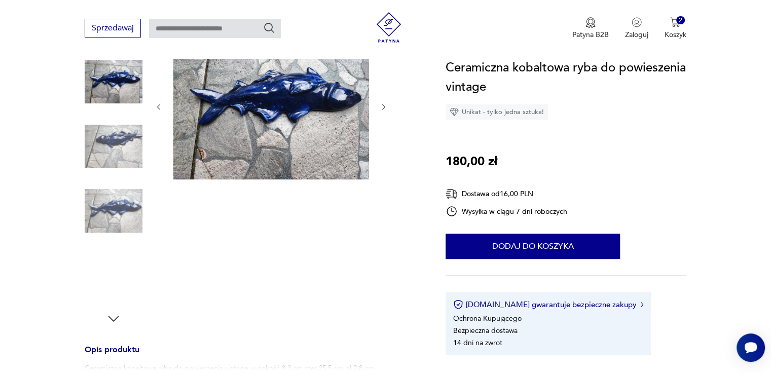
scroll to position [152, 0]
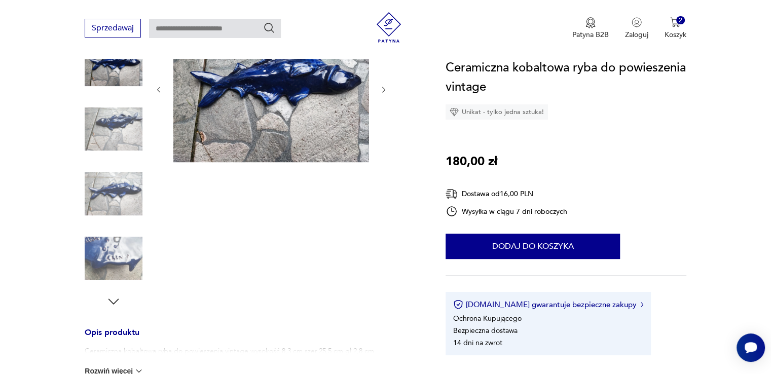
click at [123, 262] on img at bounding box center [114, 259] width 58 height 58
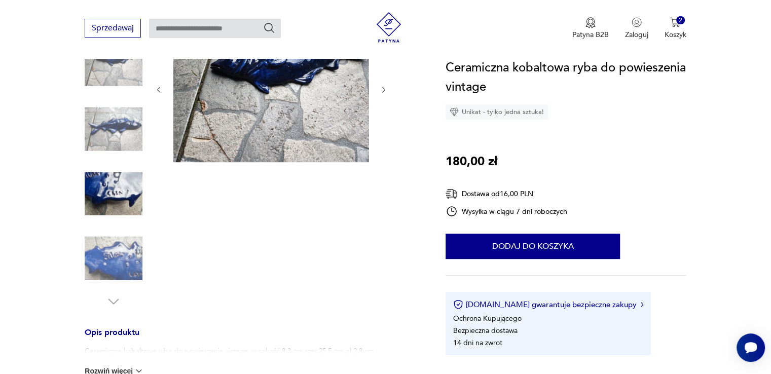
click at [125, 202] on img at bounding box center [114, 194] width 58 height 58
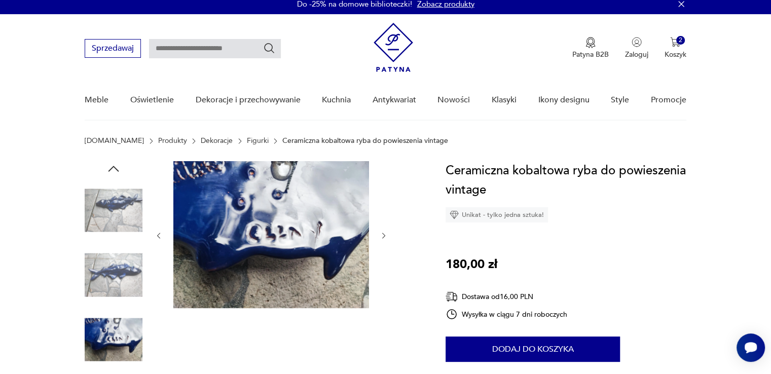
scroll to position [0, 0]
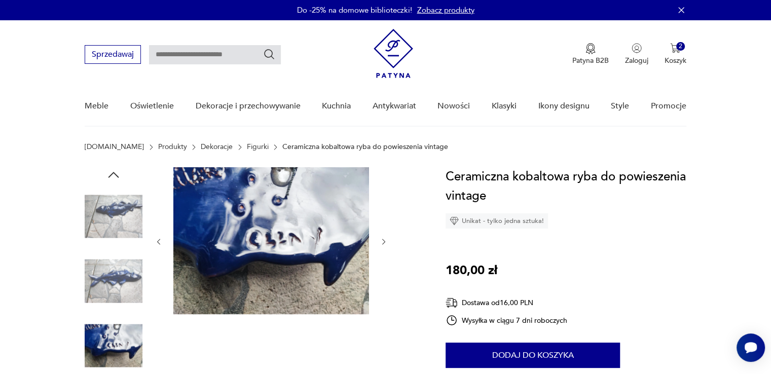
click at [114, 200] on img at bounding box center [114, 217] width 58 height 58
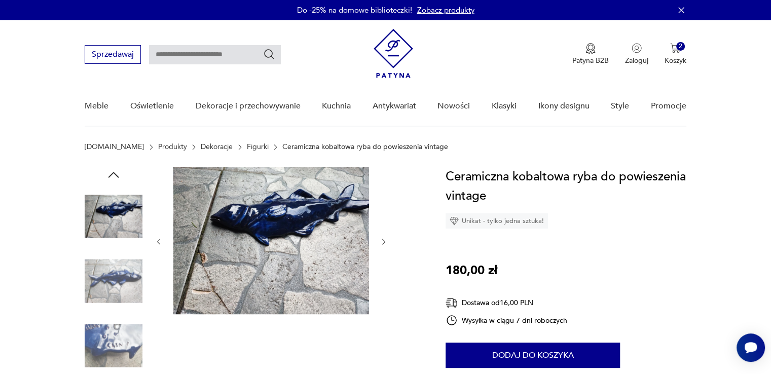
click at [259, 200] on img at bounding box center [271, 240] width 196 height 147
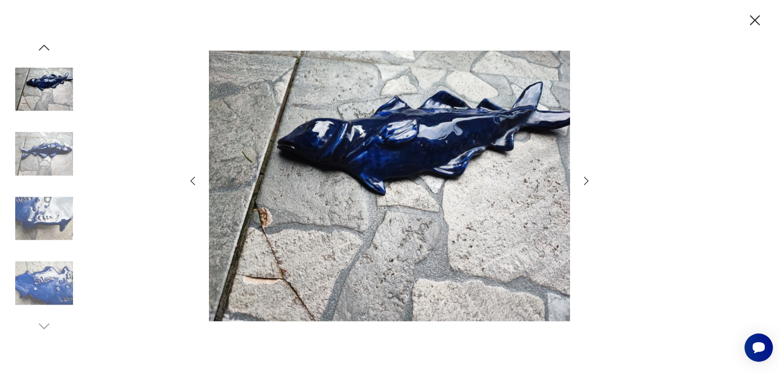
click at [757, 21] on icon "button" at bounding box center [755, 21] width 18 height 18
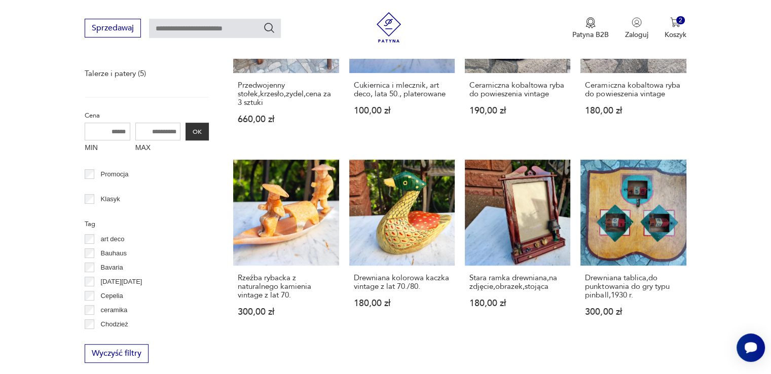
scroll to position [452, 0]
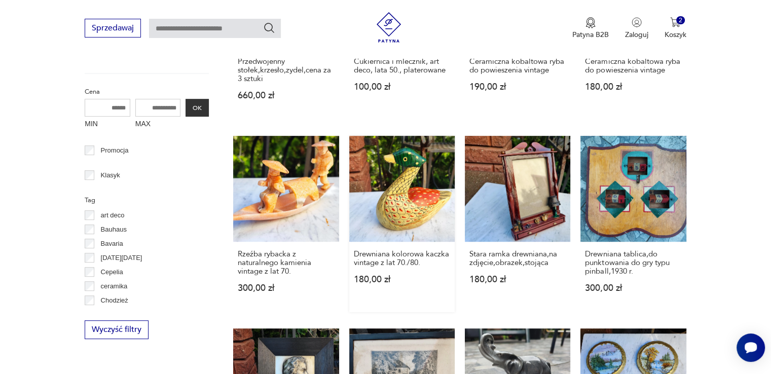
click at [424, 183] on link "Drewniana kolorowa kaczka vintage z lat 70./80. 180,00 zł" at bounding box center [401, 224] width 105 height 176
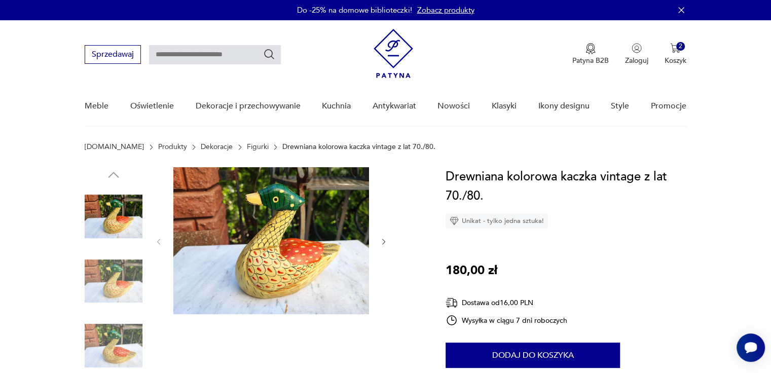
click at [129, 277] on img at bounding box center [114, 282] width 58 height 58
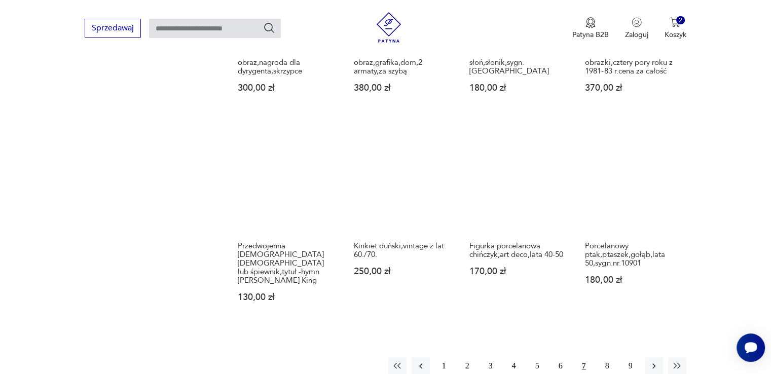
scroll to position [905, 0]
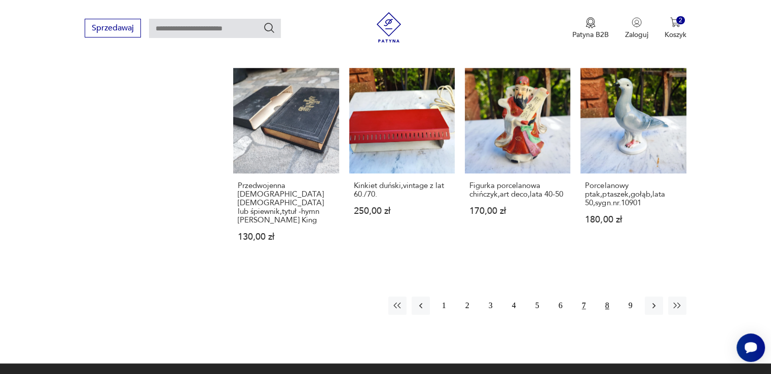
click at [606, 297] on button "8" at bounding box center [608, 306] width 18 height 18
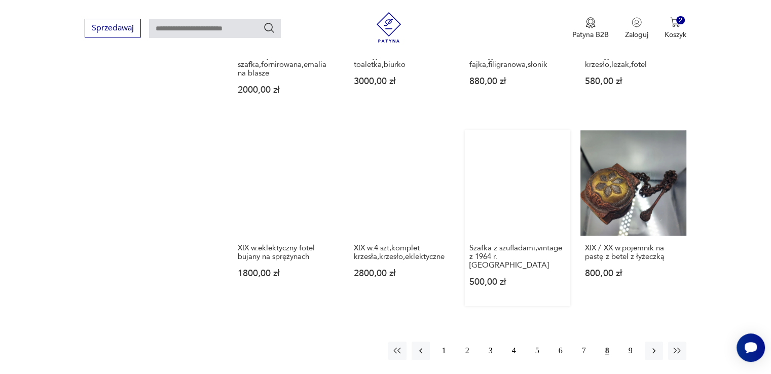
scroll to position [970, 0]
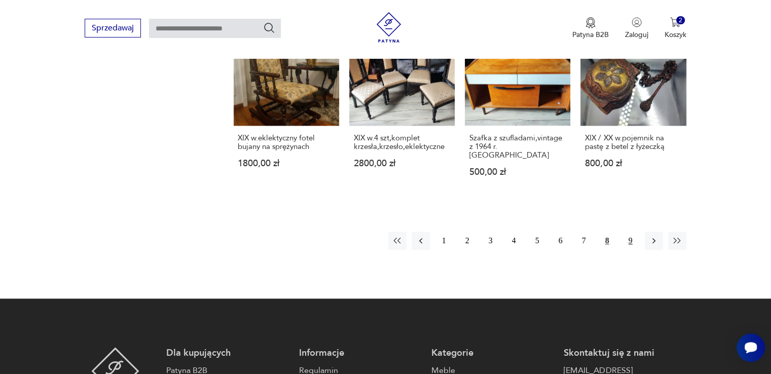
click at [631, 232] on button "9" at bounding box center [631, 241] width 18 height 18
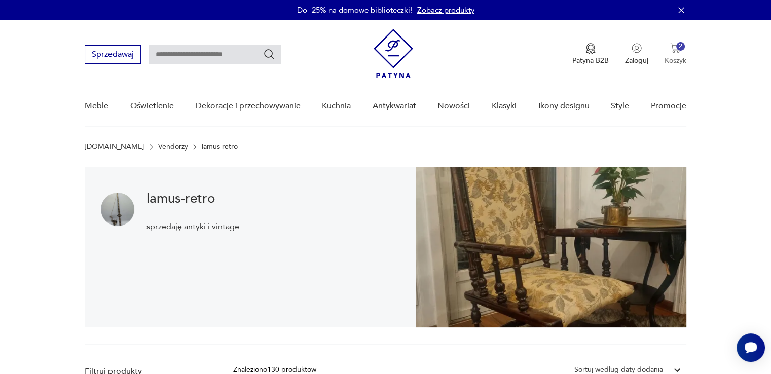
click at [678, 51] on img "button" at bounding box center [676, 48] width 10 height 10
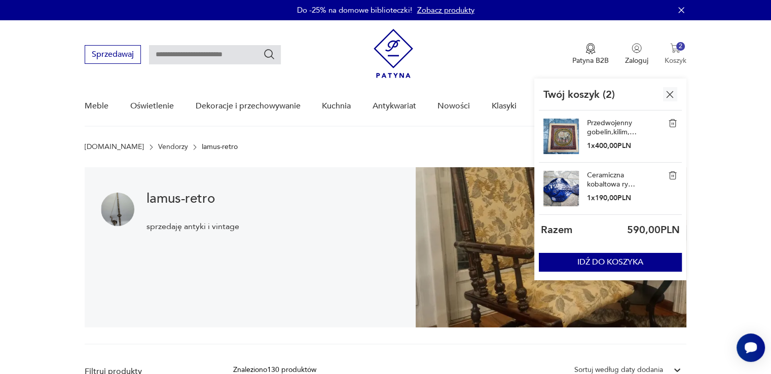
click at [678, 51] on img "button" at bounding box center [676, 48] width 10 height 10
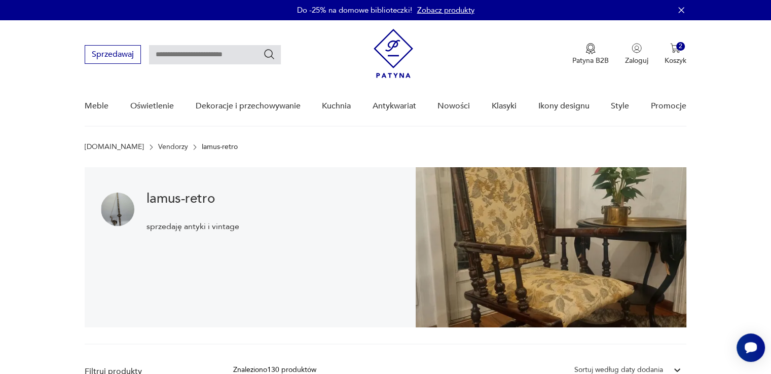
click at [197, 56] on input "text" at bounding box center [215, 54] width 132 height 19
type input "*****"
click at [266, 58] on icon "Szukaj" at bounding box center [269, 54] width 12 height 12
type input "*****"
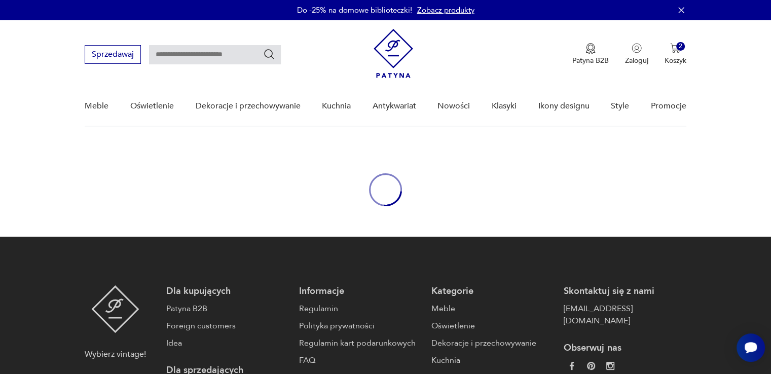
type input "*****"
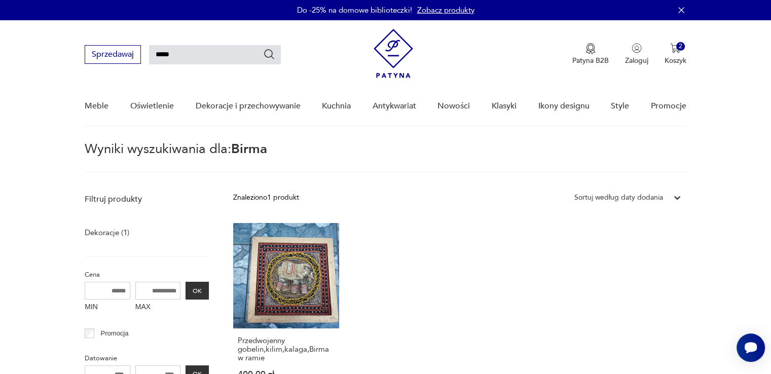
drag, startPoint x: 181, startPoint y: 51, endPoint x: 146, endPoint y: 51, distance: 35.0
click at [146, 51] on div "Sprzedawaj *****" at bounding box center [183, 54] width 196 height 19
type input "****"
click at [268, 53] on icon "Szukaj" at bounding box center [269, 54] width 12 height 12
type input "****"
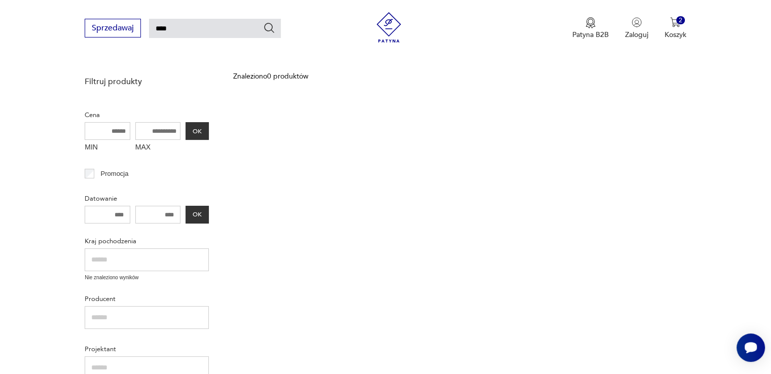
scroll to position [36, 0]
